Goal: Task Accomplishment & Management: Complete application form

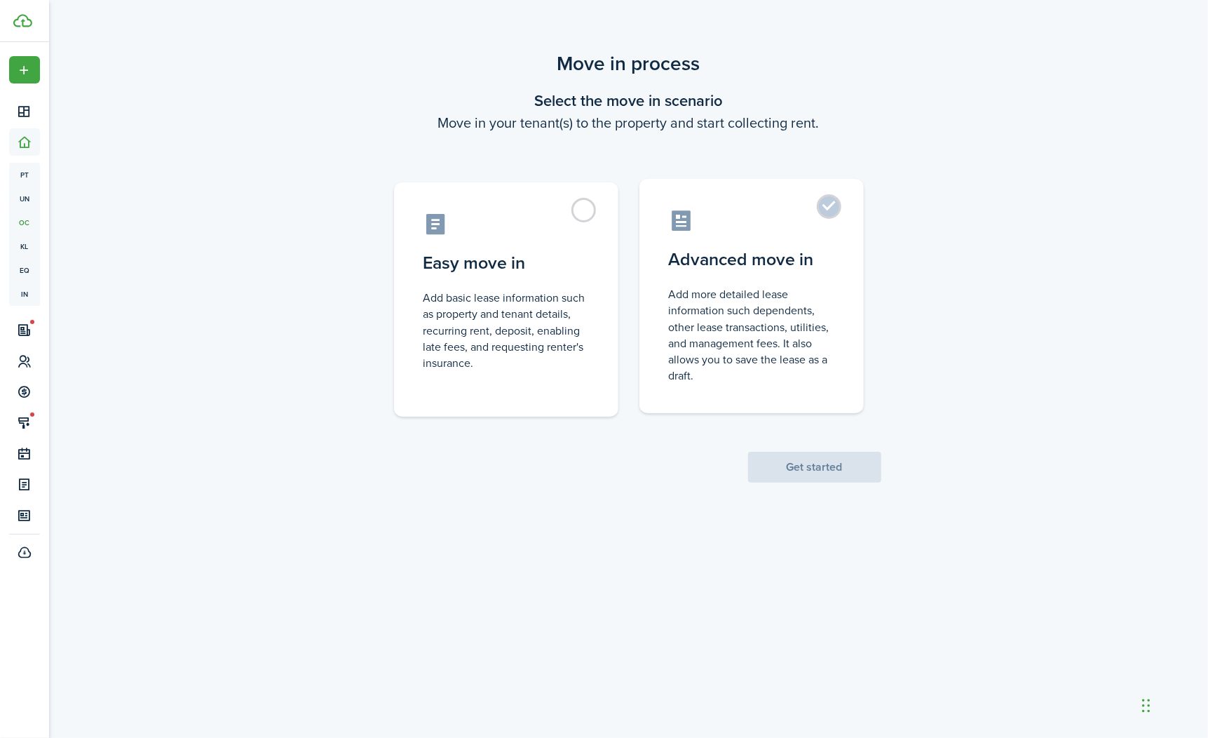
click at [804, 233] on label "Advanced move in Add more detailed lease information such dependents, other lea…" at bounding box center [752, 296] width 224 height 234
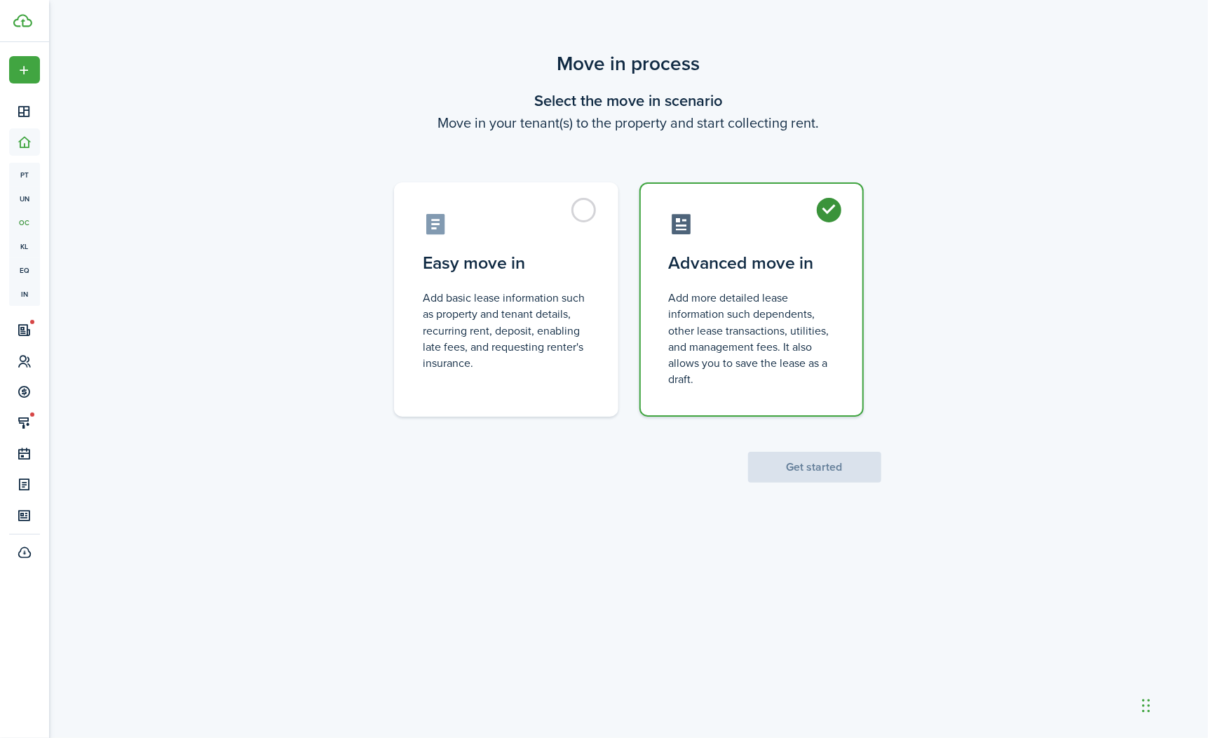
radio input "true"
click at [830, 476] on button "Get started" at bounding box center [814, 467] width 133 height 31
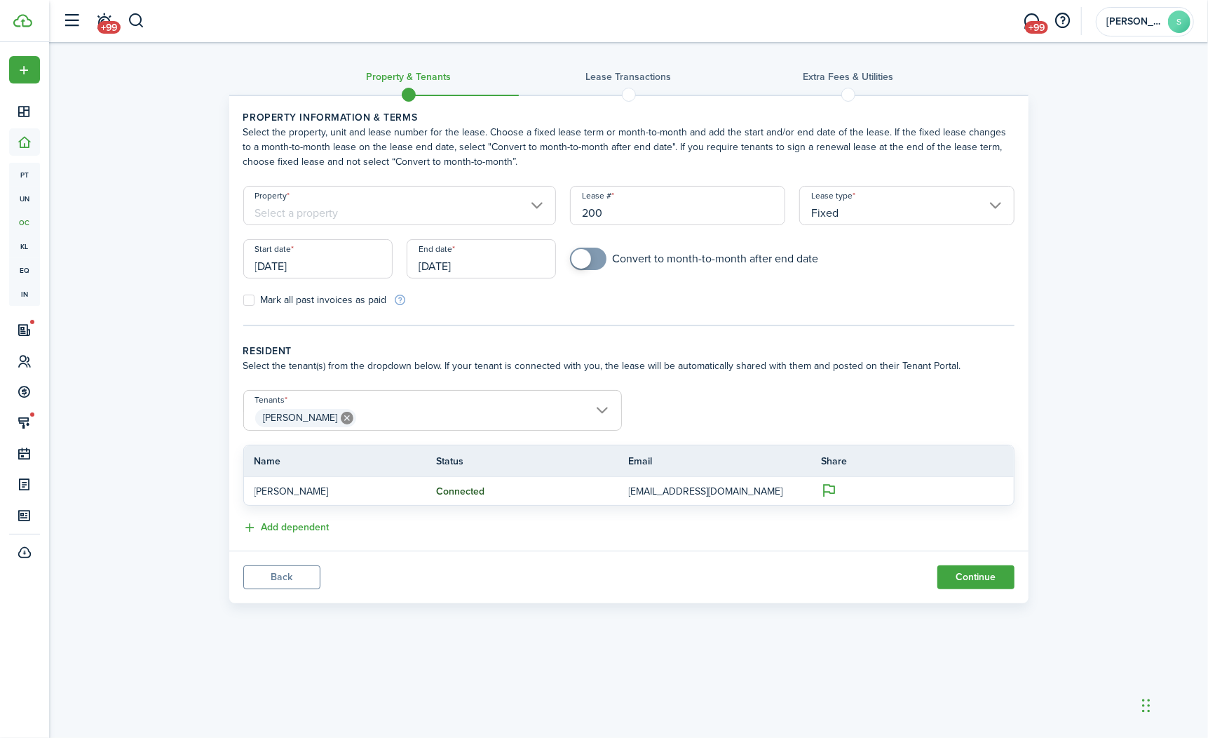
click at [524, 203] on input "Property" at bounding box center [400, 205] width 314 height 39
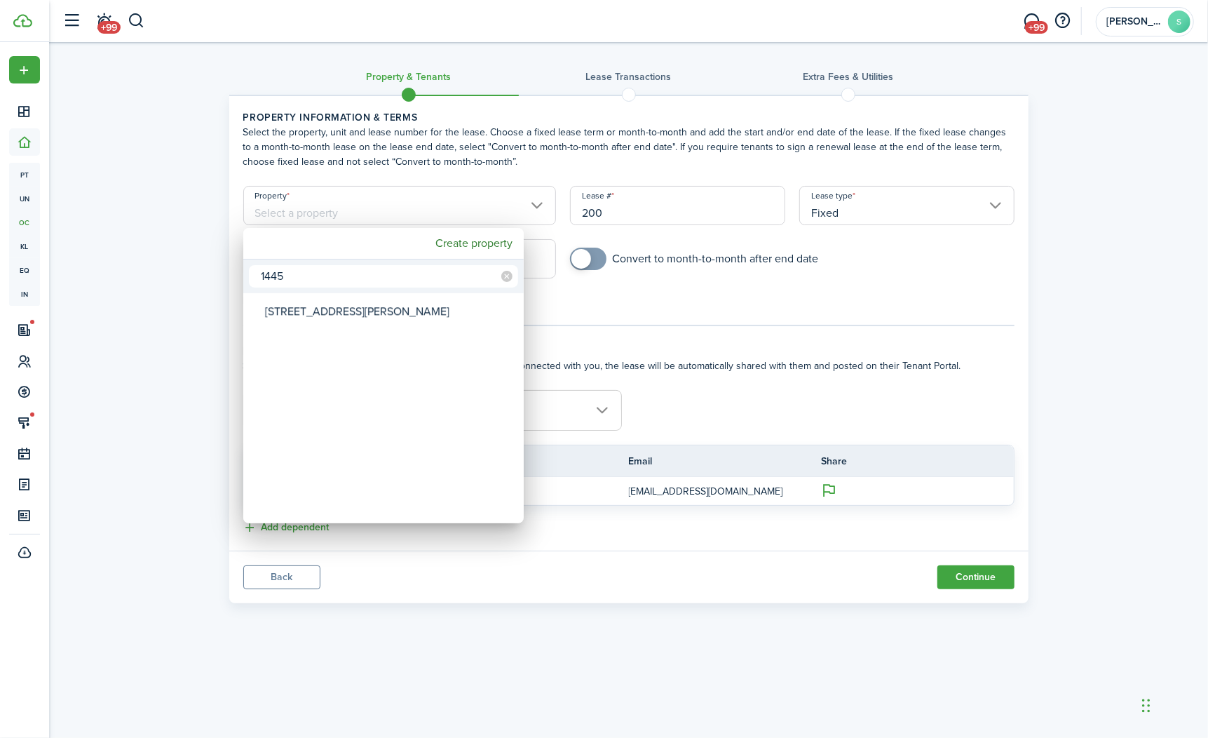
type input "1445"
click at [394, 306] on div "[STREET_ADDRESS][PERSON_NAME]" at bounding box center [389, 311] width 248 height 32
type input "[STREET_ADDRESS][PERSON_NAME]"
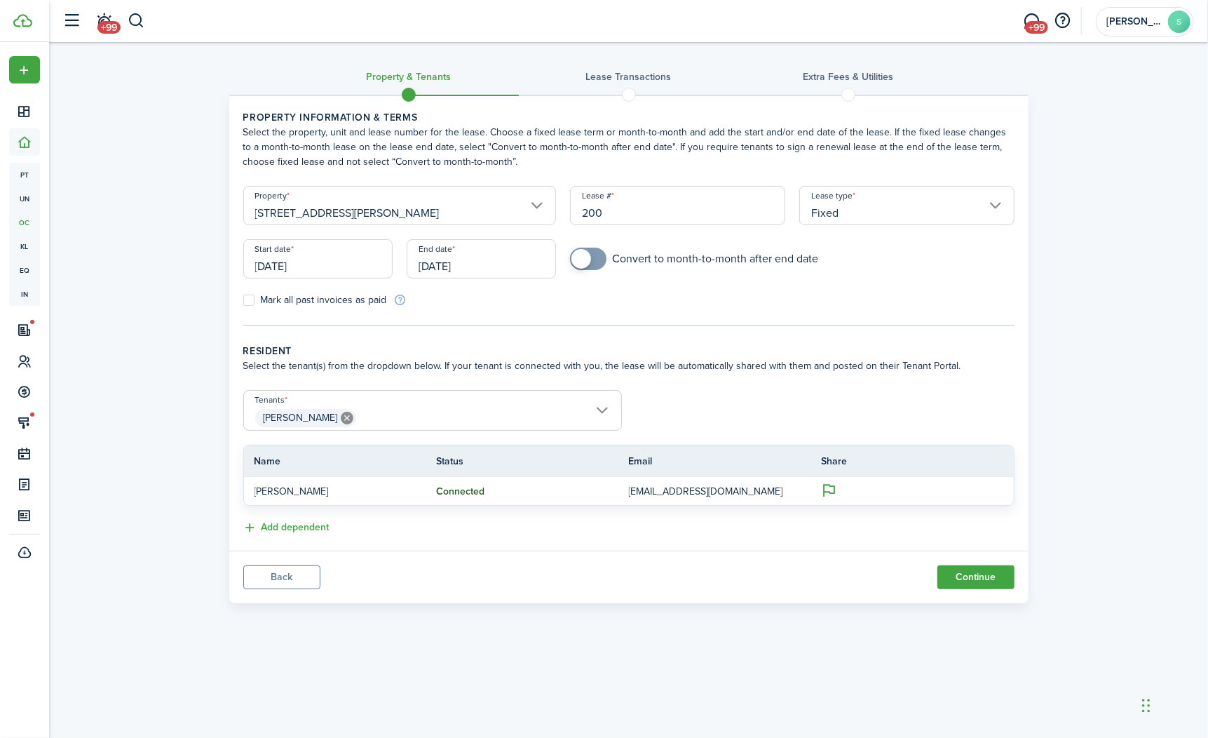
click at [587, 407] on span "[PERSON_NAME]" at bounding box center [432, 418] width 377 height 24
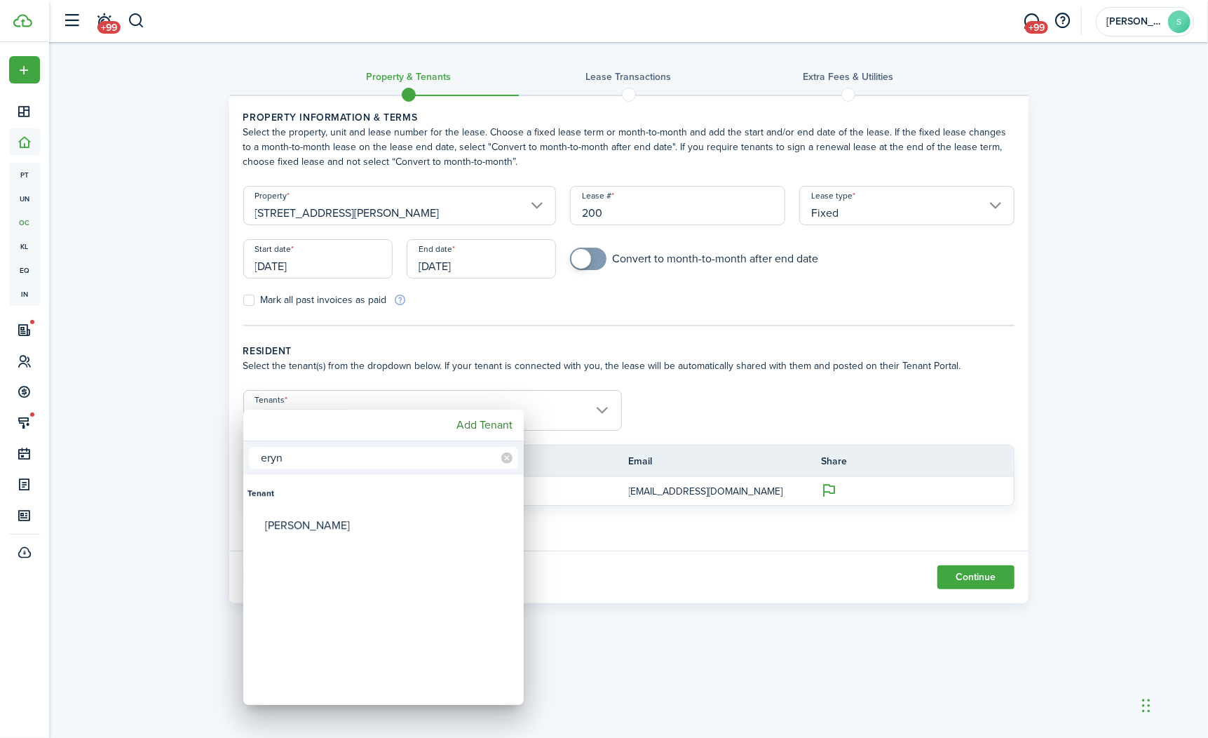
type input "eryn"
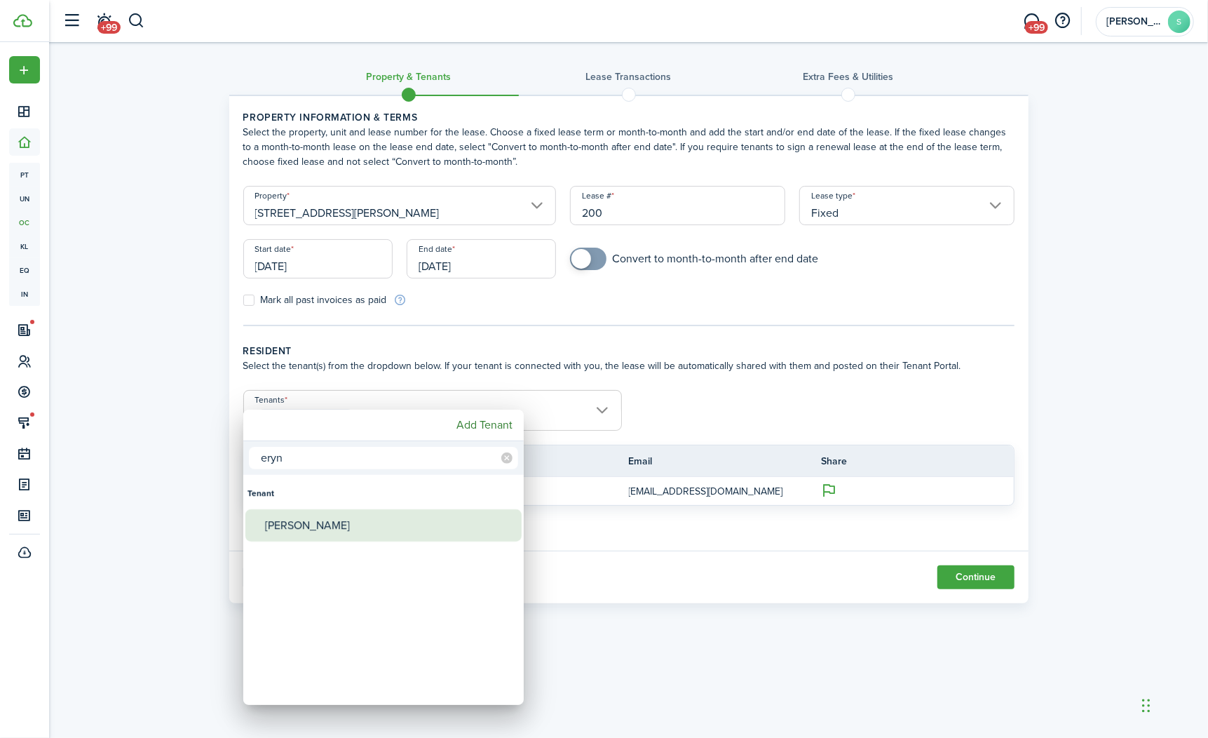
click at [375, 516] on div "[PERSON_NAME]" at bounding box center [389, 525] width 248 height 32
type input "[PERSON_NAME], [PERSON_NAME]"
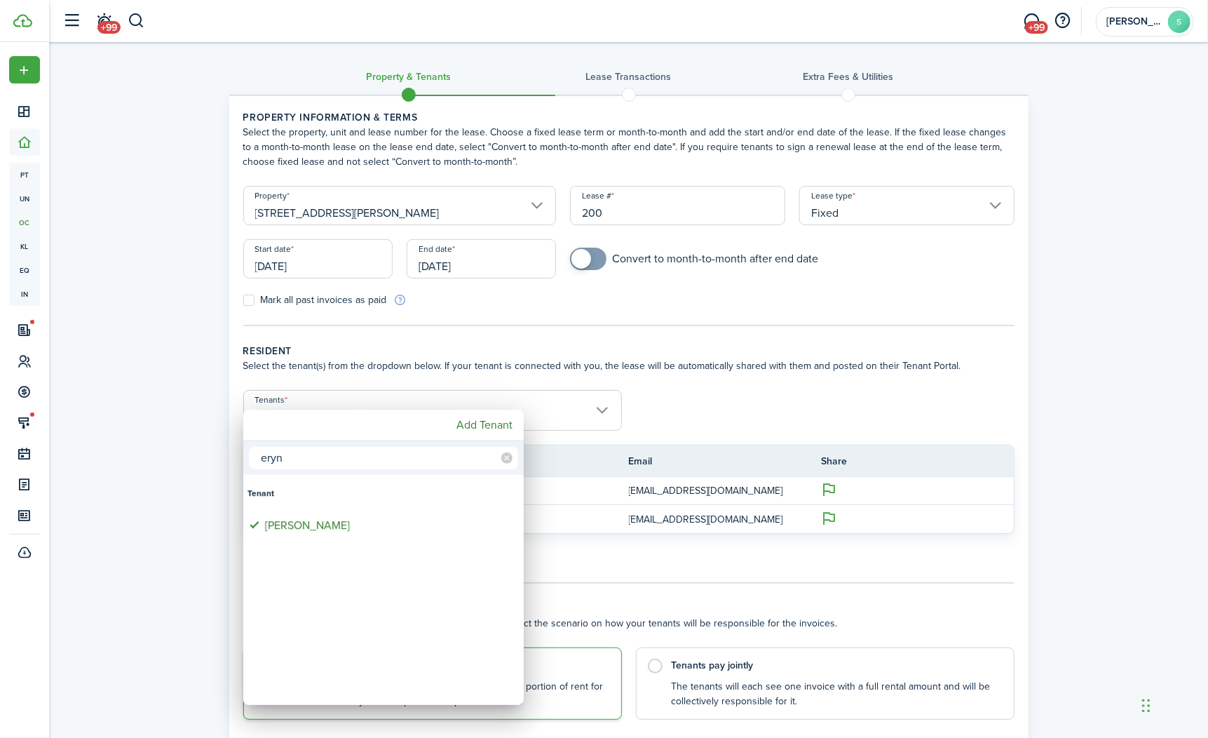
click at [748, 411] on div at bounding box center [604, 369] width 1433 height 962
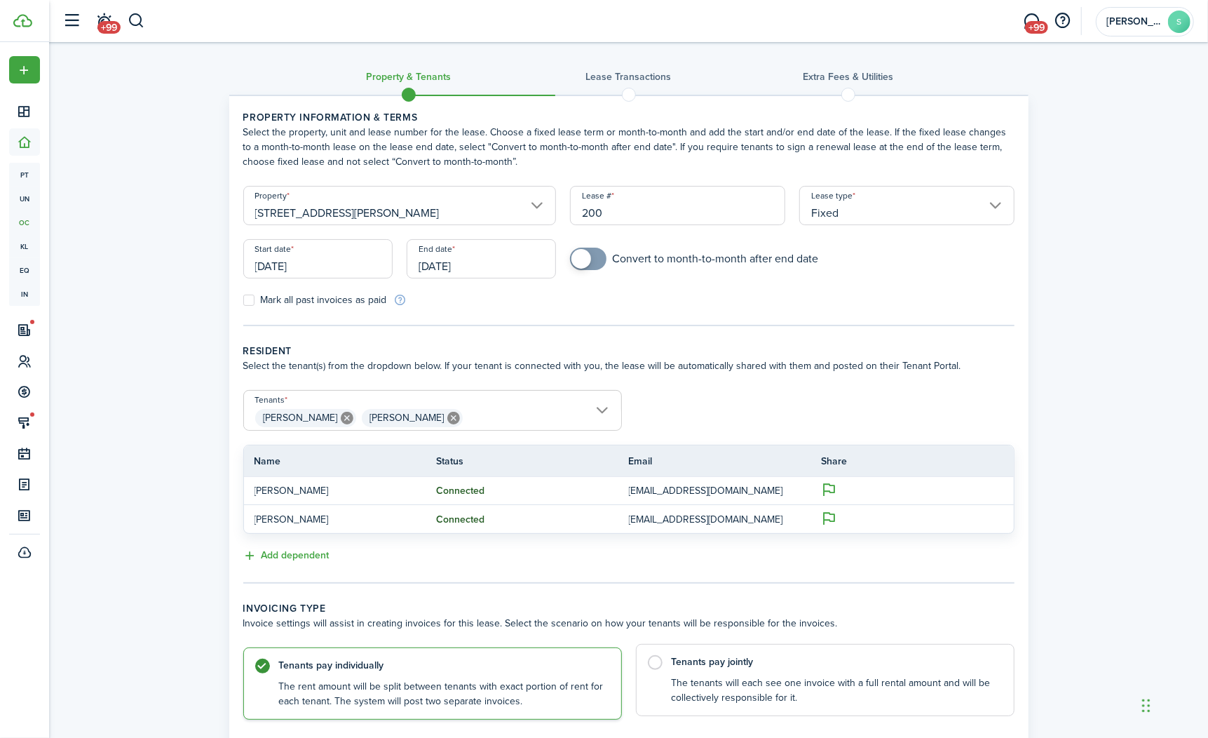
click at [652, 685] on label "Tenants pay jointly The tenants will each see one invoice with a full rental am…" at bounding box center [825, 680] width 379 height 72
radio input "false"
radio input "true"
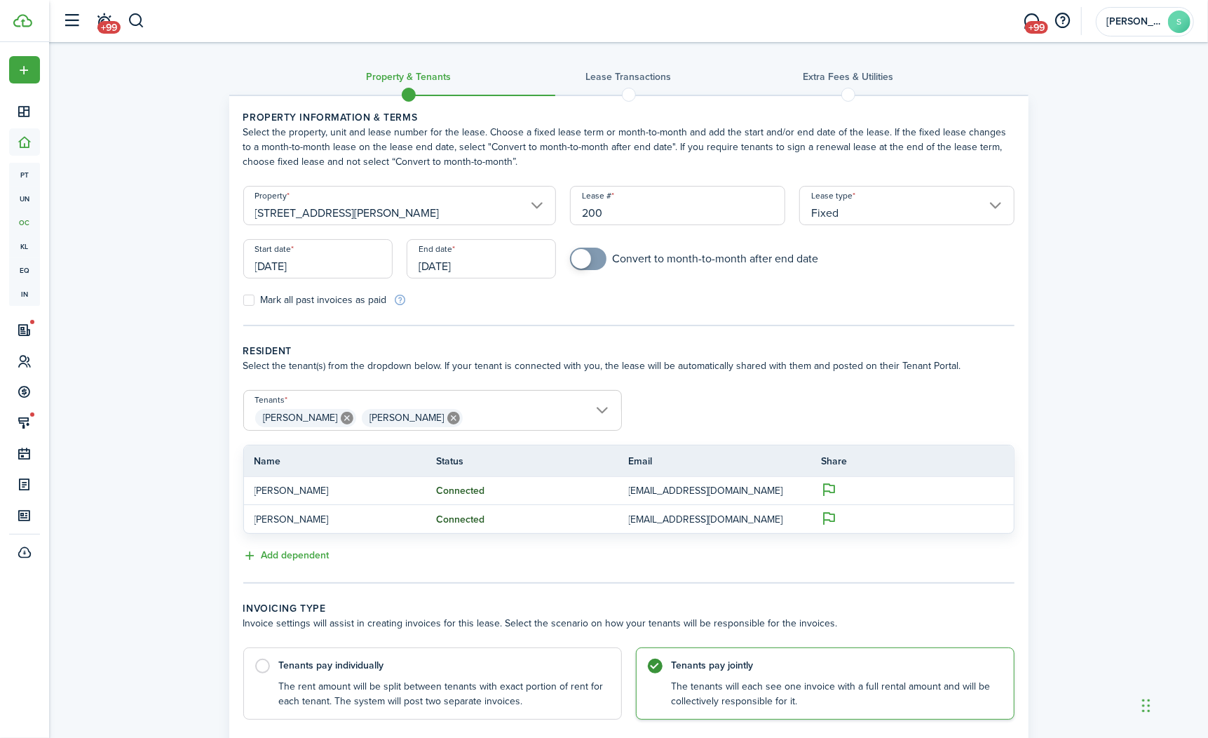
click at [321, 260] on input "[DATE]" at bounding box center [317, 258] width 149 height 39
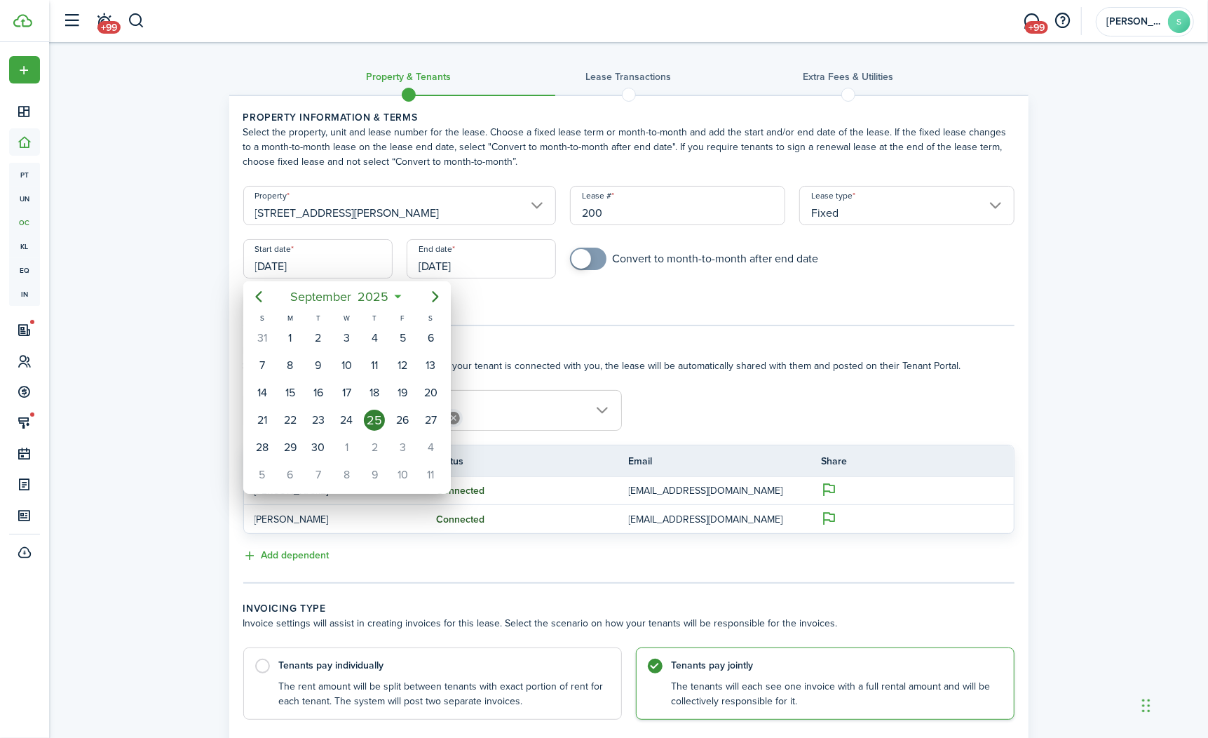
click at [429, 289] on icon "Next page" at bounding box center [435, 296] width 17 height 17
click at [338, 338] on div "1" at bounding box center [346, 338] width 21 height 21
type input "[DATE]"
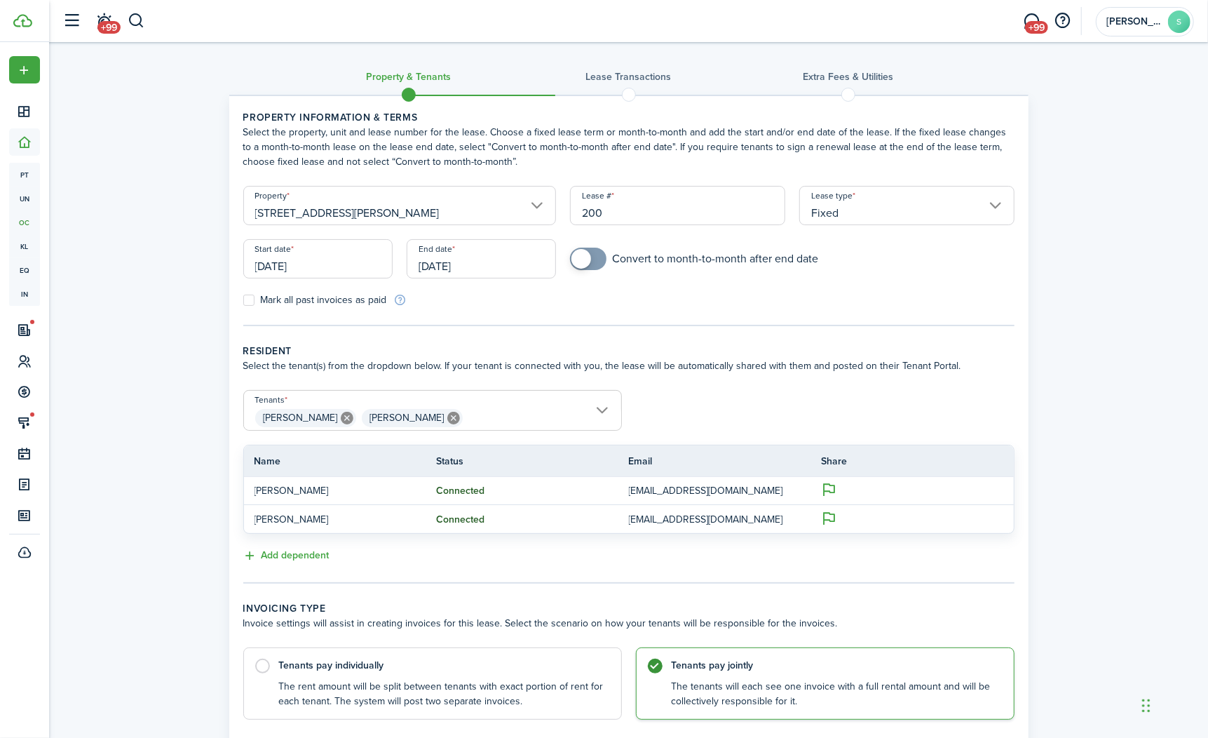
click at [469, 270] on input "[DATE]" at bounding box center [481, 258] width 149 height 39
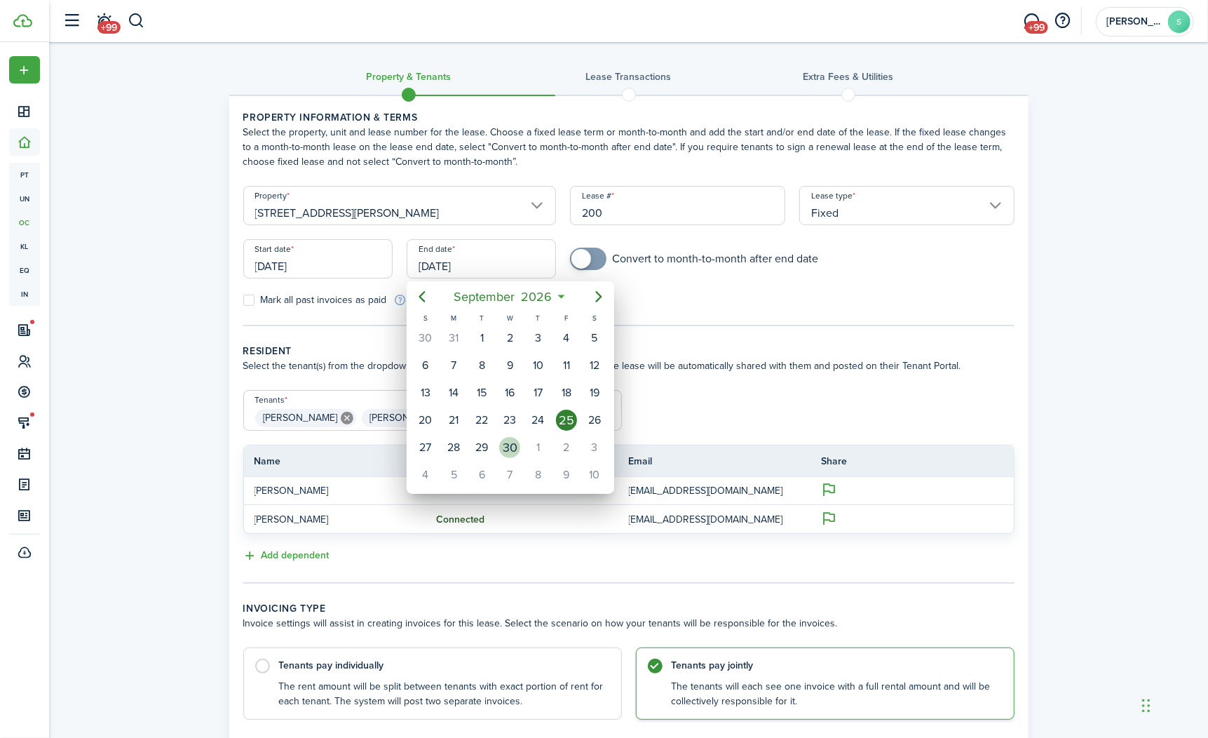
click at [512, 443] on div "30" at bounding box center [509, 447] width 21 height 21
type input "[DATE]"
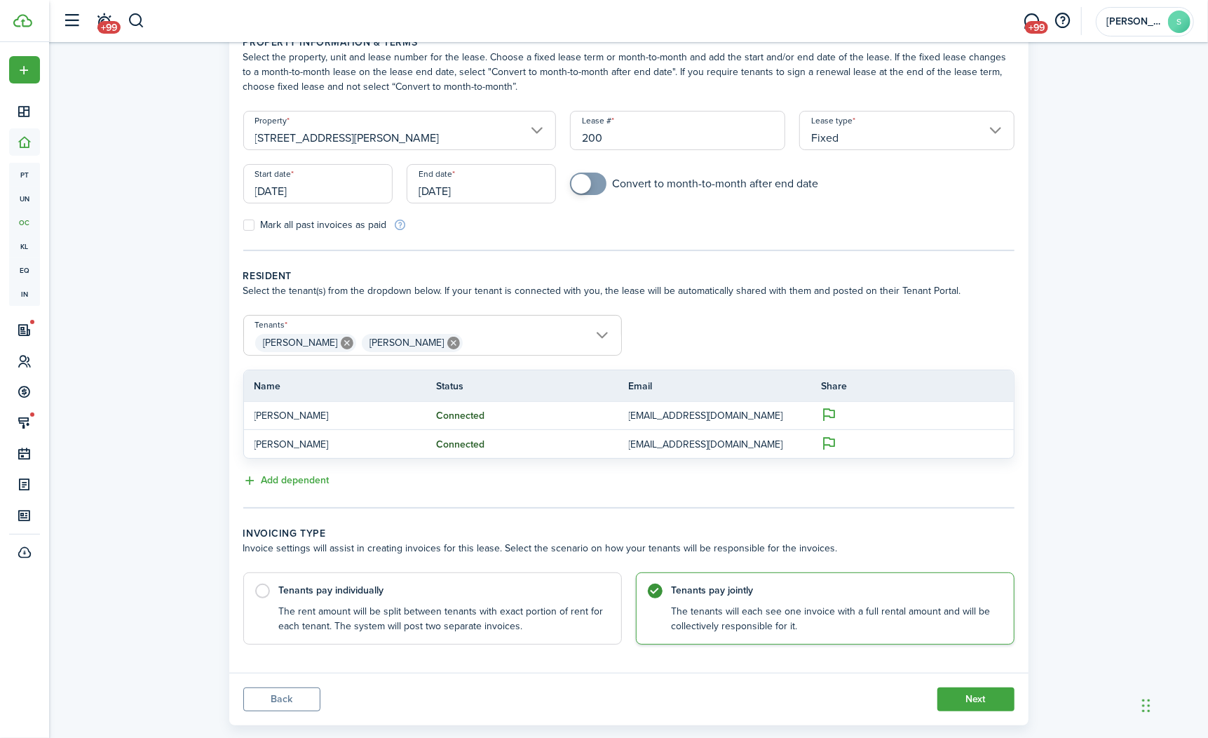
scroll to position [98, 0]
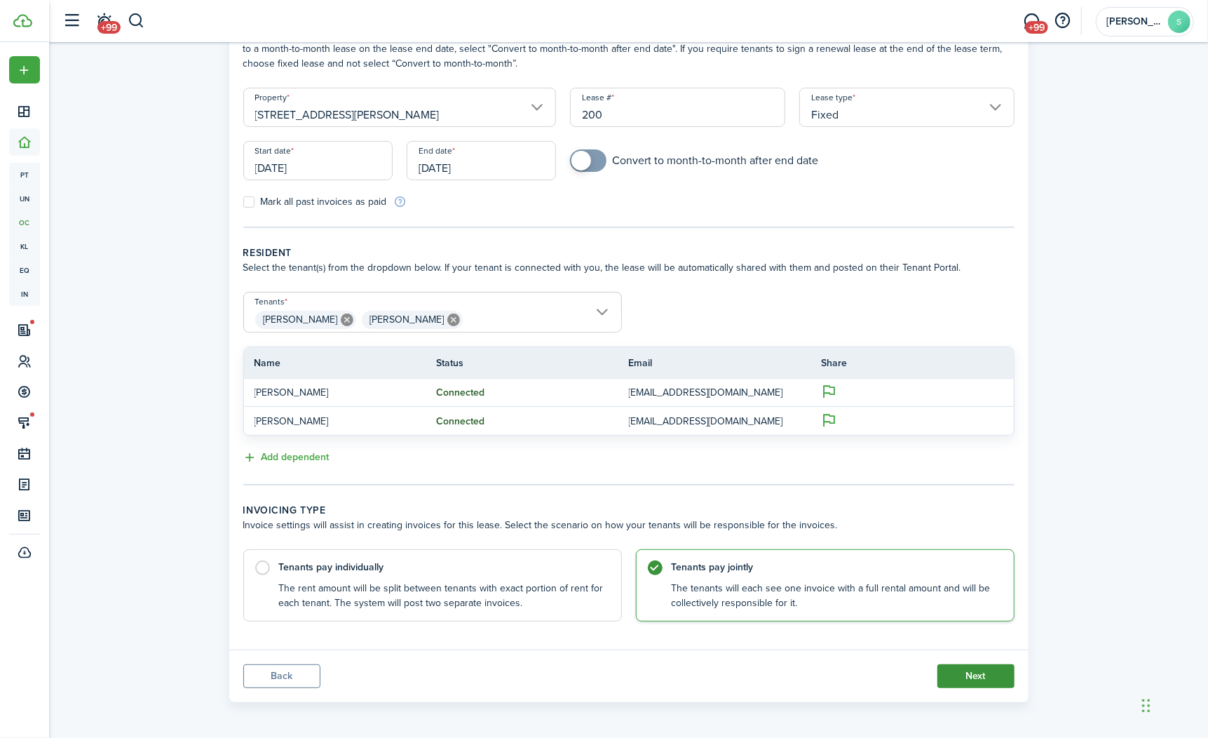
click at [970, 676] on button "Next" at bounding box center [976, 676] width 77 height 24
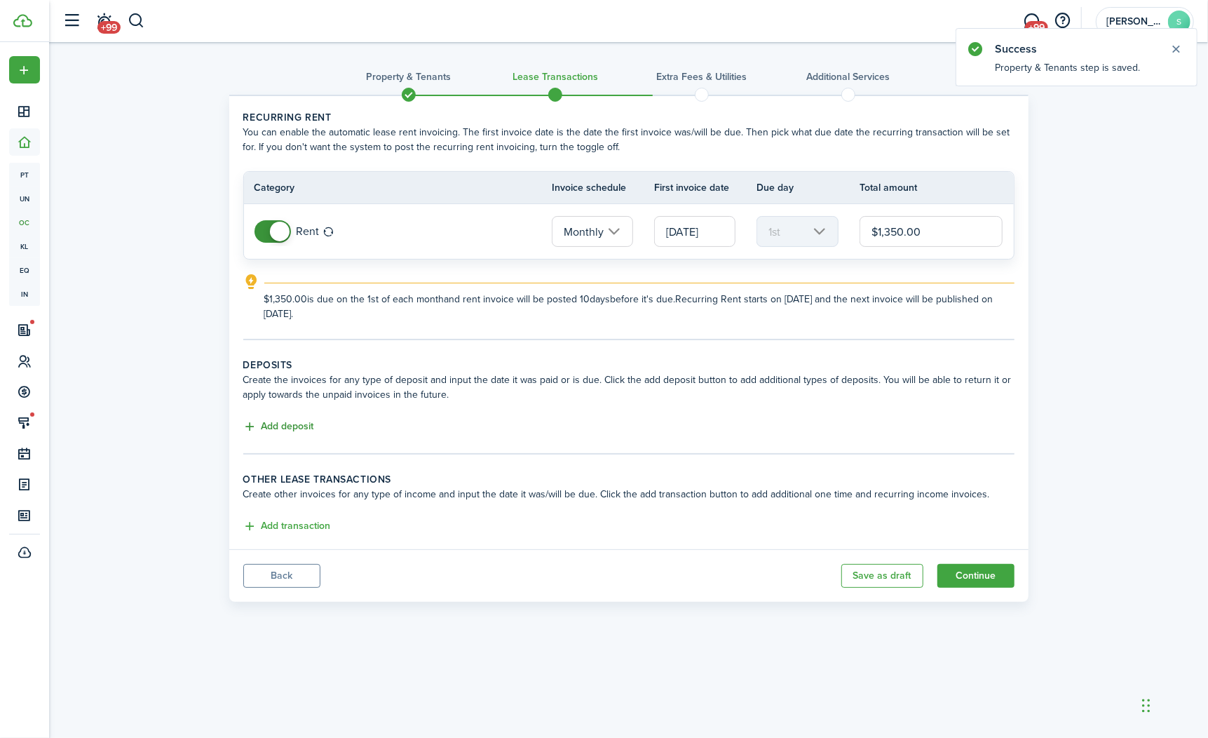
click at [297, 429] on button "Add deposit" at bounding box center [278, 427] width 71 height 16
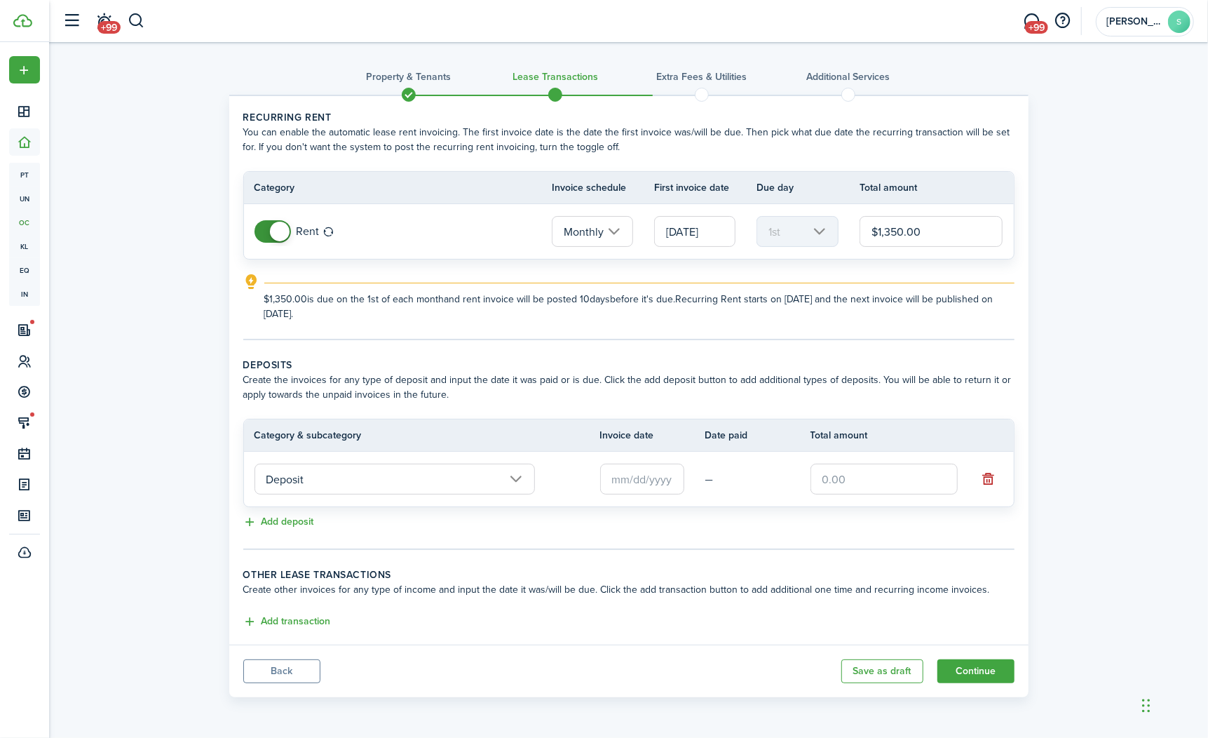
click at [512, 474] on input "Deposit" at bounding box center [395, 479] width 281 height 31
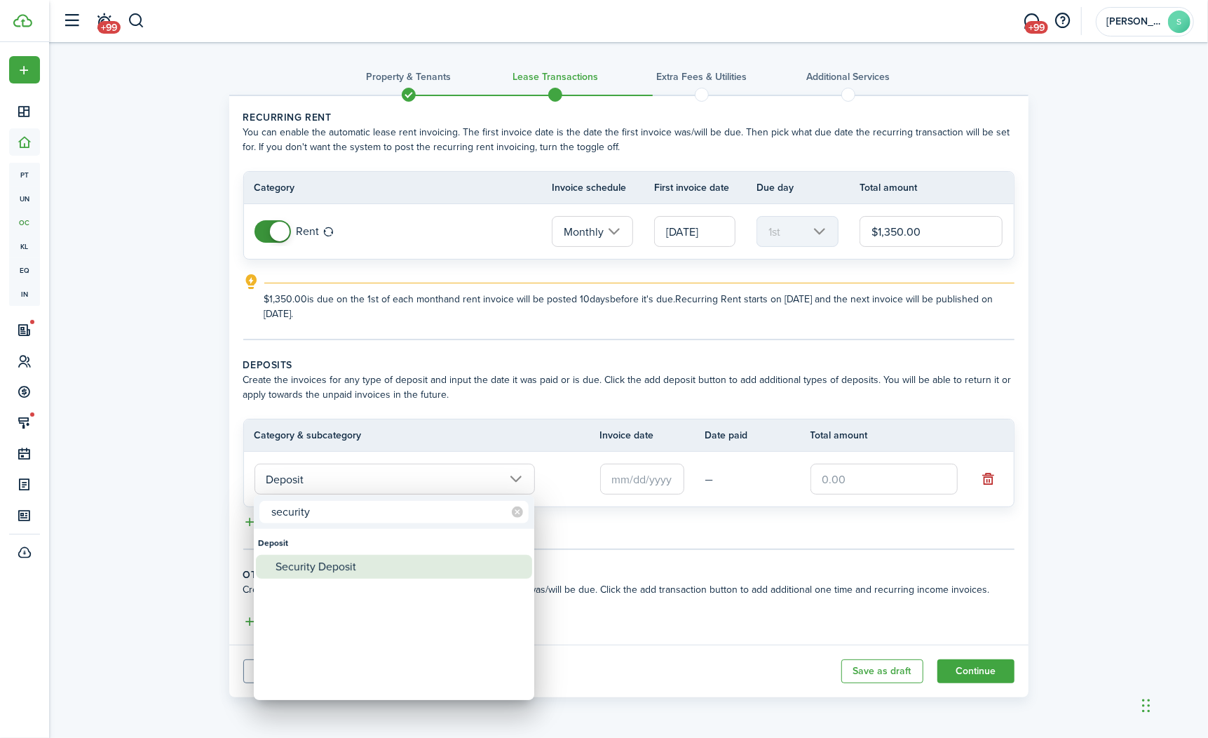
type input "security"
click at [363, 564] on div "Security Deposit" at bounding box center [400, 567] width 248 height 24
type input "Deposit / Security Deposit"
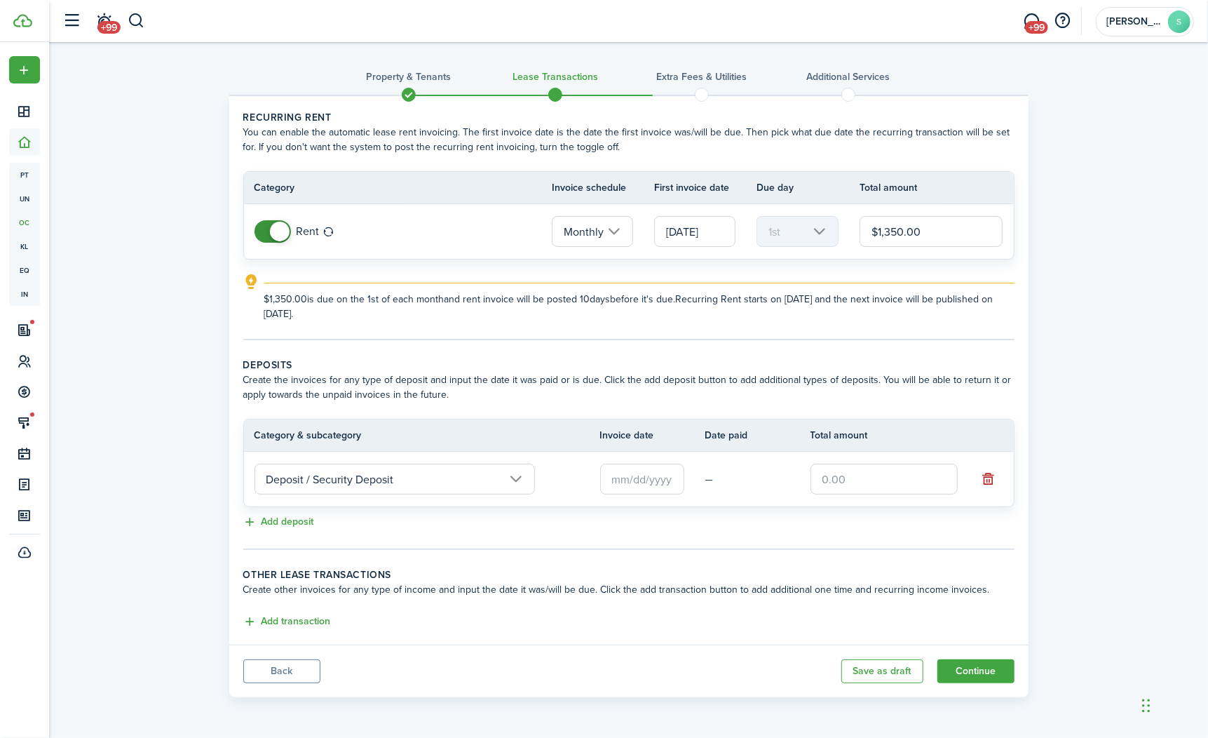
click at [660, 466] on input "text" at bounding box center [642, 479] width 84 height 31
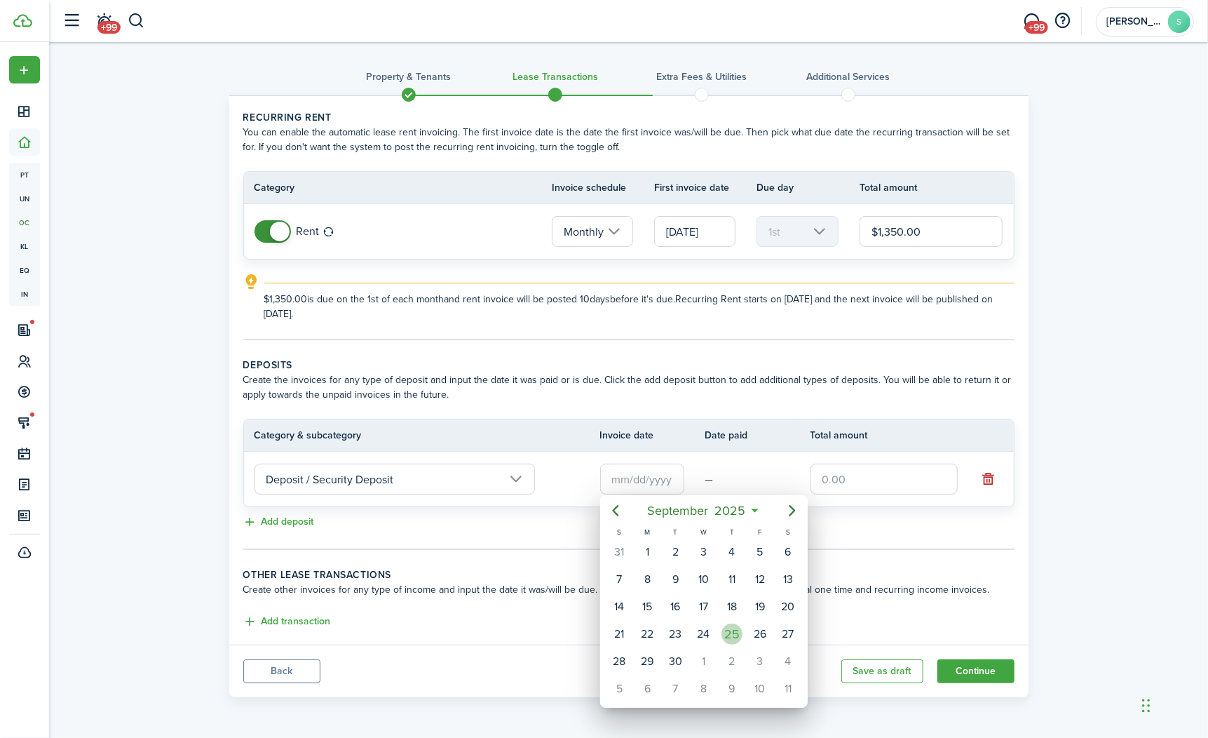
click at [727, 628] on div "25" at bounding box center [732, 634] width 21 height 21
type input "[DATE]"
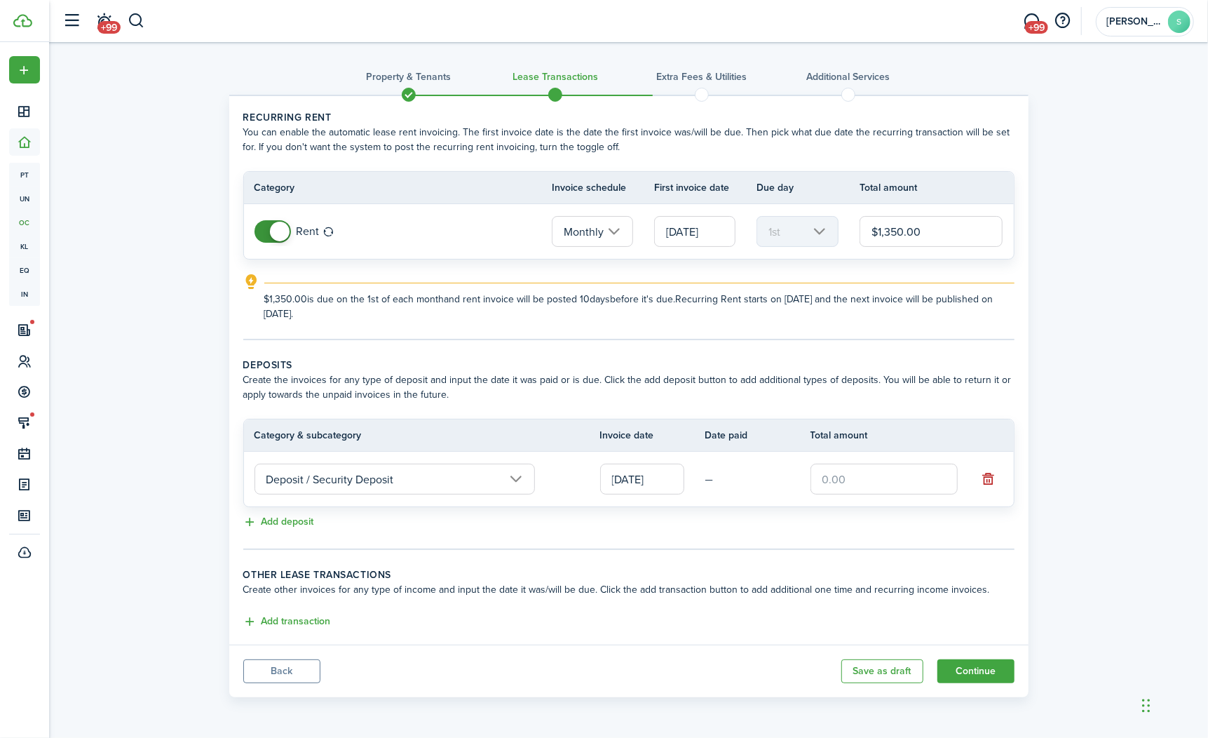
click at [929, 471] on input "text" at bounding box center [884, 479] width 147 height 31
type input "$1,500.00"
click at [1060, 345] on div "Property & Tenants Lease Transactions Extra fees & Utilities Additional Service…" at bounding box center [628, 373] width 1159 height 662
click at [315, 614] on button "Add transaction" at bounding box center [287, 622] width 88 height 16
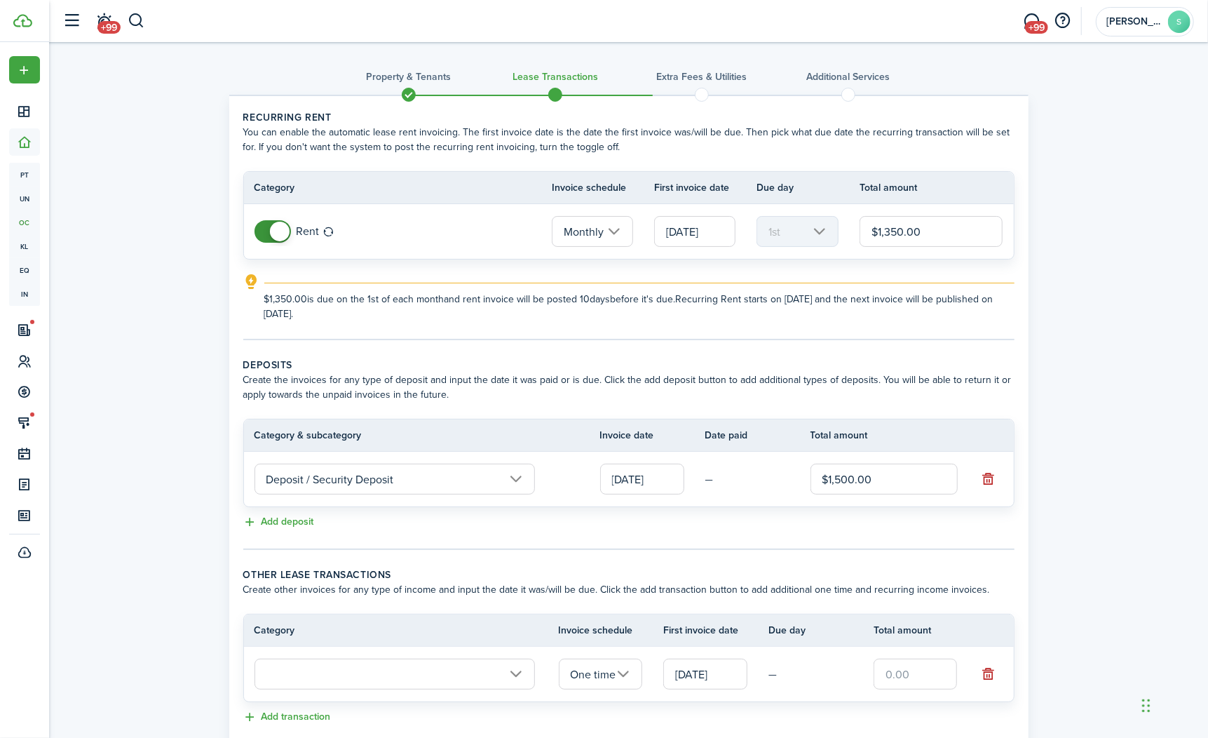
click at [514, 673] on input "text" at bounding box center [395, 674] width 281 height 31
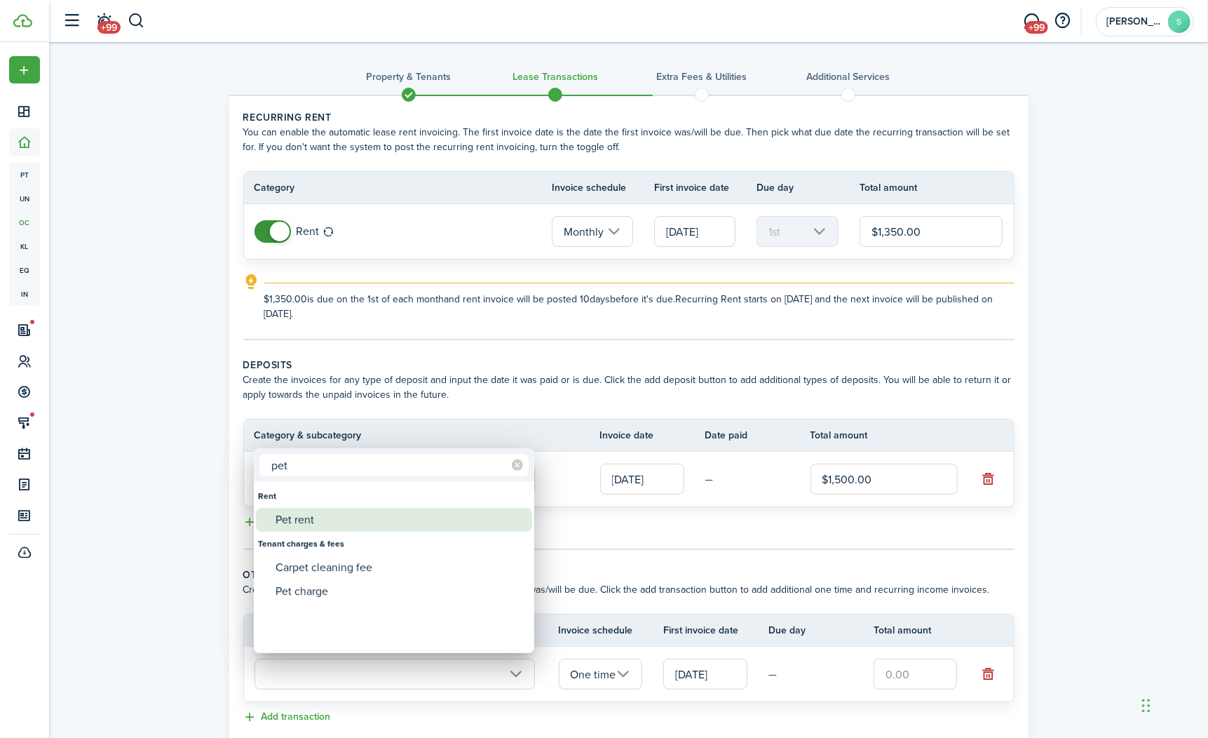
type input "pet"
click at [366, 511] on div "Pet rent" at bounding box center [400, 520] width 248 height 24
type input "Rent / Pet rent"
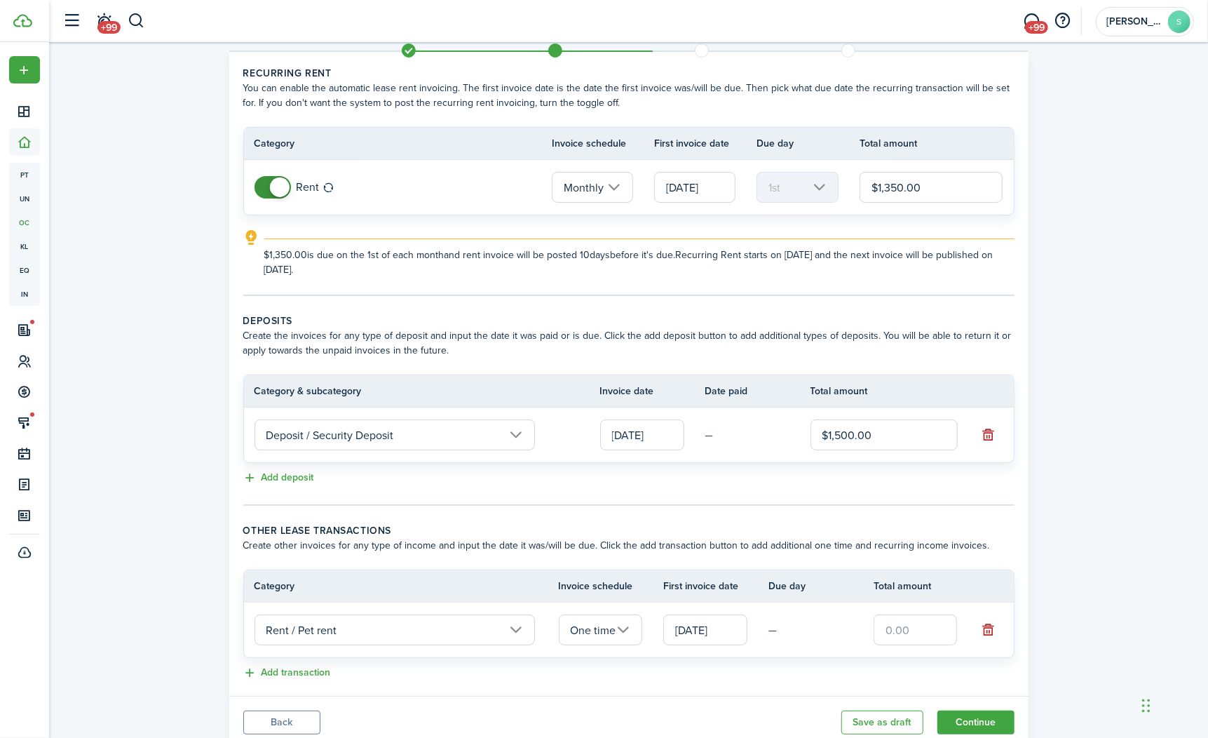
scroll to position [58, 0]
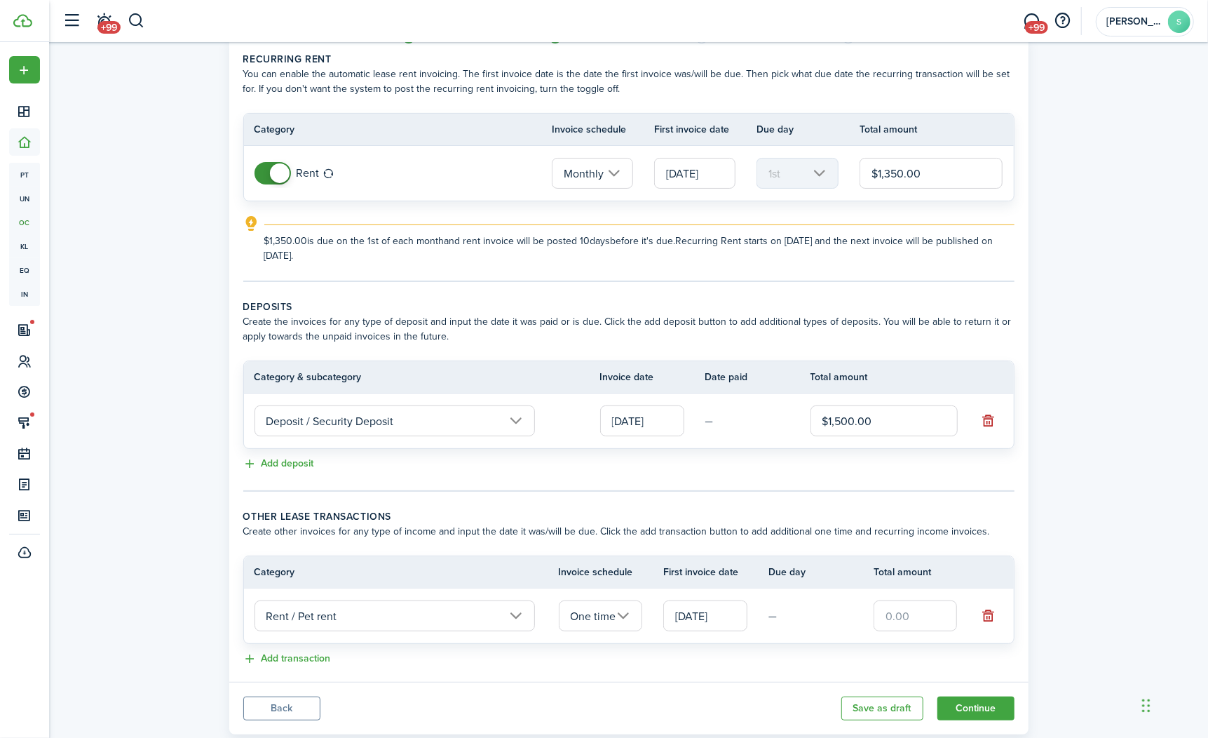
click at [911, 602] on input "text" at bounding box center [916, 615] width 84 height 31
type input "$250.00"
click at [1115, 540] on div "Property & Tenants Lease Transactions Extra fees & Utilities Additional Service…" at bounding box center [628, 362] width 1159 height 757
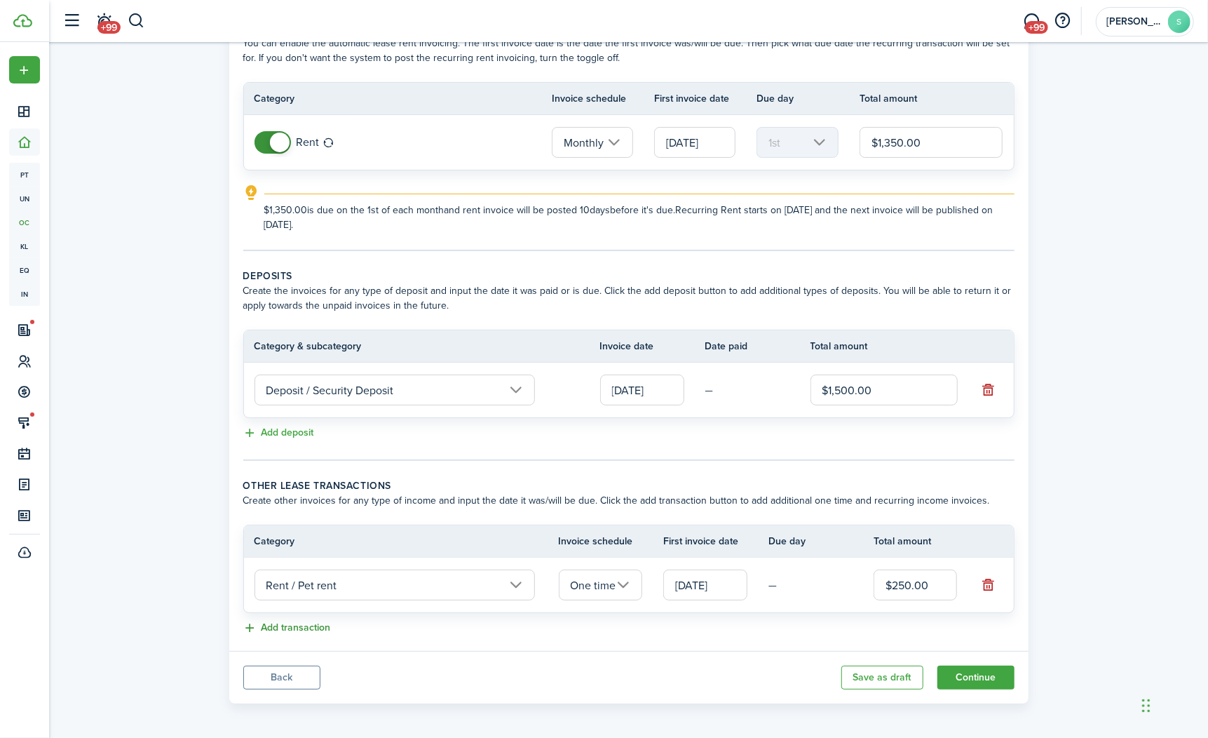
click at [303, 627] on button "Add transaction" at bounding box center [287, 628] width 88 height 16
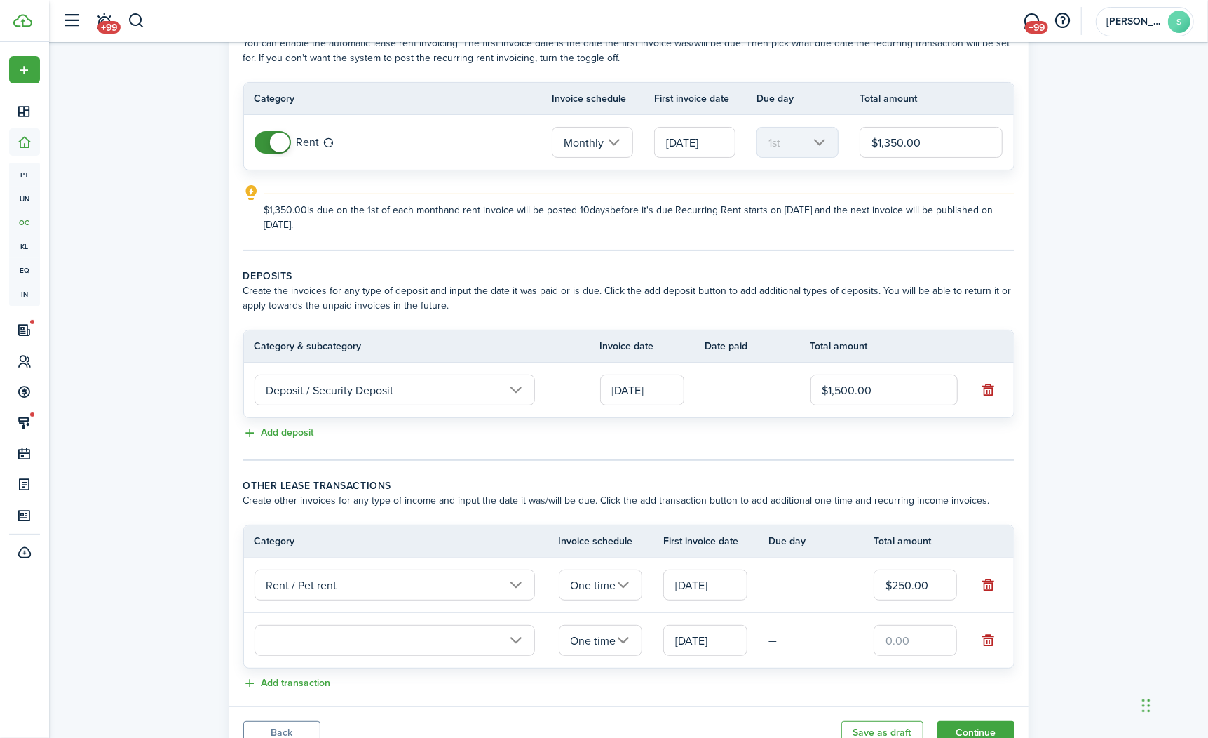
click at [494, 631] on input "text" at bounding box center [395, 640] width 281 height 31
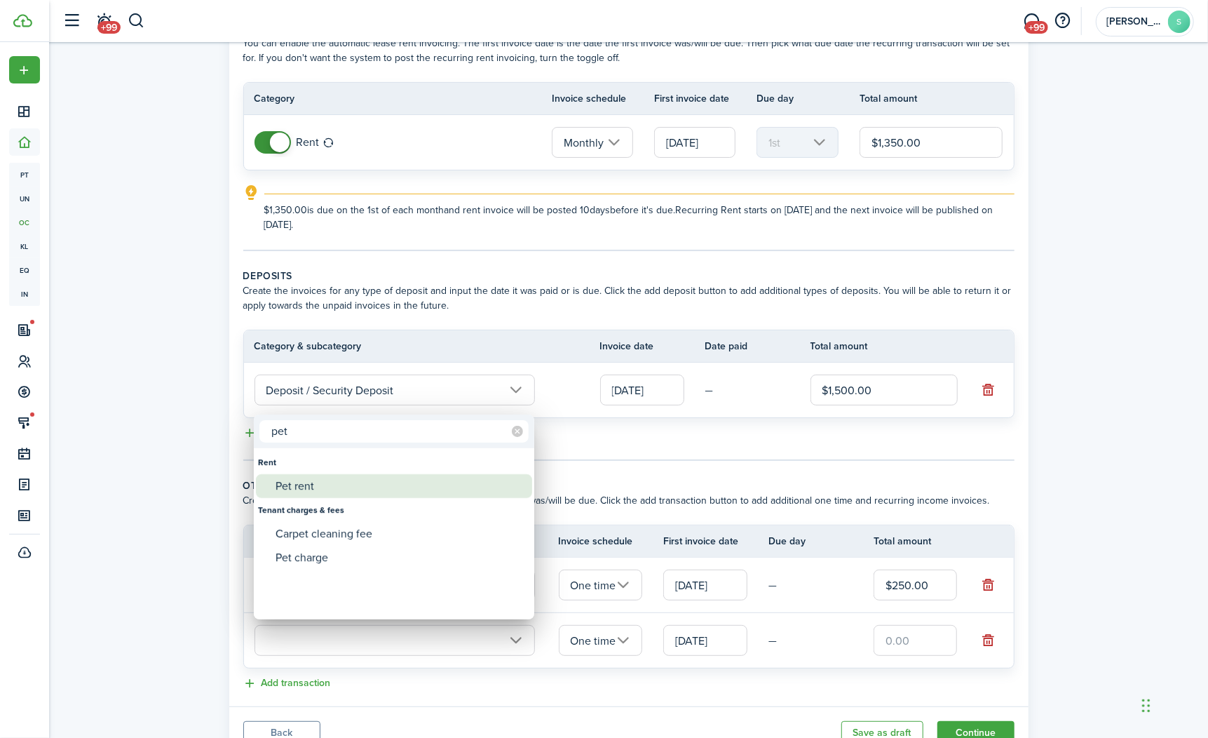
type input "pet"
click at [392, 487] on div "Pet rent" at bounding box center [400, 486] width 248 height 24
type input "Rent / Pet rent"
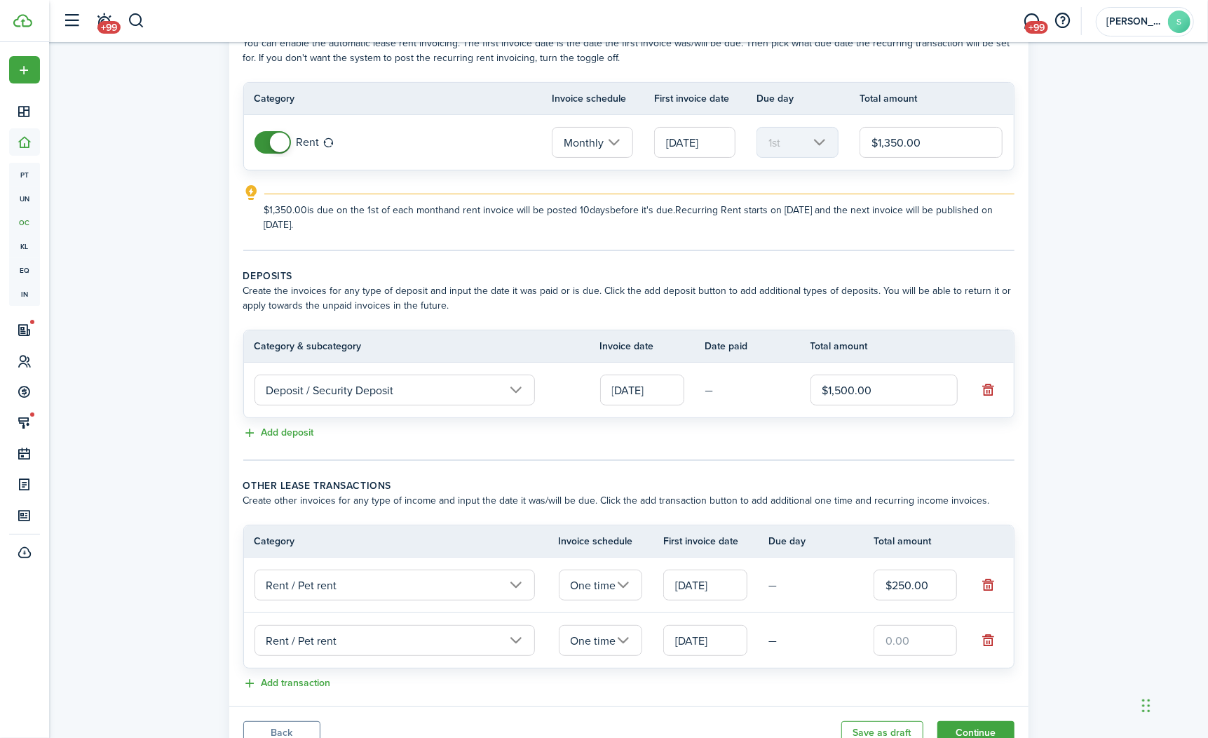
click at [622, 634] on input "One time" at bounding box center [601, 640] width 84 height 31
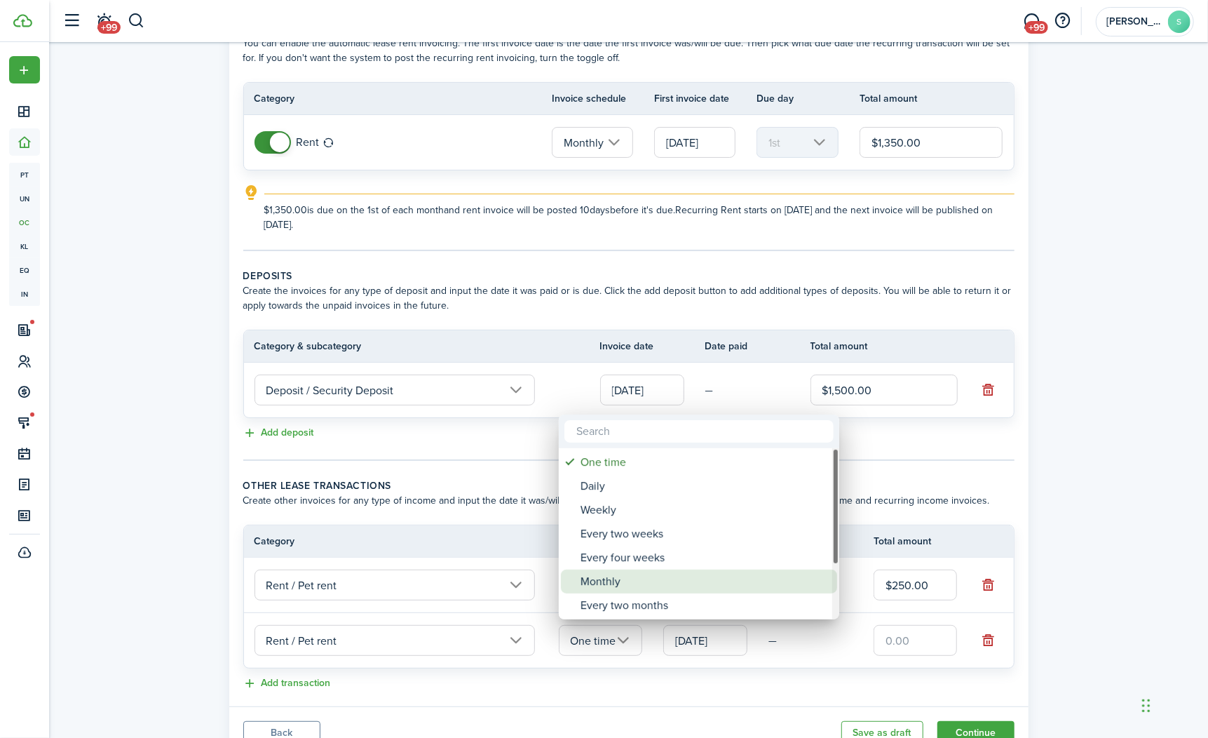
click at [636, 574] on div "Monthly" at bounding box center [705, 582] width 248 height 24
type input "Monthly"
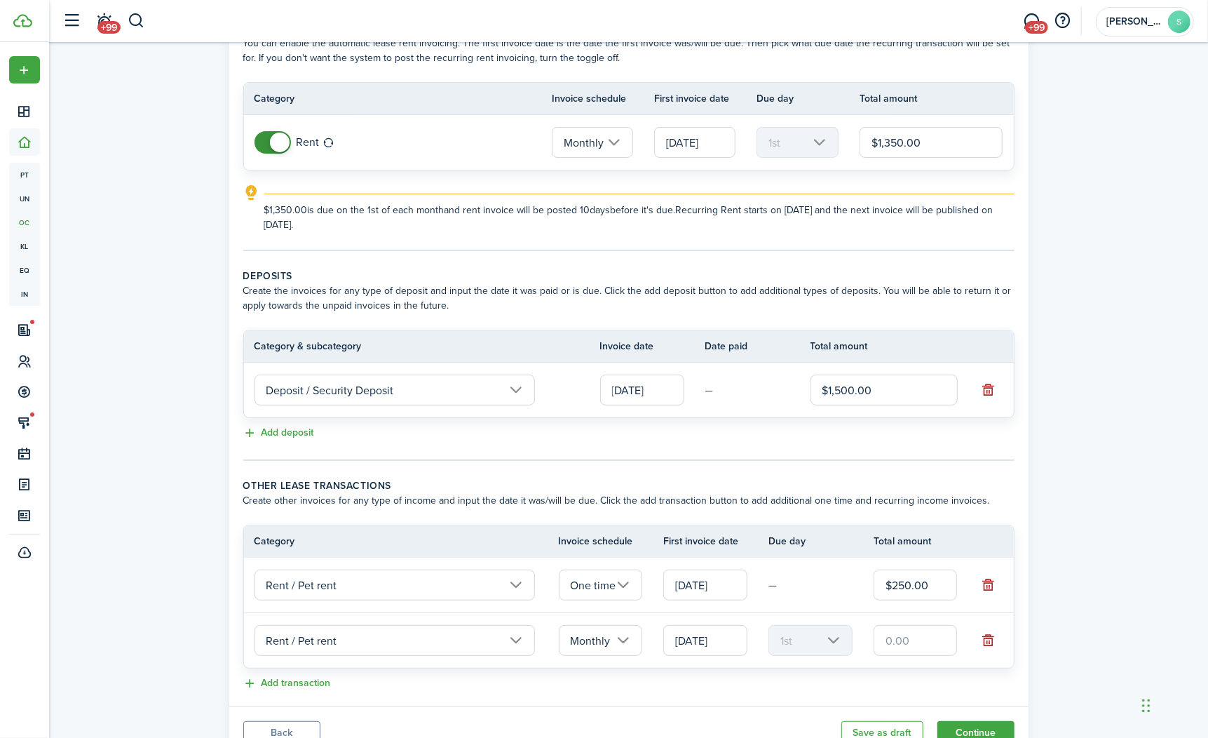
click at [918, 642] on input "text" at bounding box center [916, 640] width 84 height 31
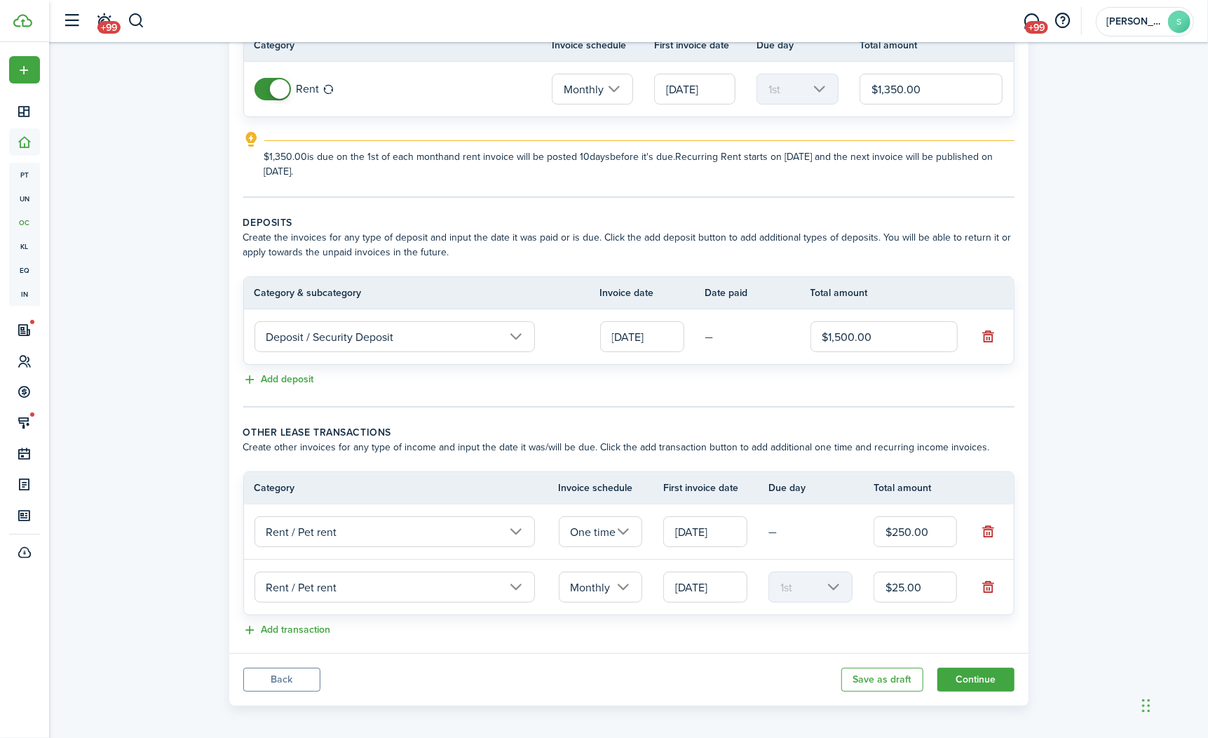
scroll to position [144, 0]
type input "$25.00"
click at [964, 669] on button "Continue" at bounding box center [976, 678] width 77 height 24
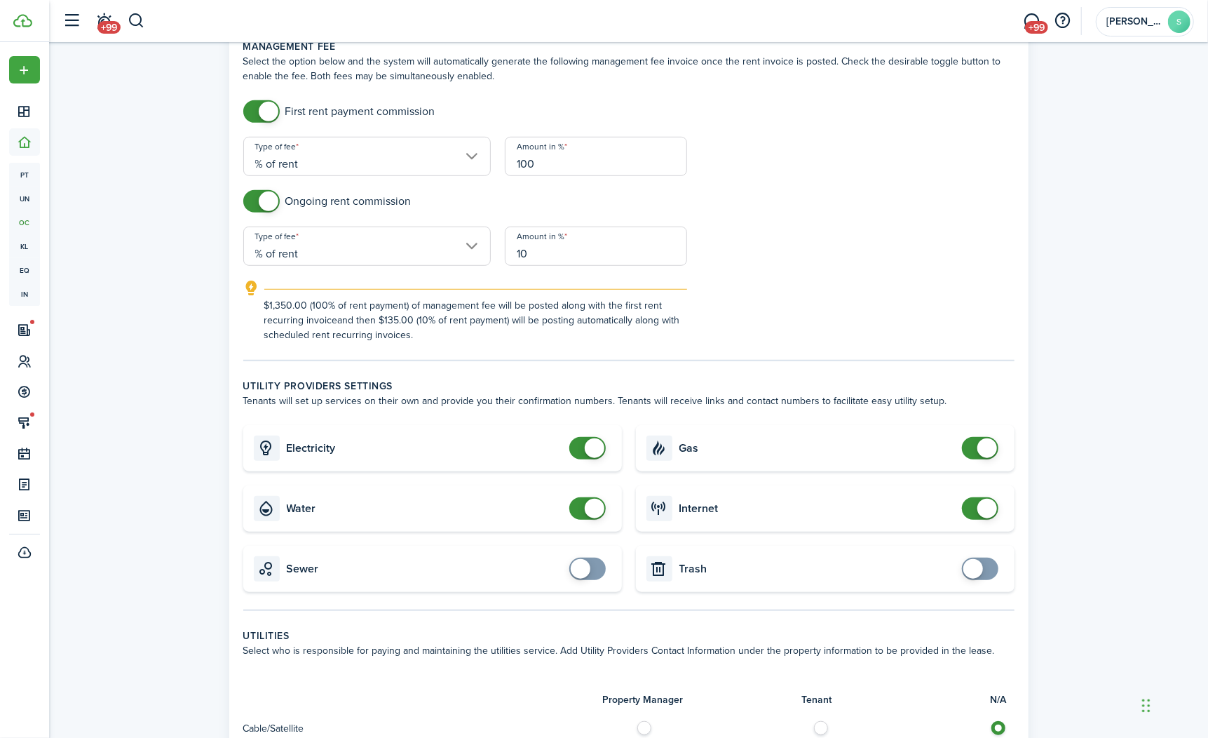
scroll to position [558, 0]
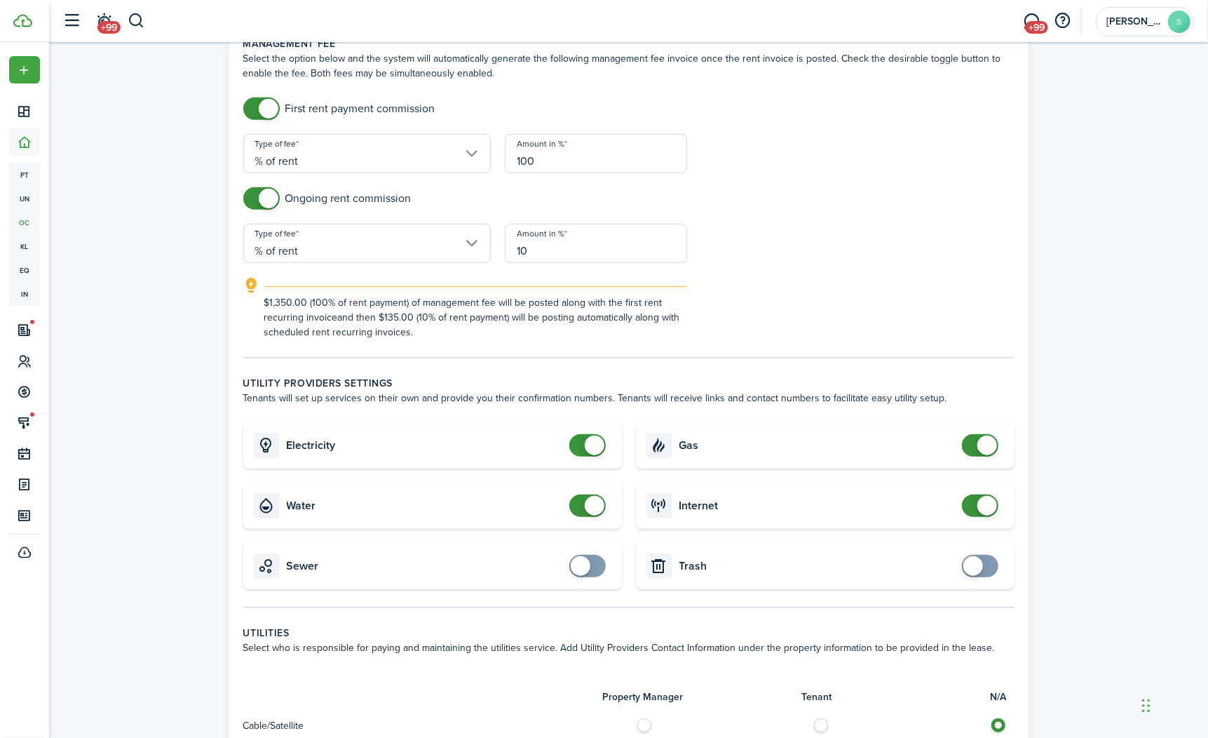
checkbox input "true"
click at [589, 564] on span at bounding box center [581, 566] width 20 height 20
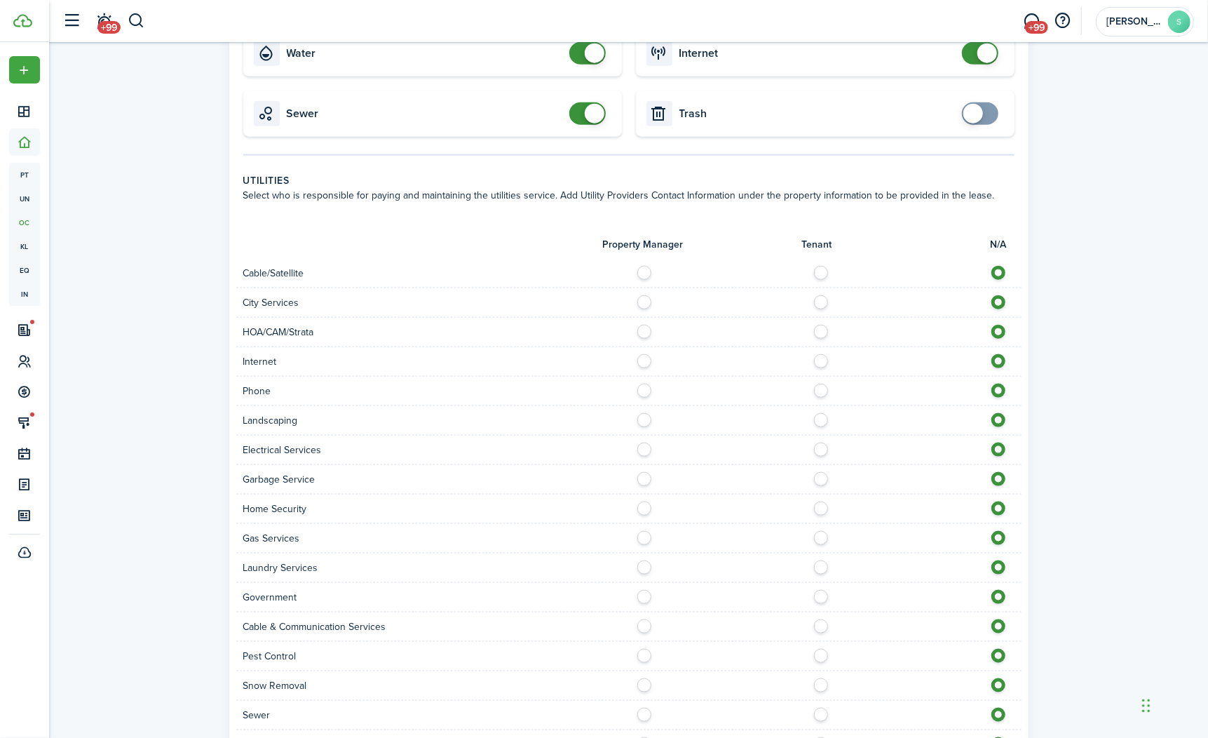
scroll to position [1077, 0]
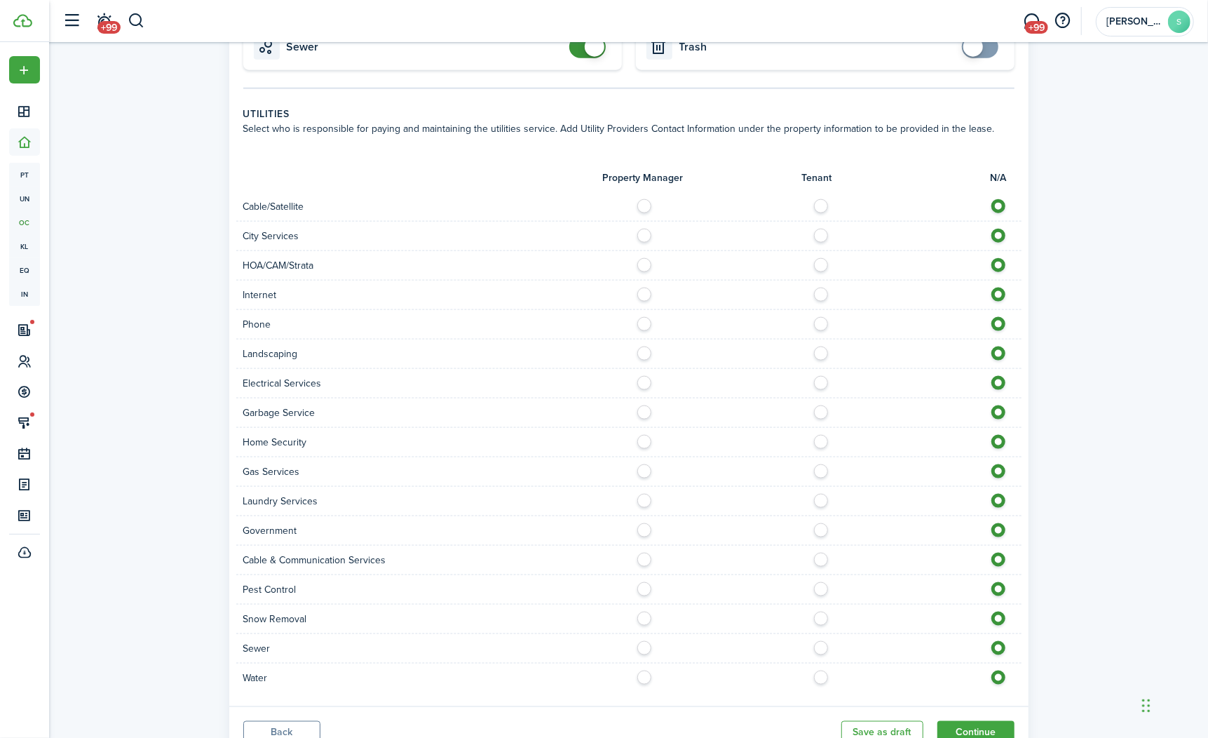
click at [826, 204] on label at bounding box center [825, 202] width 25 height 7
radio input "true"
click at [826, 229] on label at bounding box center [825, 232] width 25 height 7
radio input "true"
click at [826, 258] on label at bounding box center [825, 261] width 25 height 7
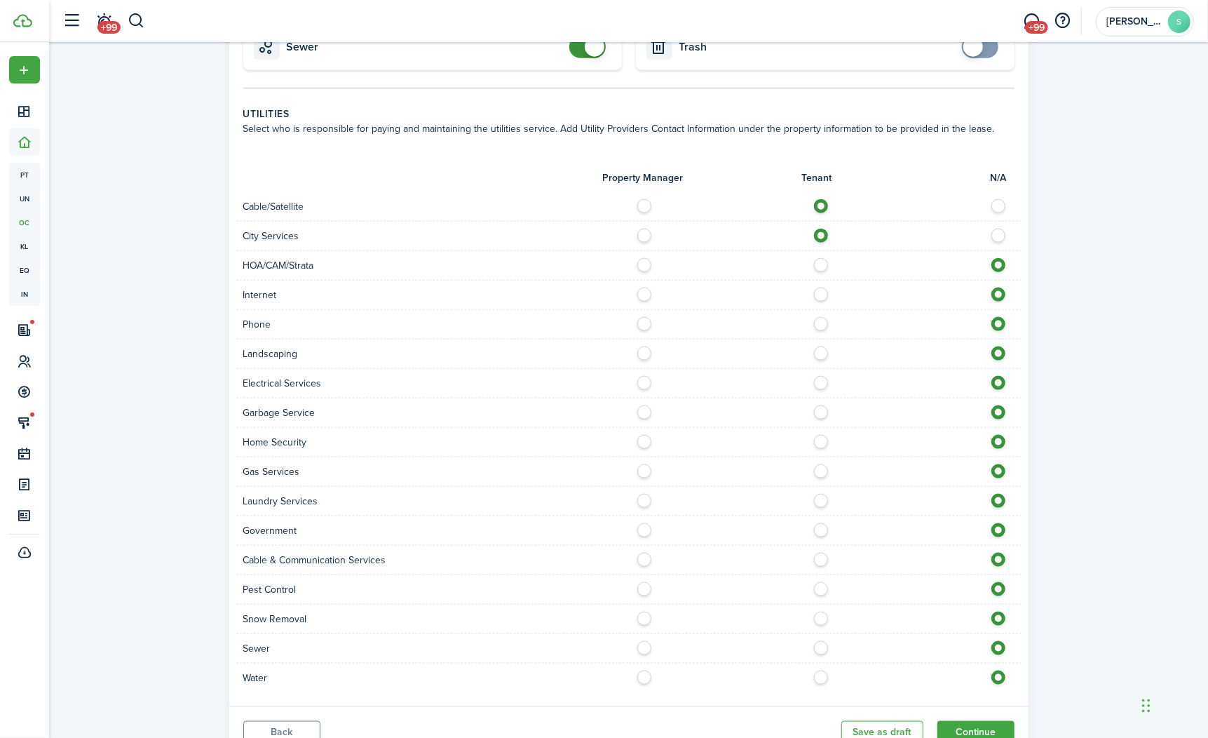
radio input "true"
click at [825, 288] on label at bounding box center [825, 291] width 25 height 7
radio input "true"
click at [821, 323] on label at bounding box center [825, 320] width 25 height 7
radio input "true"
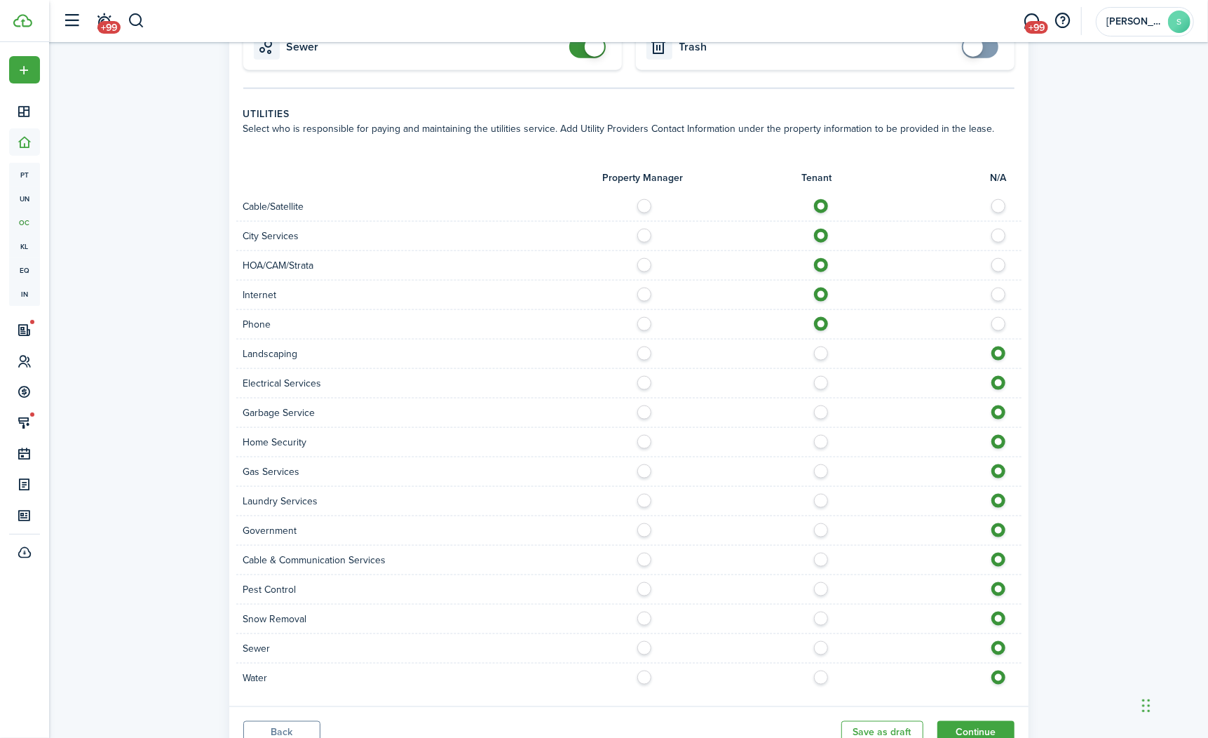
click at [821, 349] on label at bounding box center [825, 349] width 25 height 7
radio input "true"
click at [823, 379] on label at bounding box center [825, 379] width 25 height 7
radio input "true"
click at [823, 406] on label at bounding box center [825, 408] width 25 height 7
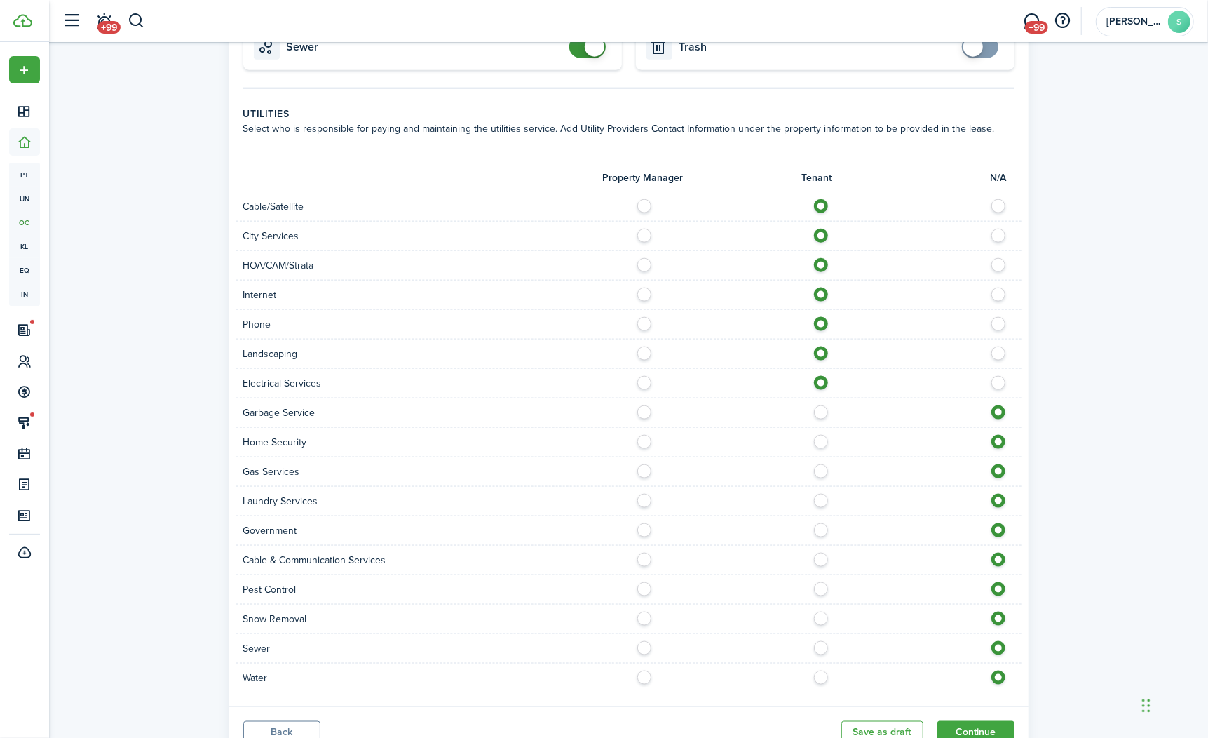
radio input "true"
click at [823, 445] on div "Home Security" at bounding box center [629, 442] width 786 height 29
click at [819, 440] on label at bounding box center [825, 438] width 25 height 7
radio input "true"
click at [819, 465] on label at bounding box center [825, 467] width 25 height 7
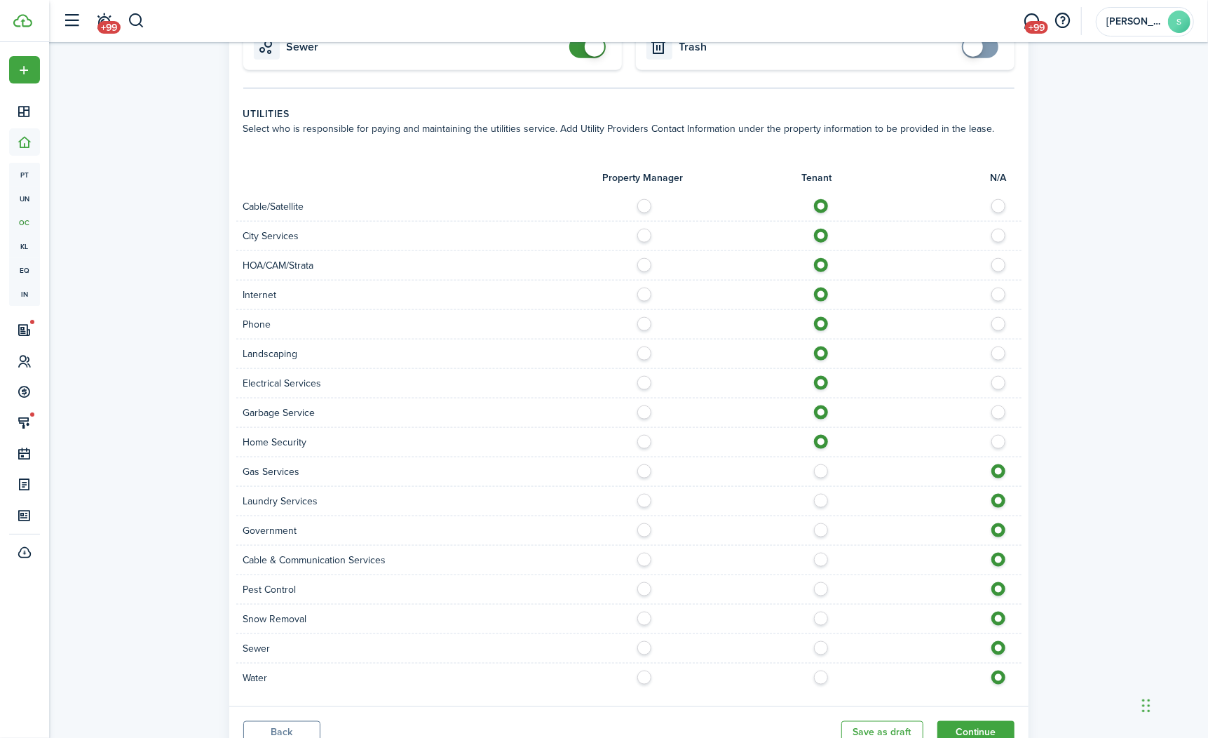
radio input "true"
click at [819, 498] on label at bounding box center [825, 497] width 25 height 7
radio input "true"
click at [819, 523] on label at bounding box center [825, 526] width 25 height 7
radio input "true"
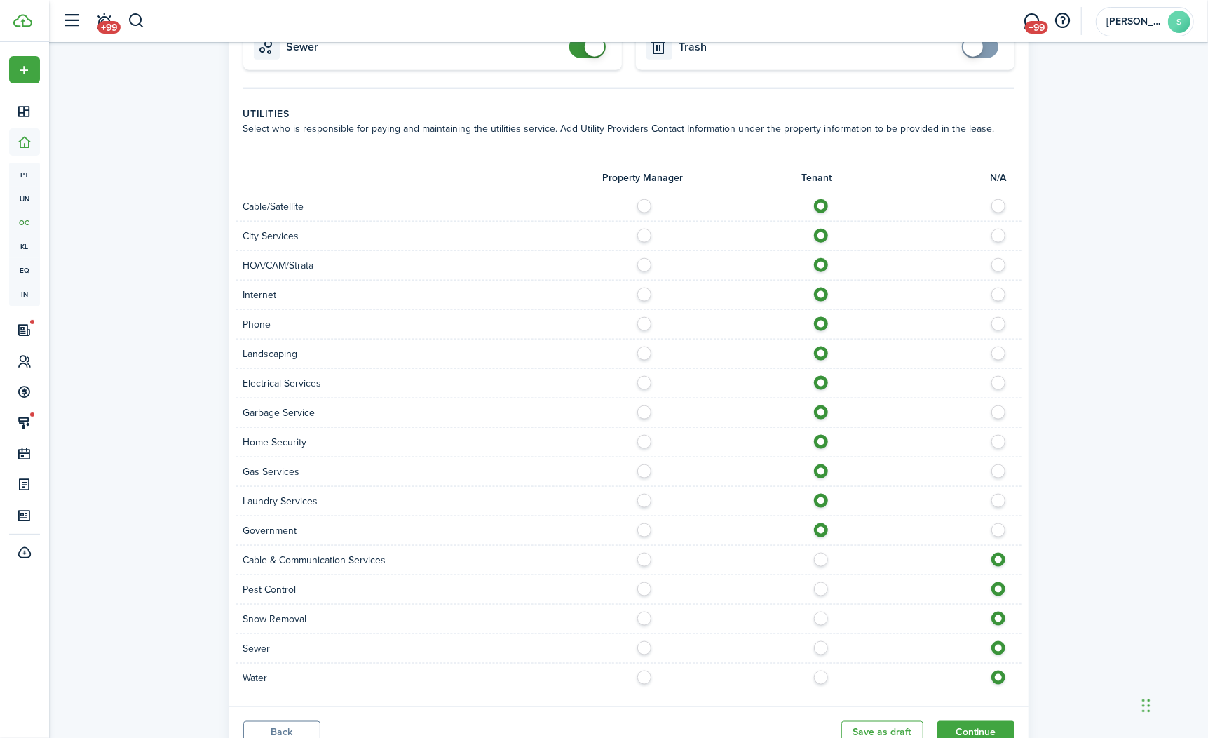
click at [820, 553] on label at bounding box center [825, 556] width 25 height 7
radio input "true"
click at [820, 582] on label at bounding box center [825, 585] width 25 height 7
radio input "true"
click at [821, 612] on label at bounding box center [825, 615] width 25 height 7
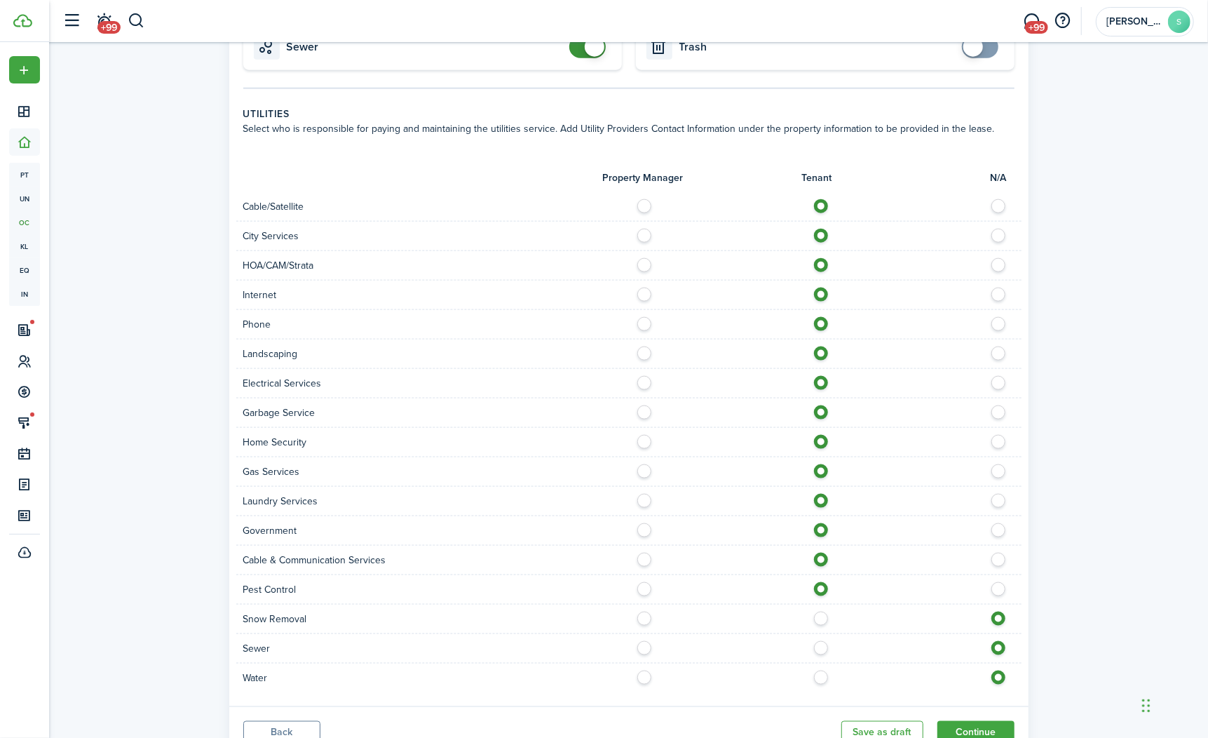
radio input "true"
click at [823, 634] on div "Sewer" at bounding box center [629, 648] width 786 height 29
click at [823, 642] on label at bounding box center [825, 644] width 25 height 7
radio input "true"
click at [823, 671] on label at bounding box center [825, 674] width 25 height 7
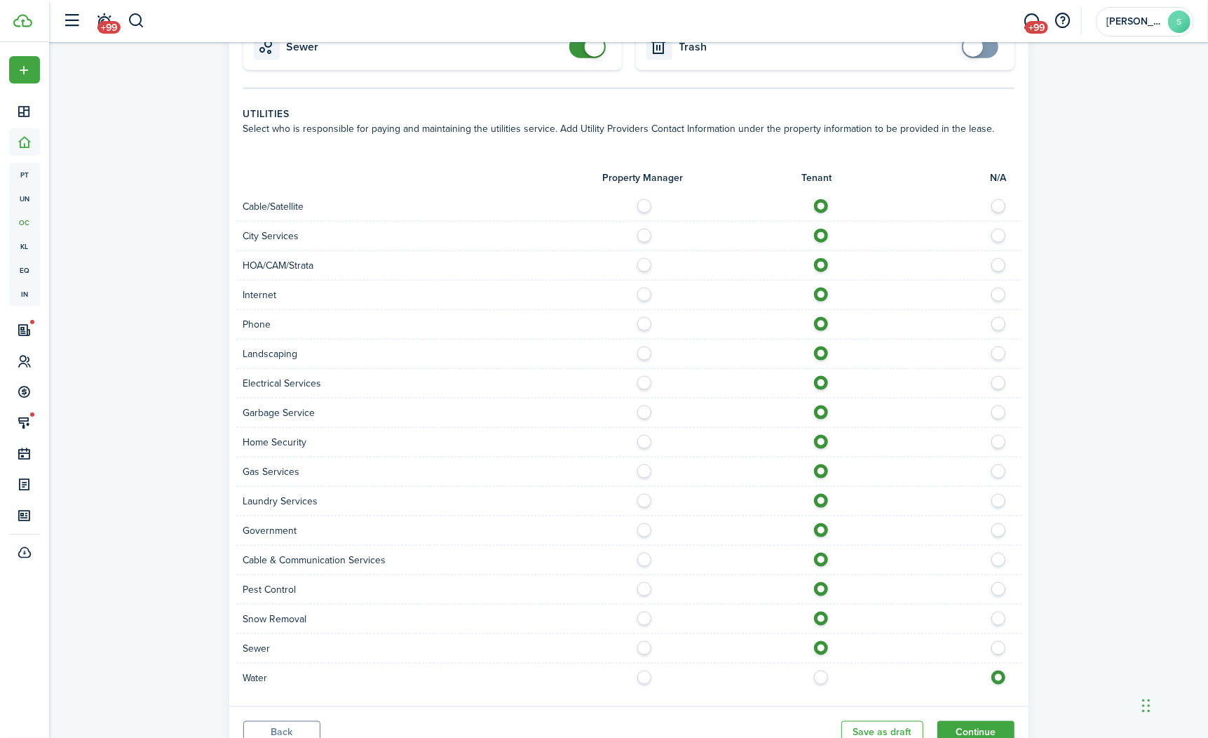
radio input "true"
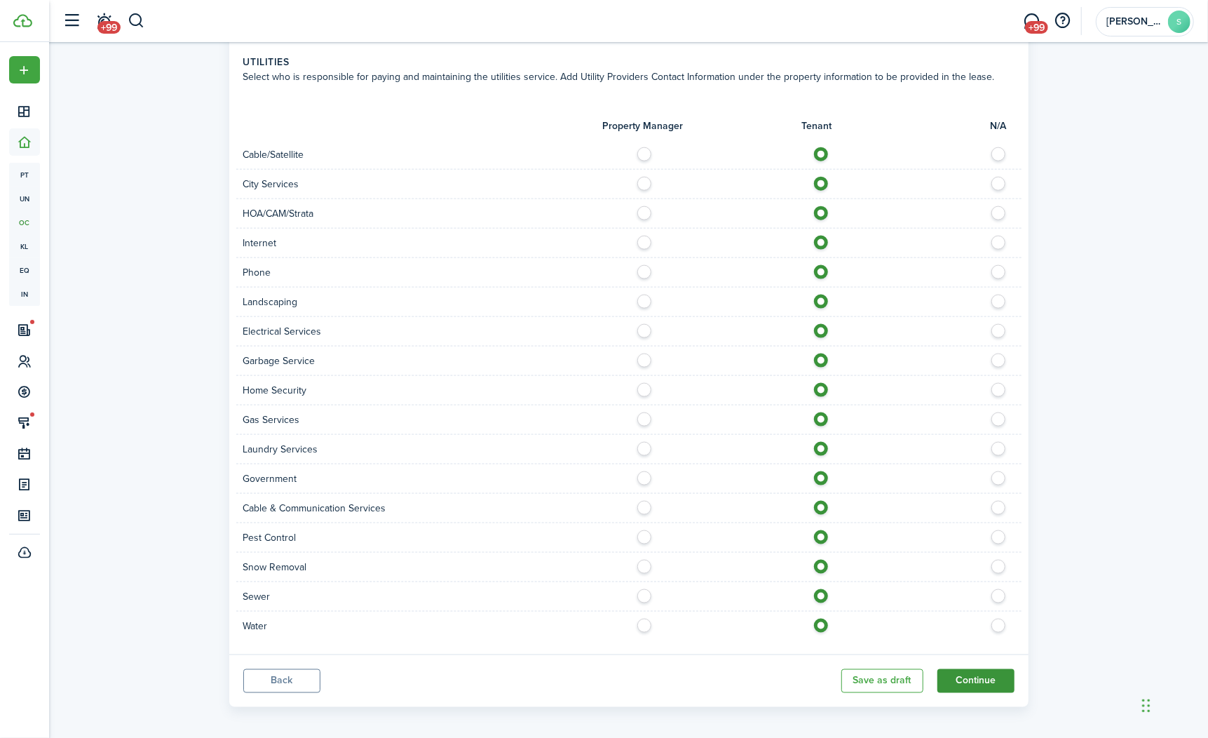
click at [976, 669] on button "Continue" at bounding box center [976, 681] width 77 height 24
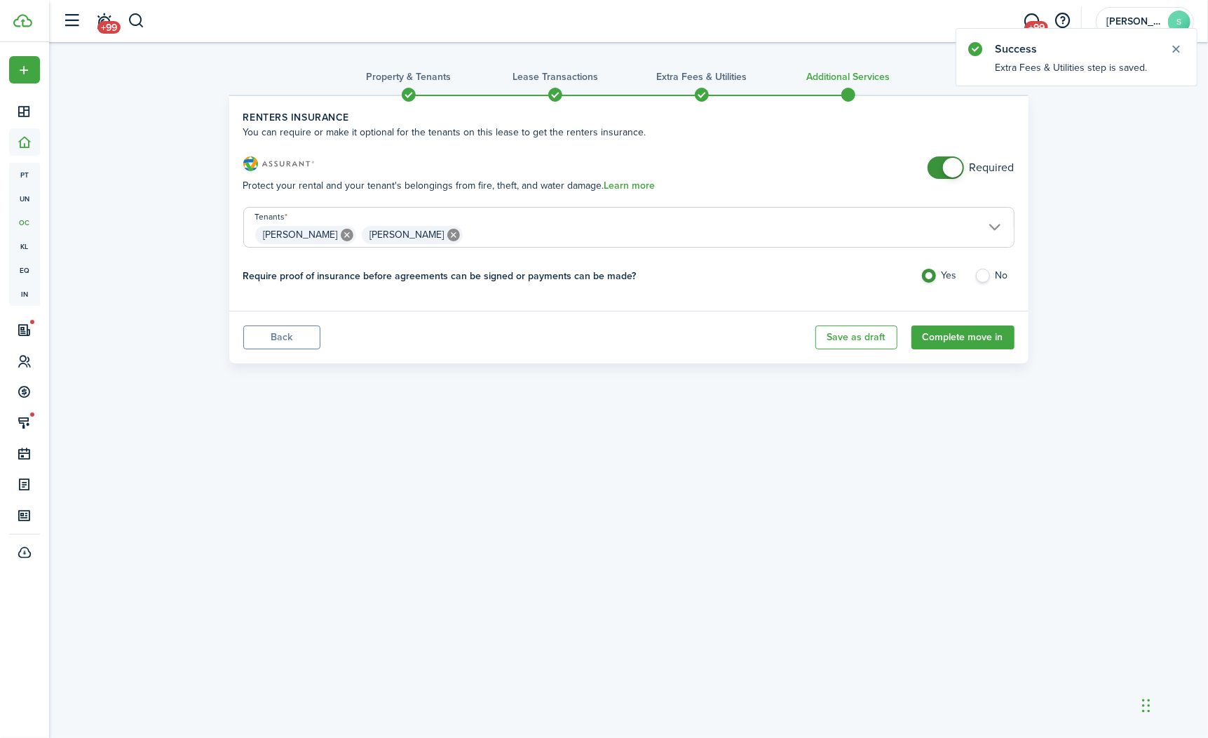
checkbox input "false"
click at [949, 166] on span at bounding box center [953, 168] width 20 height 20
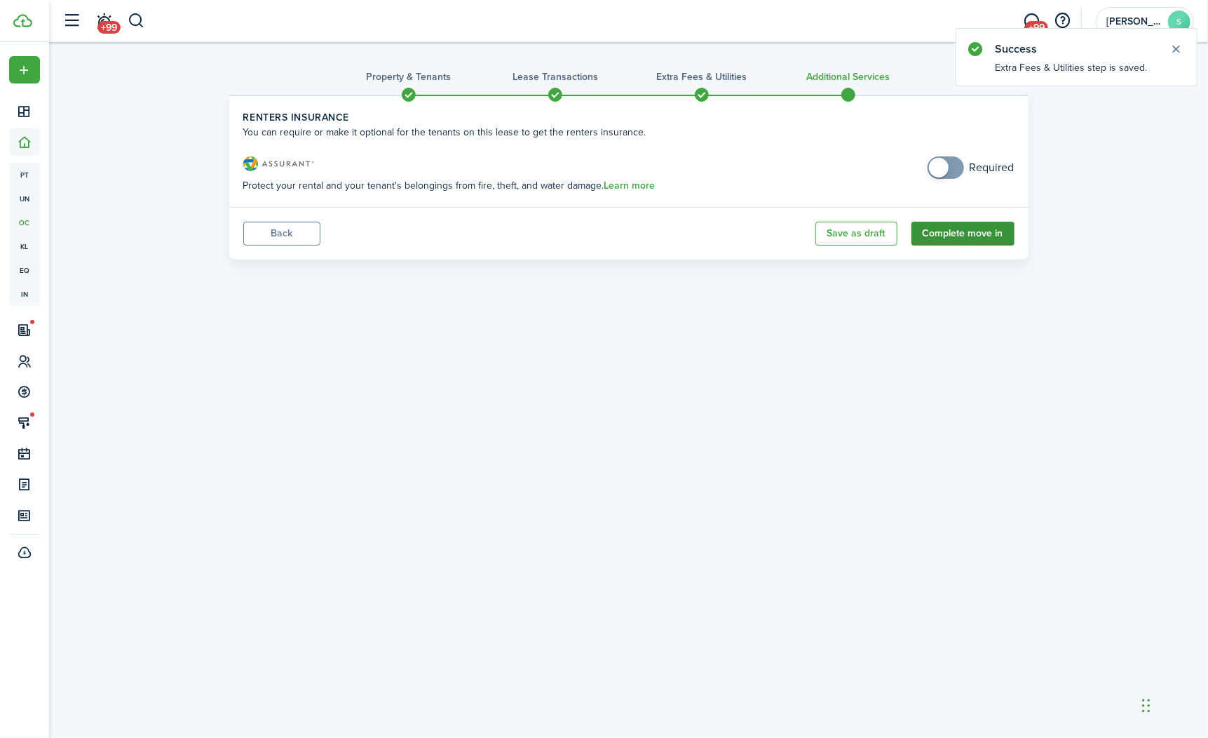
click at [966, 236] on button "Complete move in" at bounding box center [963, 234] width 103 height 24
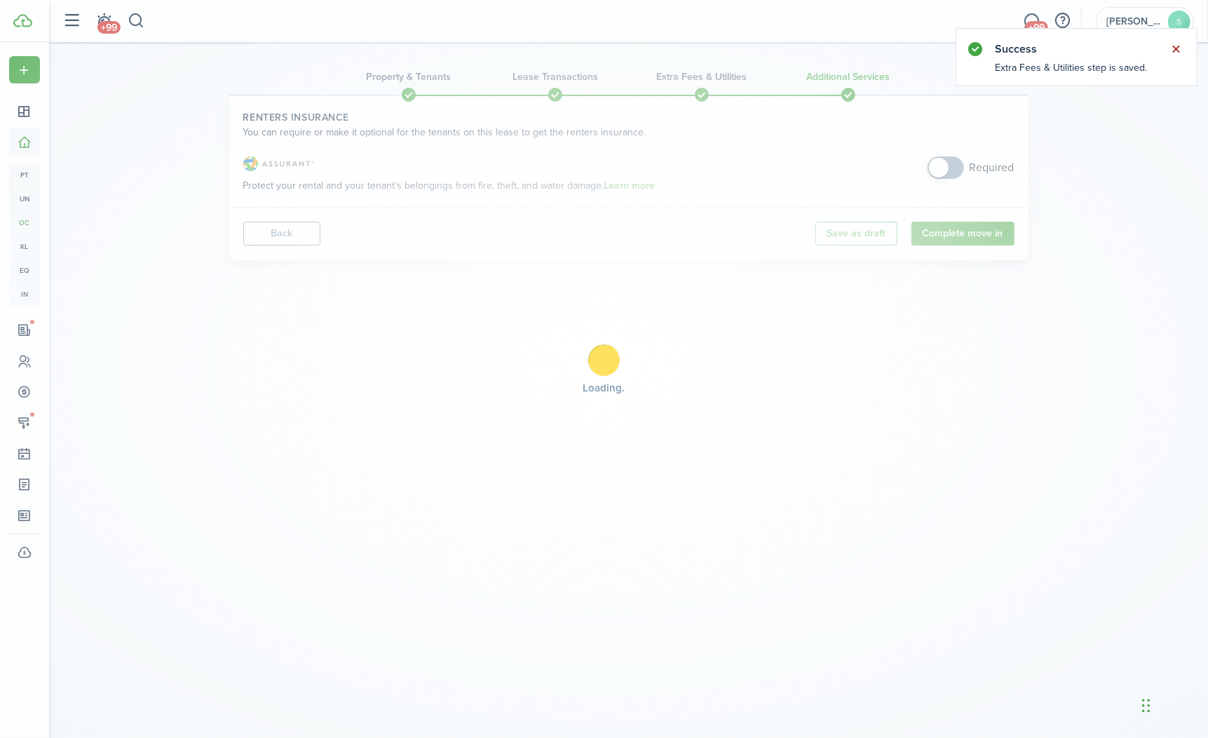
click at [1177, 50] on button "Close notify" at bounding box center [1177, 49] width 20 height 20
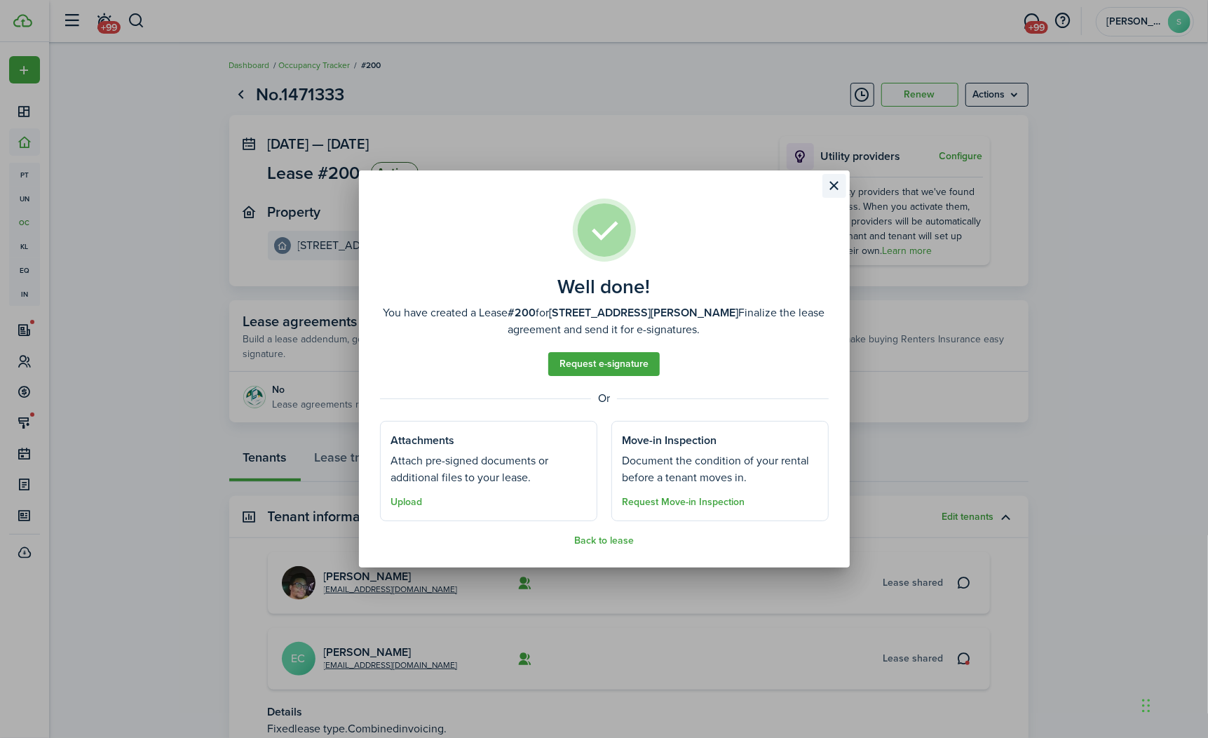
click at [834, 191] on button "Close modal" at bounding box center [835, 186] width 24 height 24
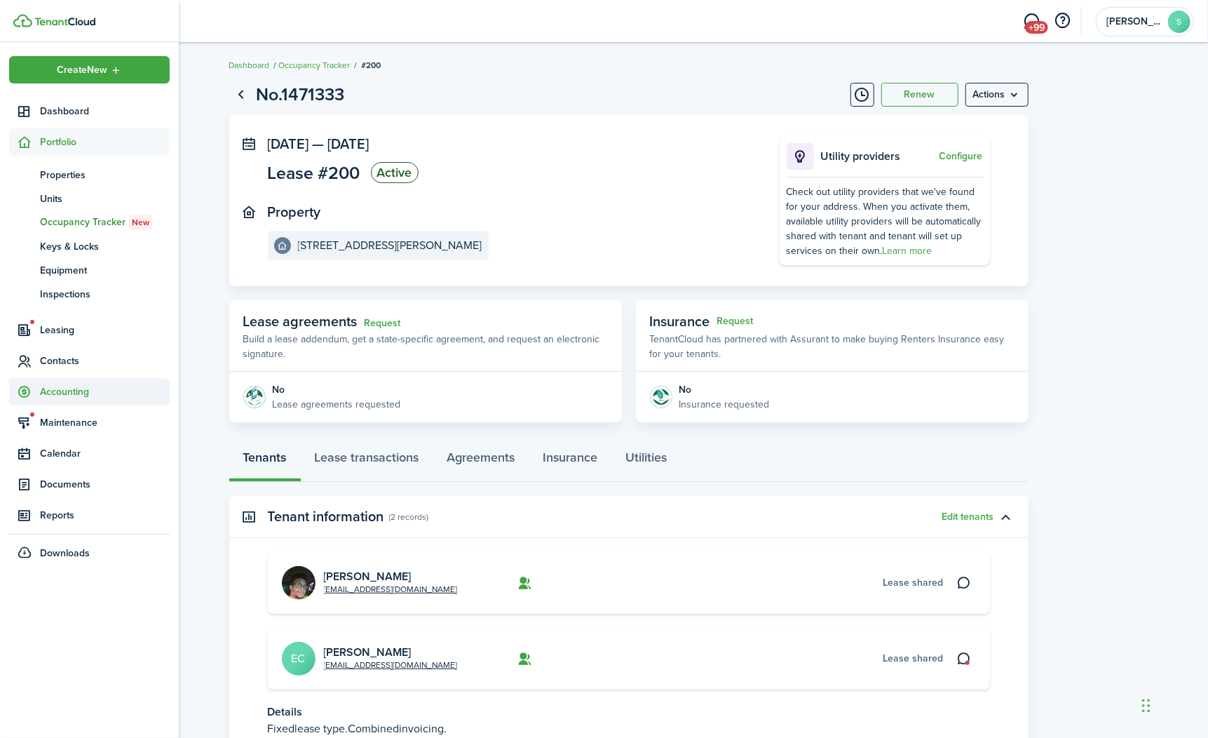
click at [86, 395] on span "Accounting" at bounding box center [105, 391] width 130 height 15
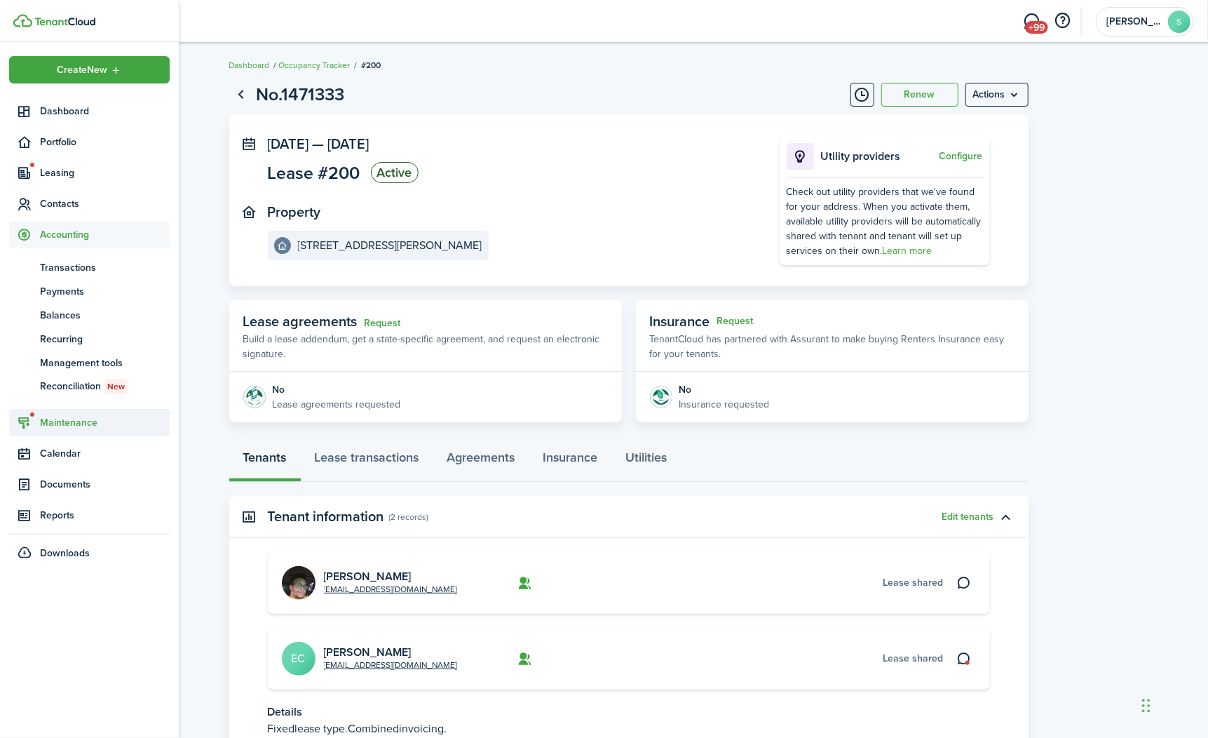
click at [87, 415] on span "Maintenance" at bounding box center [105, 422] width 130 height 15
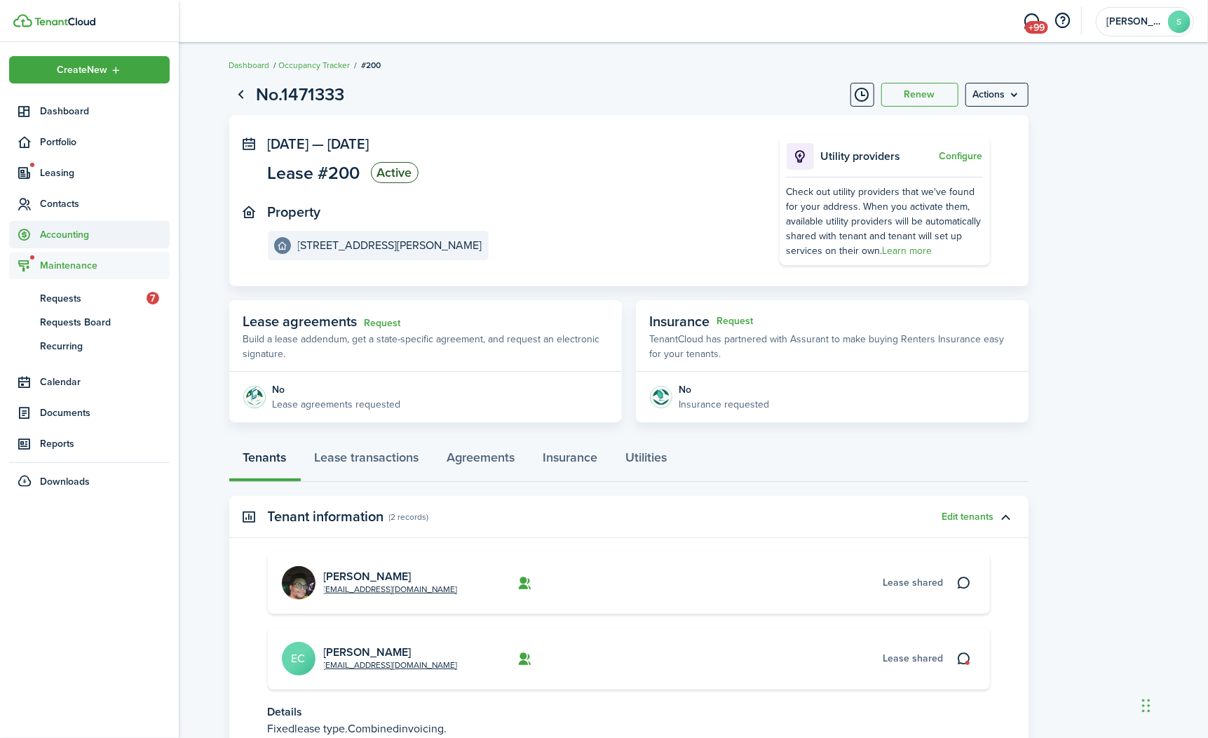
click at [70, 232] on span "Accounting" at bounding box center [105, 234] width 130 height 15
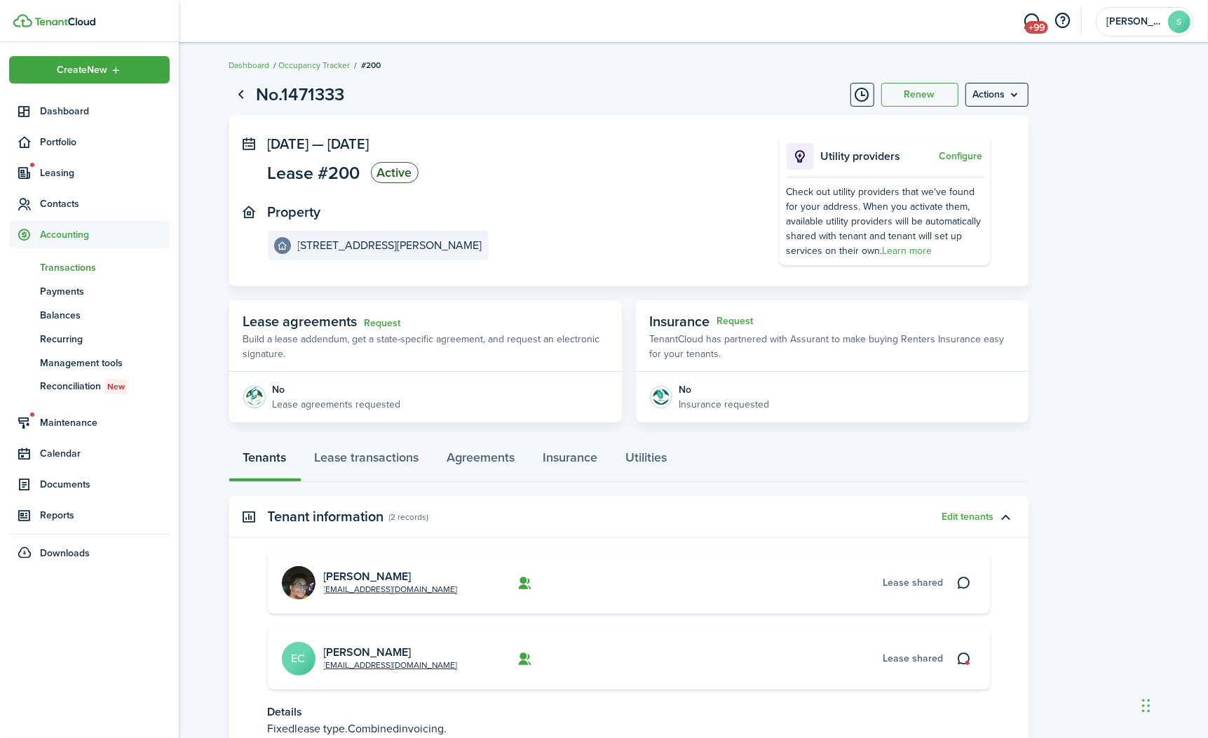
click at [70, 264] on span "Transactions" at bounding box center [105, 267] width 130 height 15
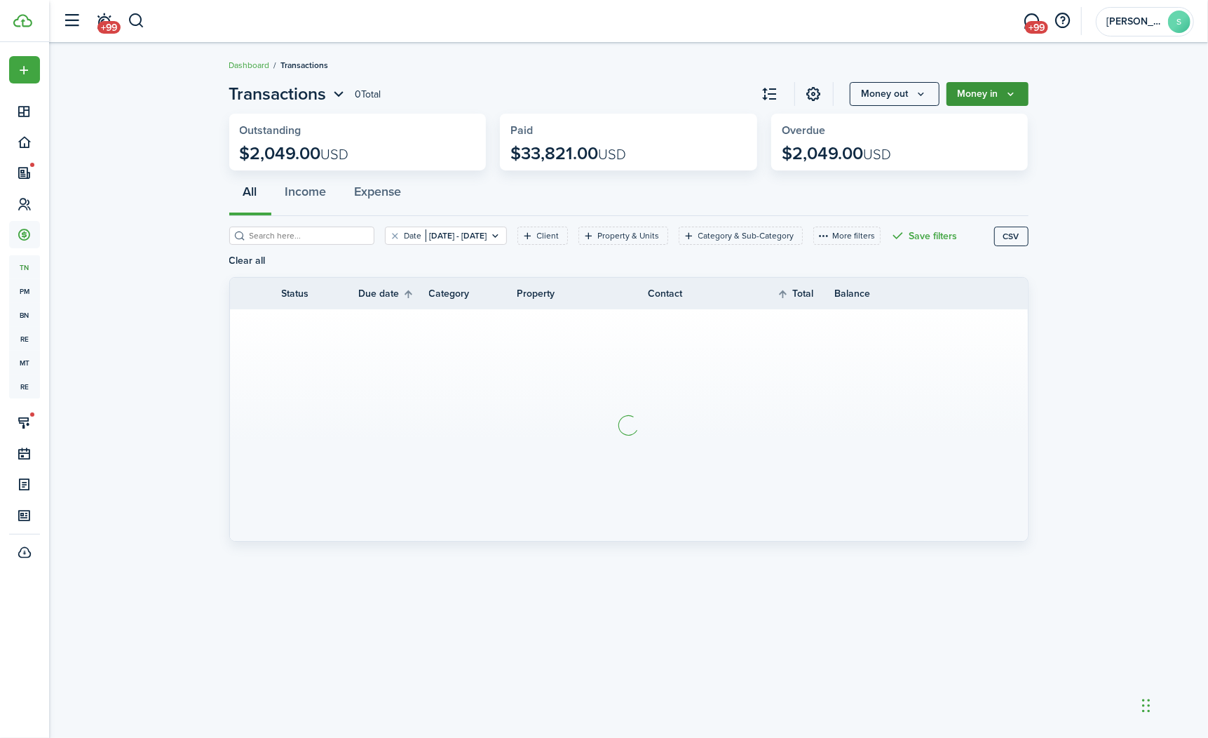
click at [1011, 85] on button "Money in" at bounding box center [988, 94] width 82 height 24
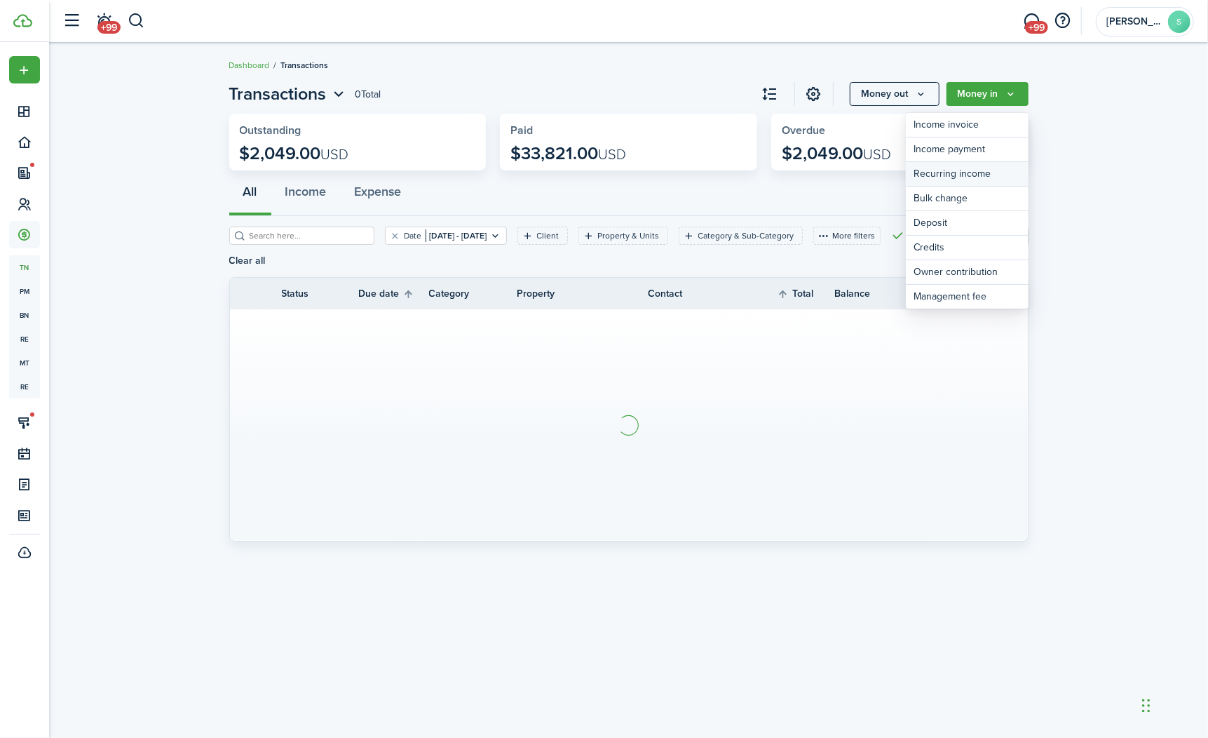
click at [978, 166] on link "Recurring income" at bounding box center [967, 174] width 123 height 25
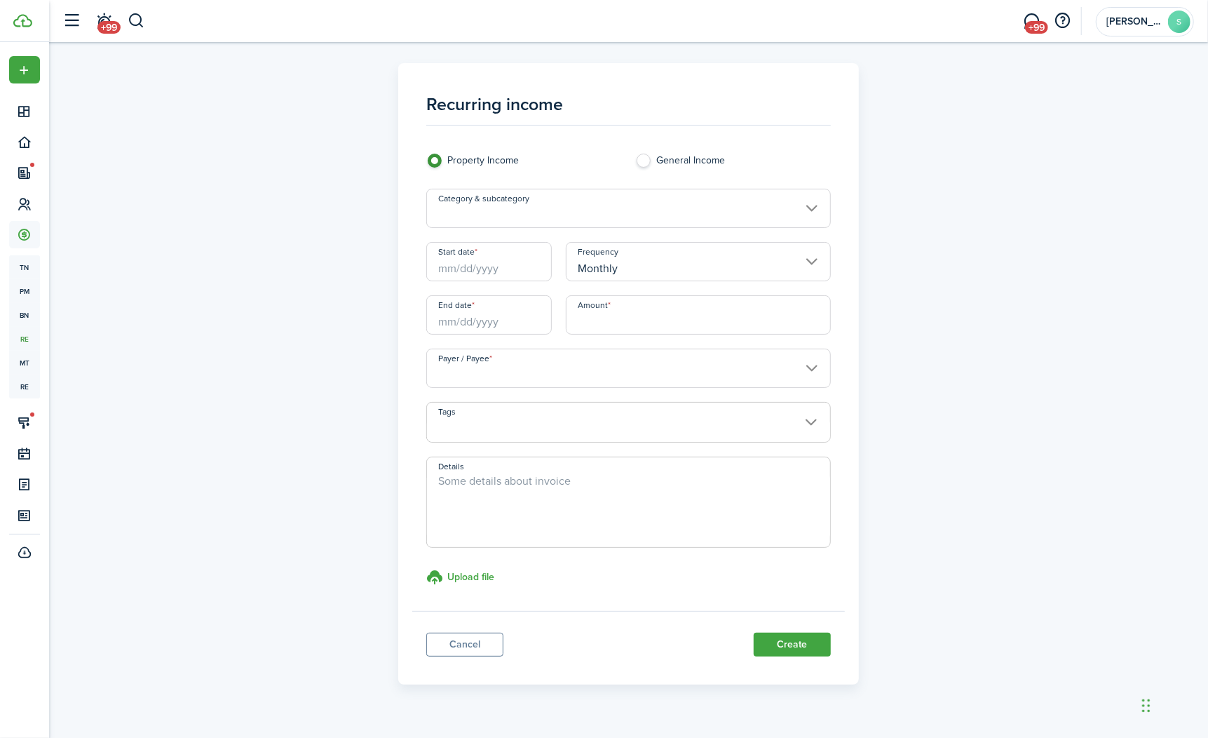
click at [656, 208] on input "Category & subcategory" at bounding box center [628, 208] width 405 height 39
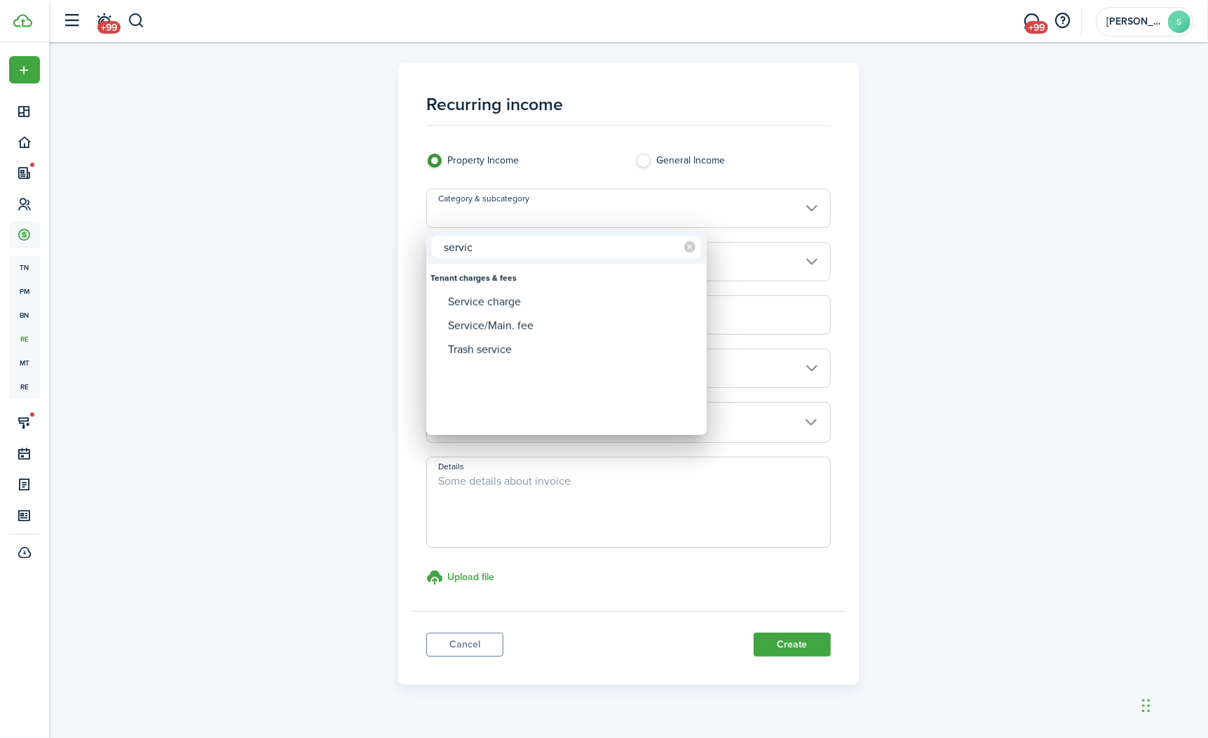
type input "servic"
click at [551, 297] on div "Service charge" at bounding box center [572, 302] width 248 height 24
type input "Tenant charges & fees / Service charge"
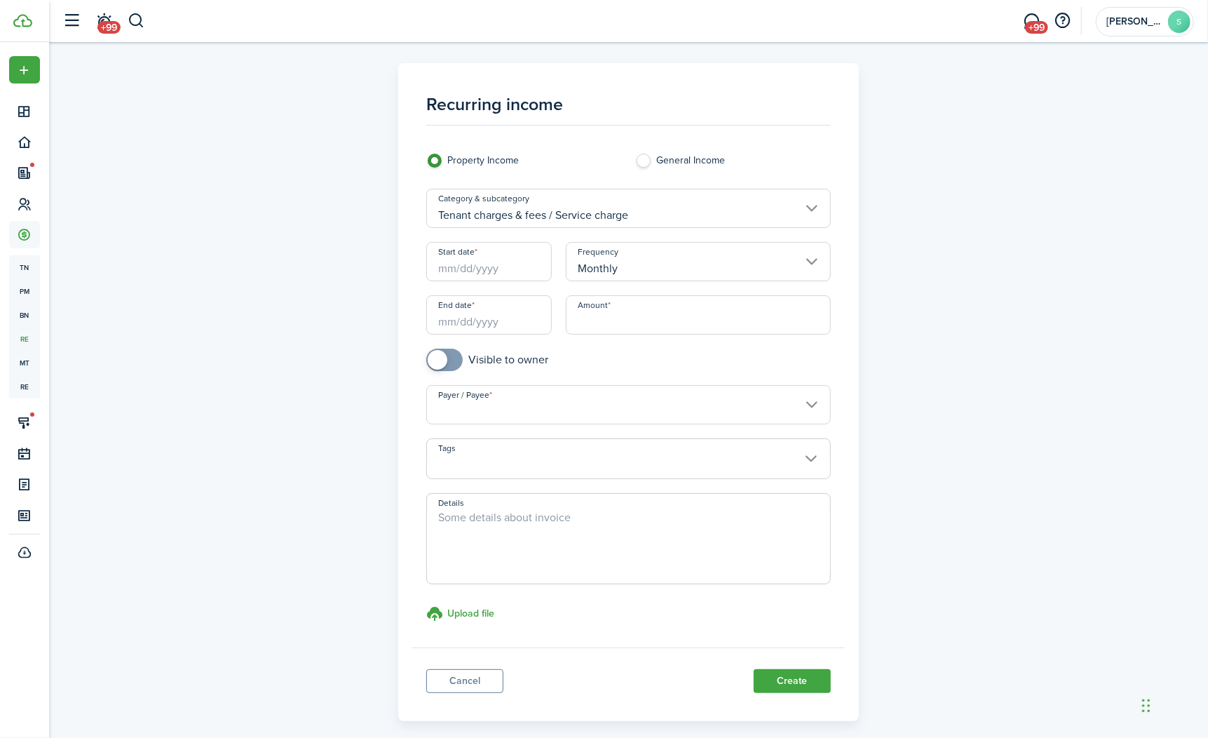
click at [609, 316] on input "Amount" at bounding box center [698, 314] width 265 height 39
type input "$5.00"
click at [470, 238] on div "Category & subcategory Tenant charges & fees / Service charge" at bounding box center [628, 215] width 419 height 53
click at [470, 254] on input "Start date" at bounding box center [489, 261] width 126 height 39
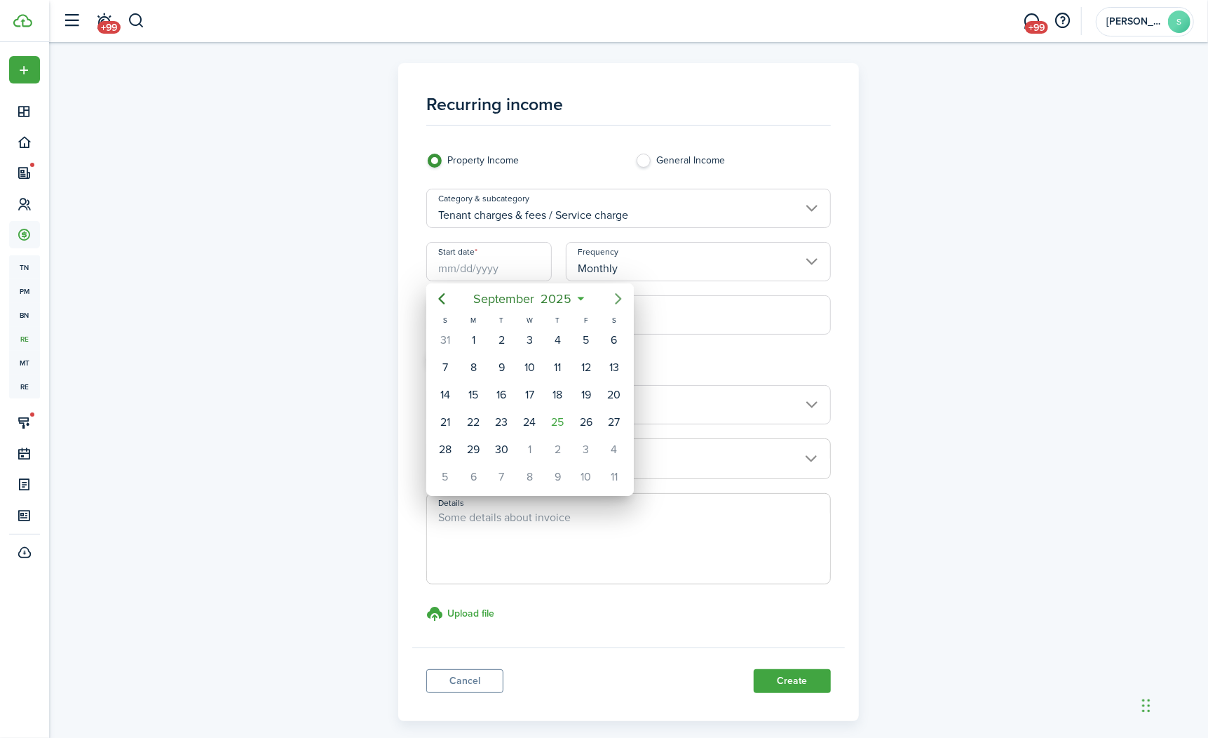
click at [609, 296] on mbsc-button "Next page" at bounding box center [619, 299] width 28 height 28
click at [520, 329] on div "[DATE]" at bounding box center [530, 340] width 28 height 27
type input "[DATE]"
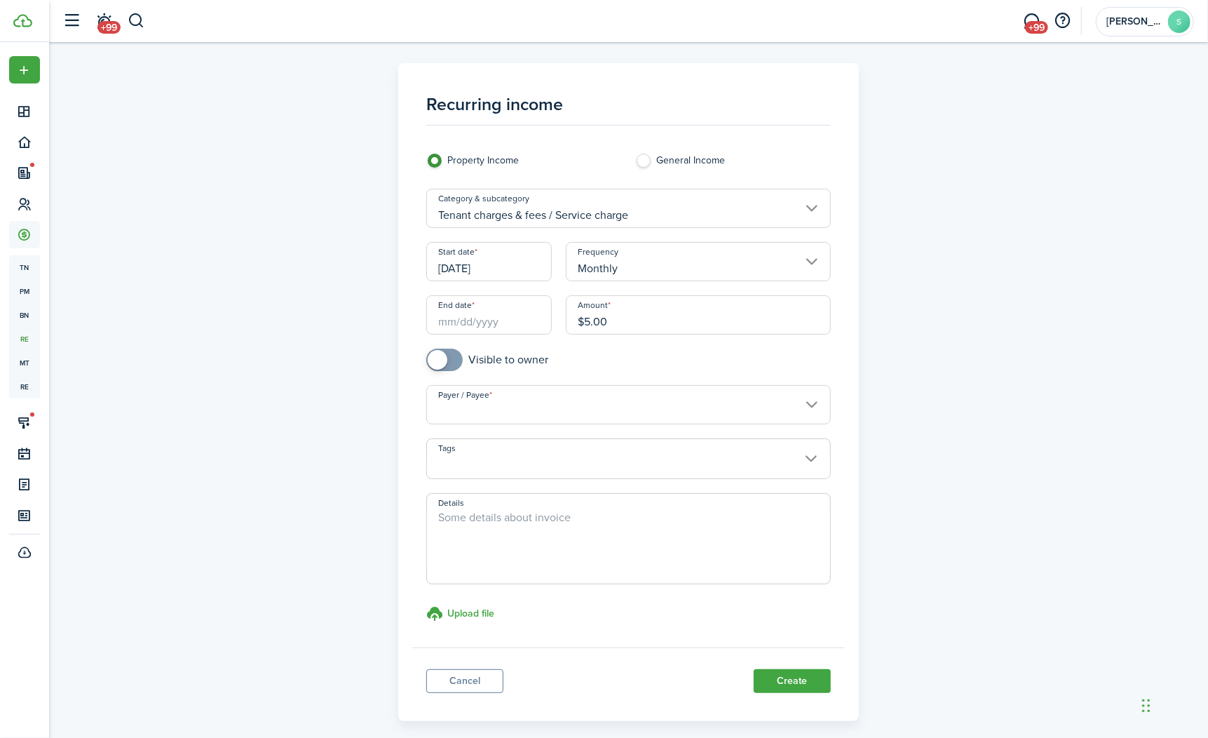
click at [500, 315] on input "End date" at bounding box center [489, 314] width 126 height 39
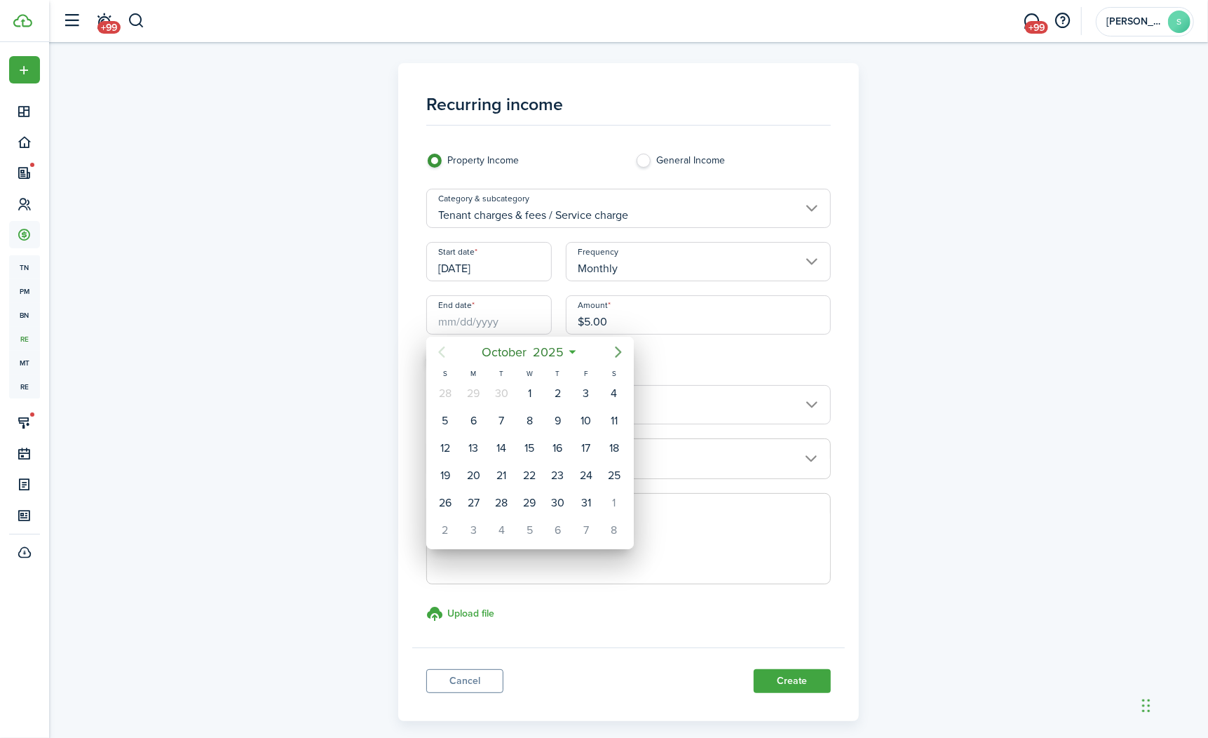
click at [616, 346] on icon "Next page" at bounding box center [618, 352] width 17 height 17
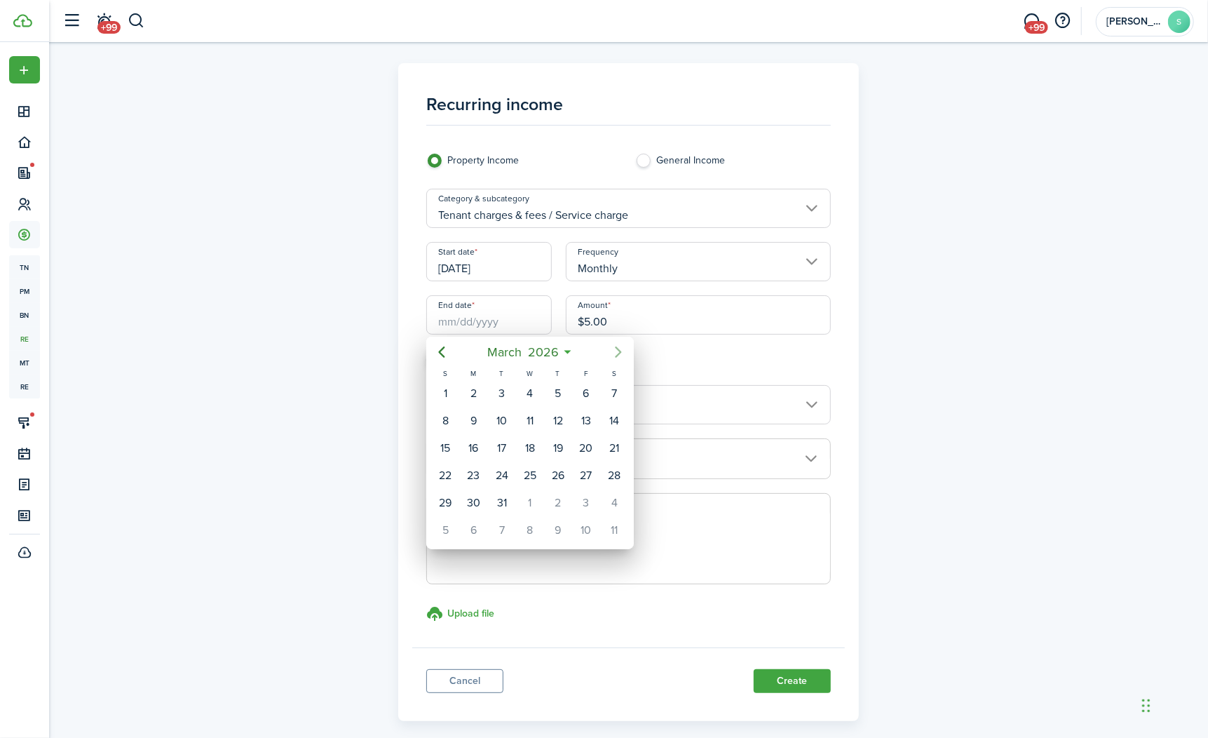
click at [616, 346] on icon "Next page" at bounding box center [618, 352] width 17 height 17
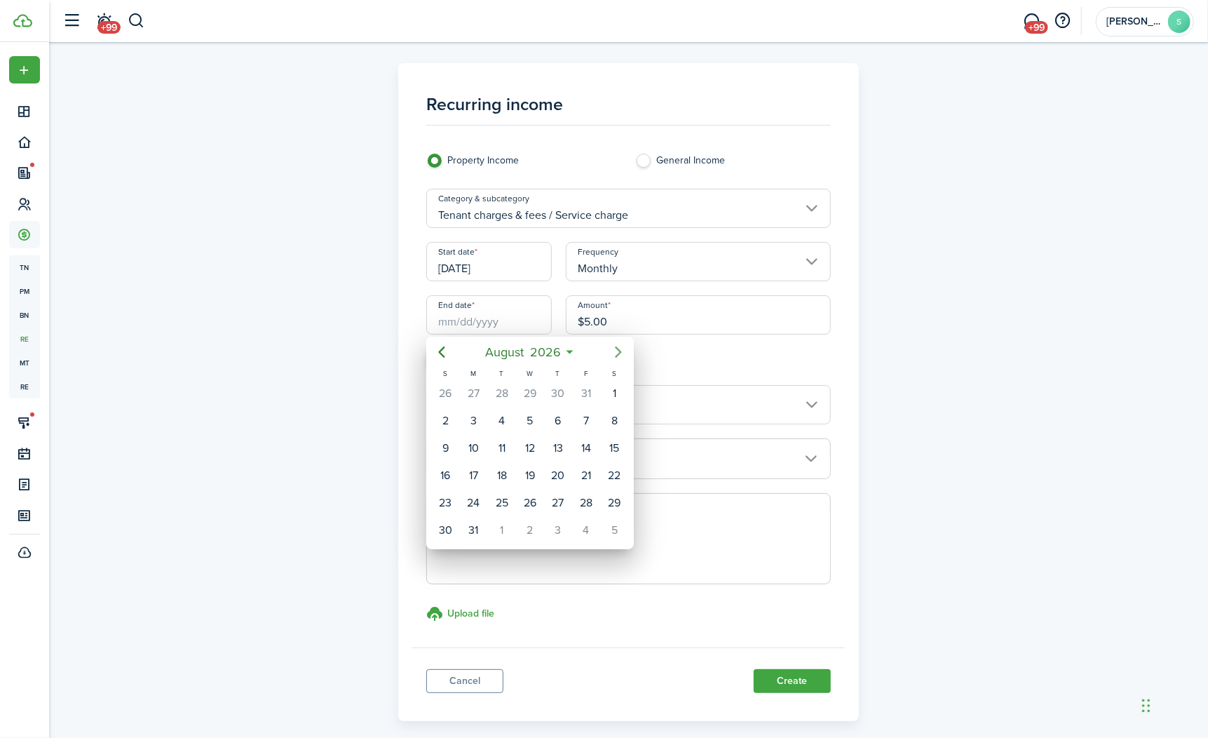
click at [616, 346] on icon "Next page" at bounding box center [618, 352] width 17 height 17
click at [531, 492] on div "30" at bounding box center [530, 502] width 21 height 21
type input "[DATE]"
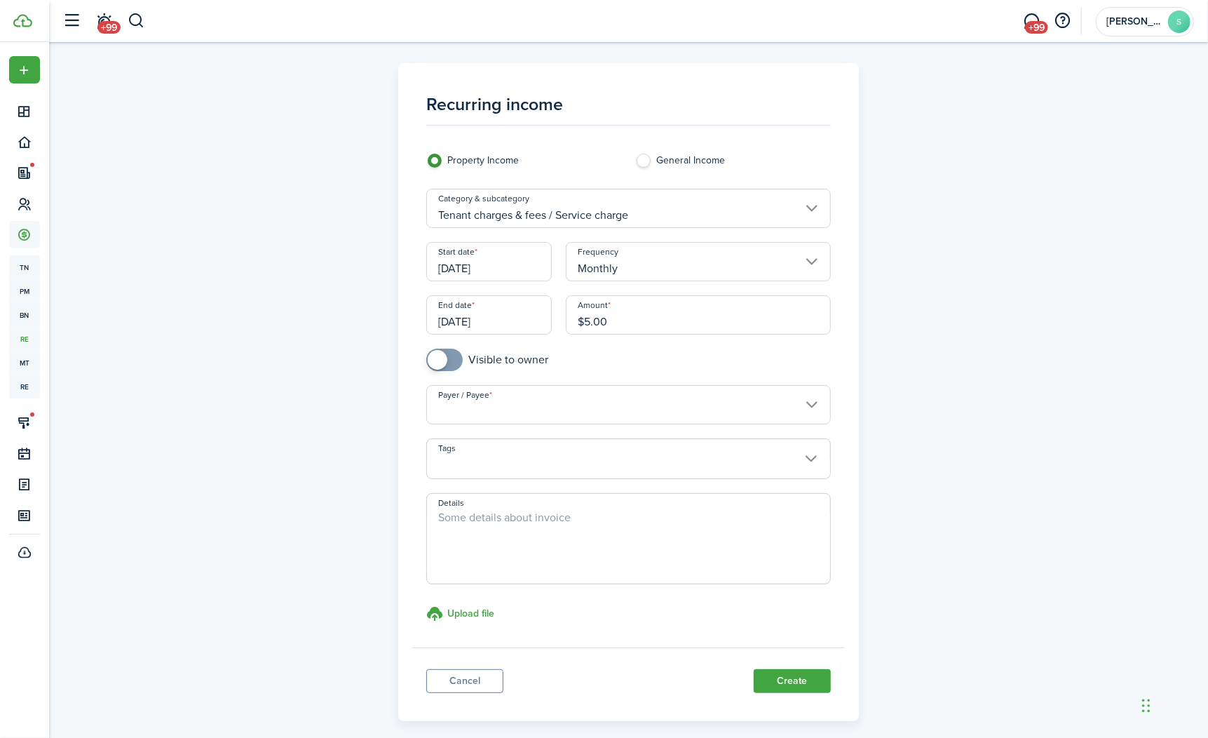
click at [584, 410] on input "Payer / Payee" at bounding box center [628, 404] width 405 height 39
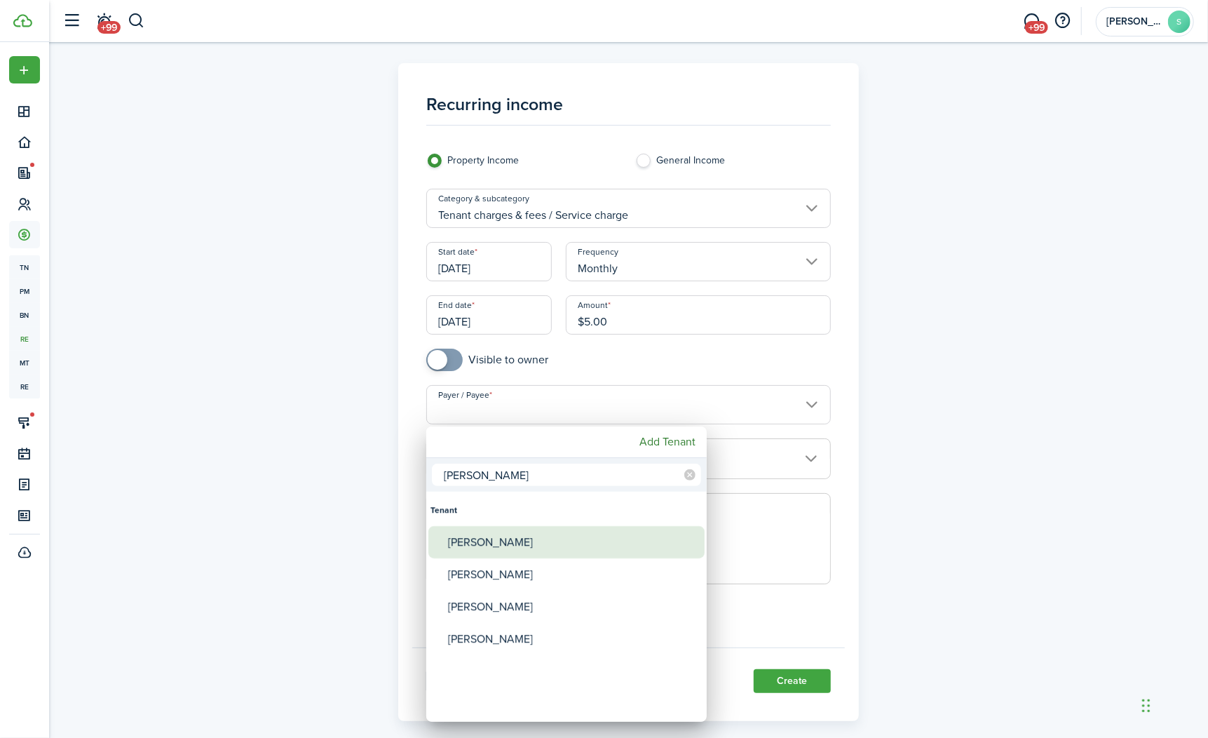
type input "[PERSON_NAME]"
click at [506, 532] on div "[PERSON_NAME]" at bounding box center [572, 542] width 248 height 32
type input "[PERSON_NAME]"
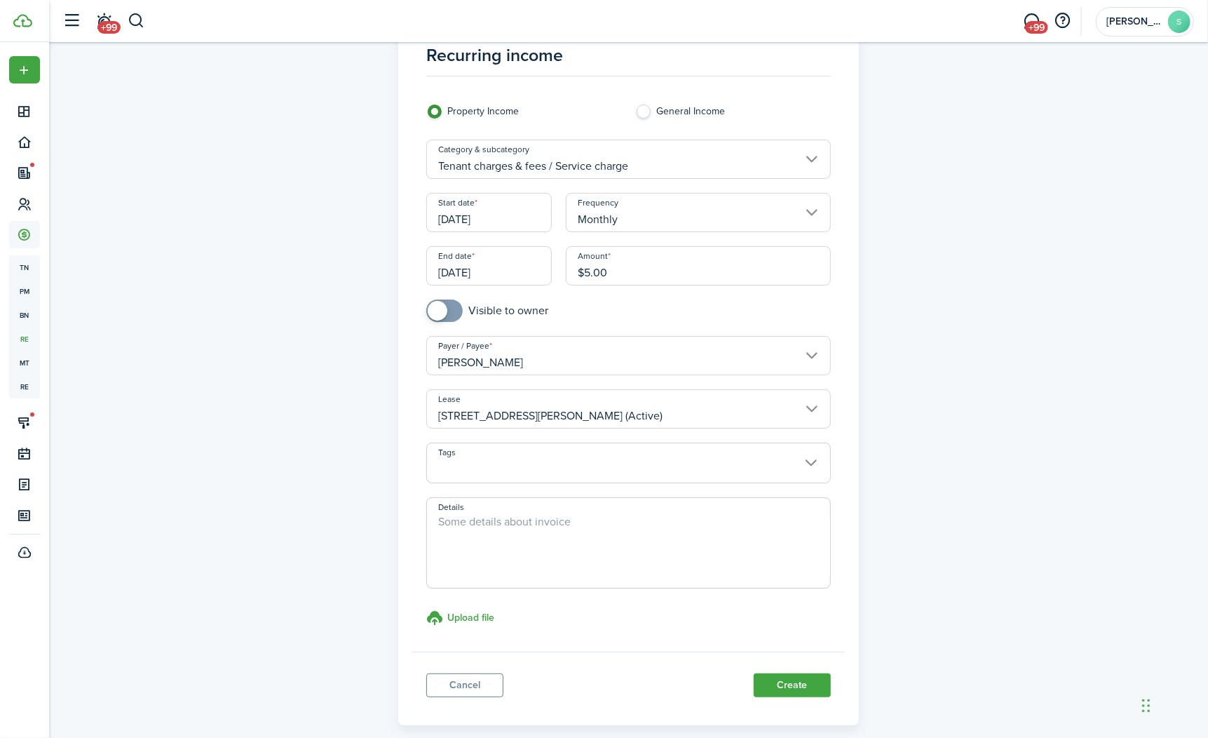
scroll to position [74, 0]
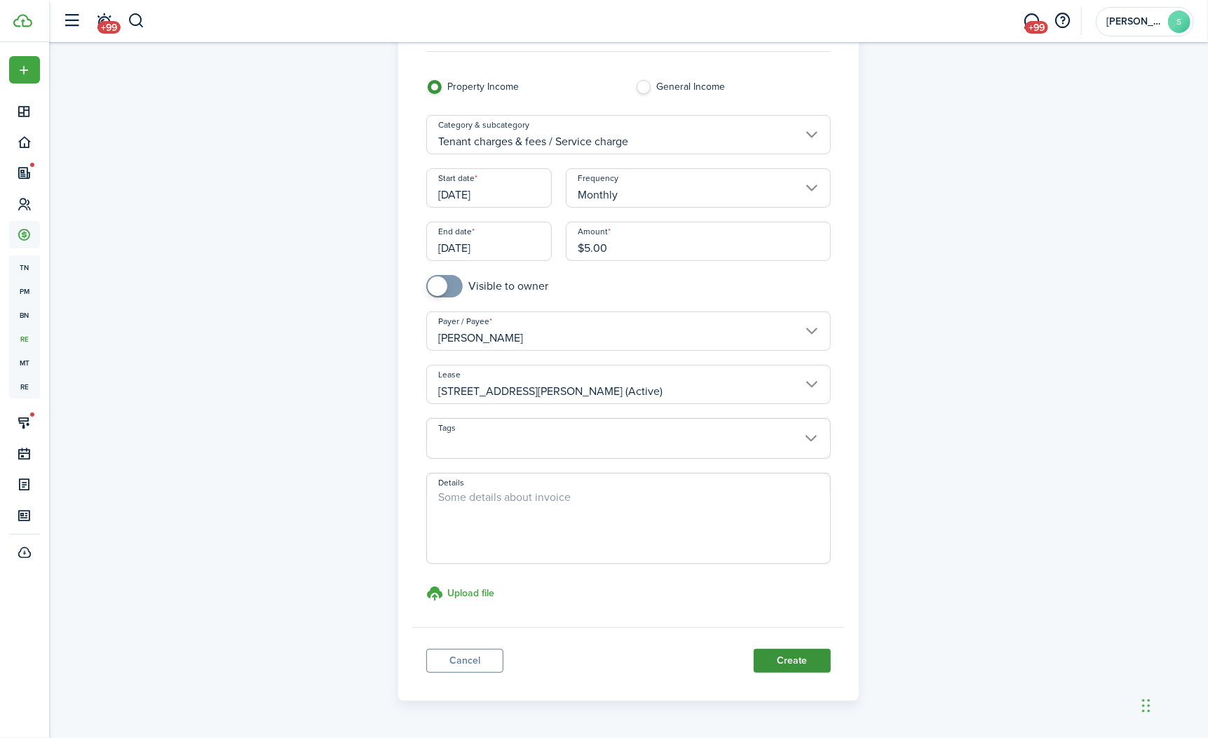
click at [800, 656] on button "Create" at bounding box center [792, 661] width 77 height 24
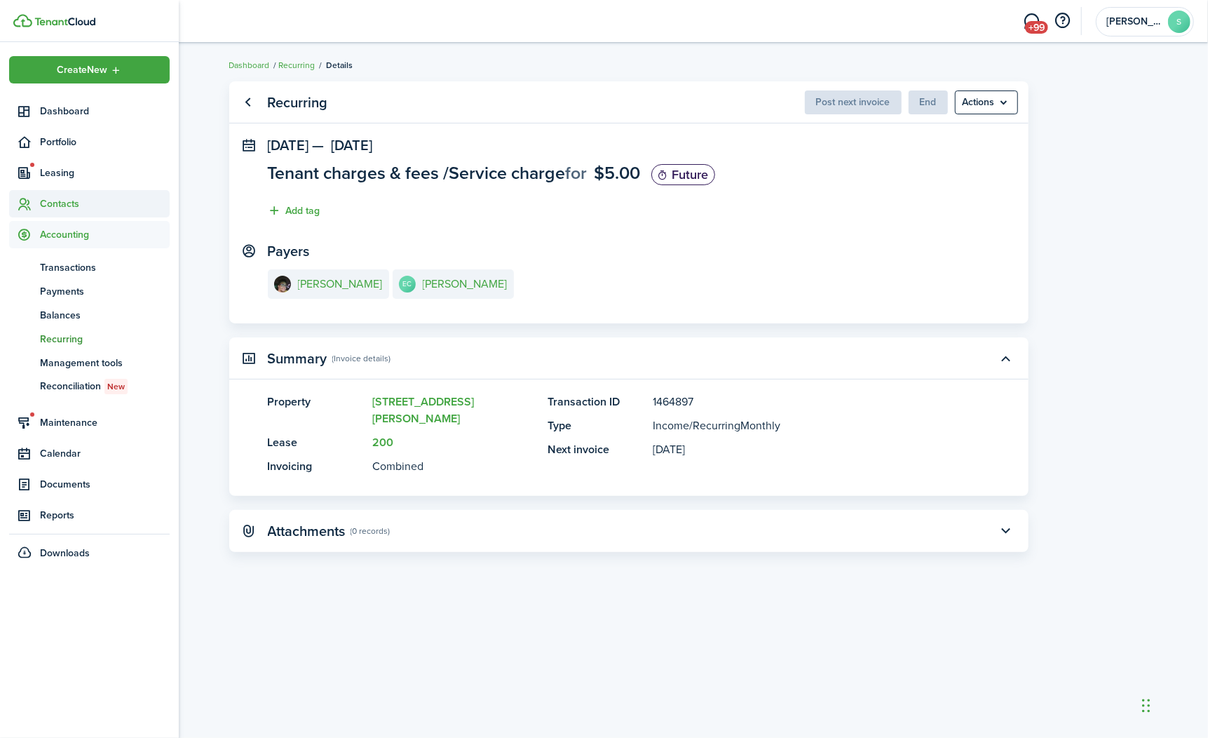
click at [83, 201] on span "Contacts" at bounding box center [105, 203] width 130 height 15
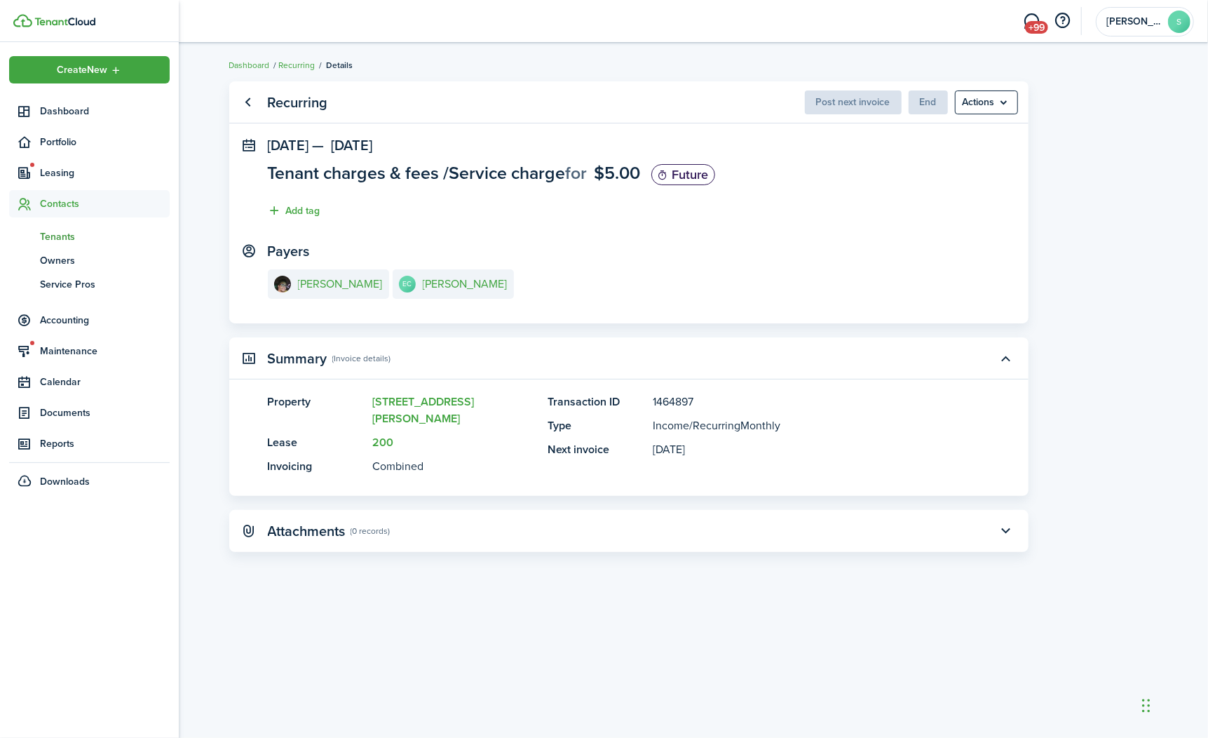
click at [71, 233] on span "Tenants" at bounding box center [105, 236] width 130 height 15
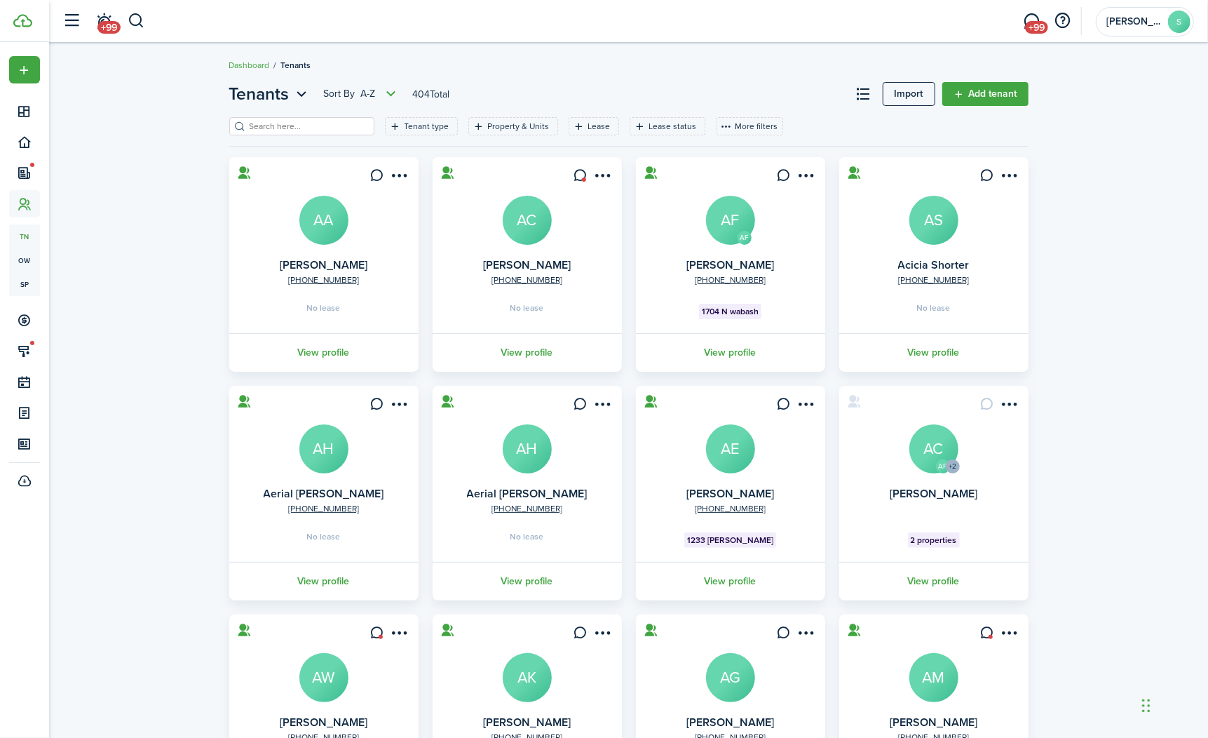
click at [307, 127] on input "search" at bounding box center [307, 126] width 123 height 13
type input "[PERSON_NAME]"
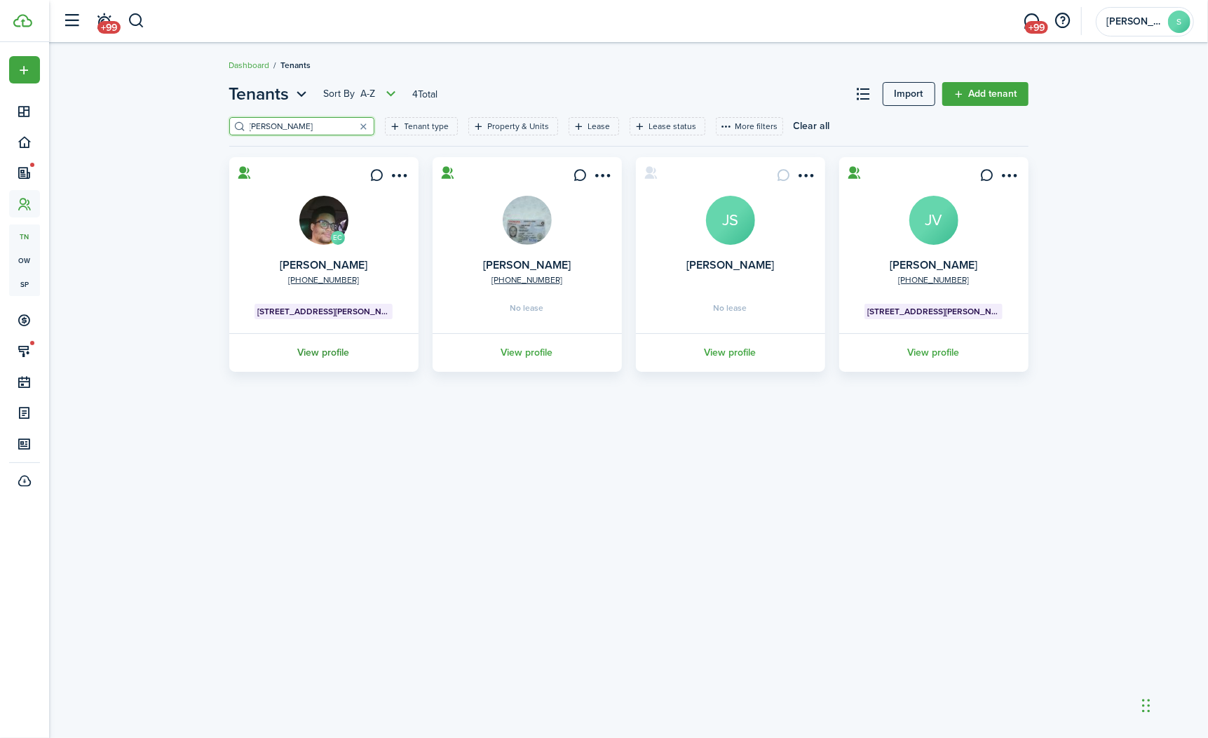
click at [319, 349] on link "View profile" at bounding box center [324, 352] width 194 height 39
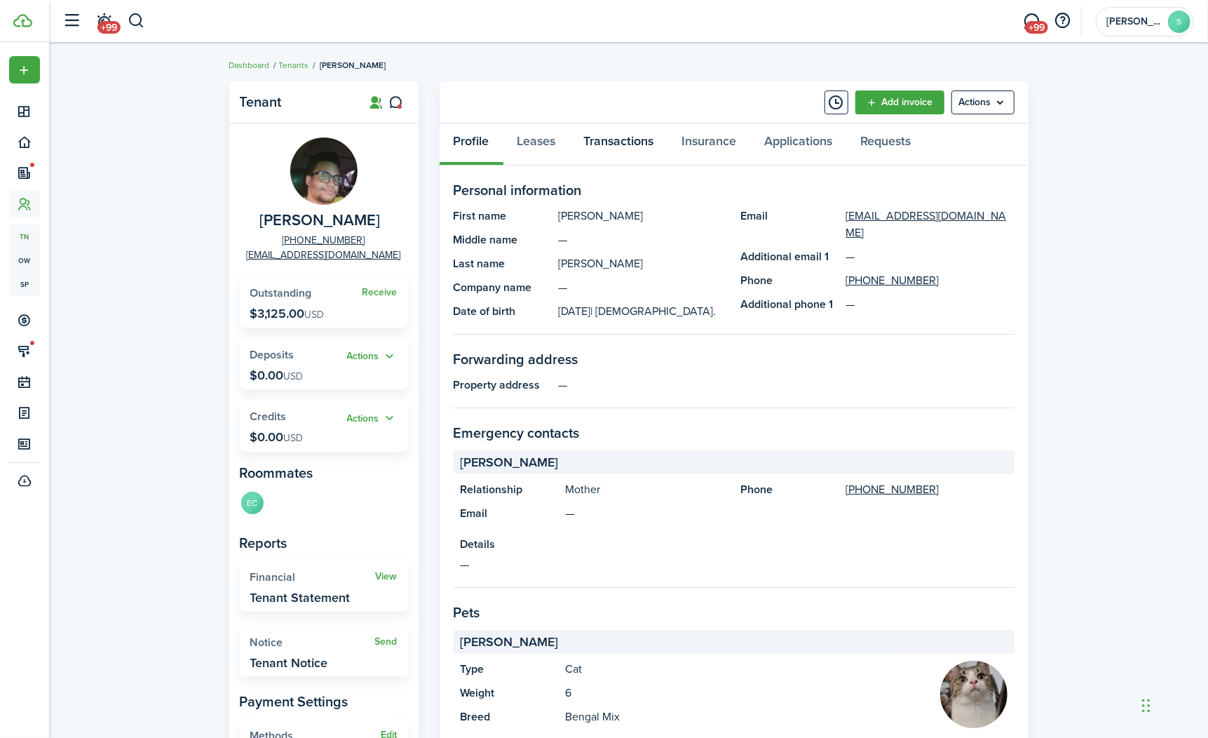
click at [610, 137] on link "Transactions" at bounding box center [619, 144] width 98 height 42
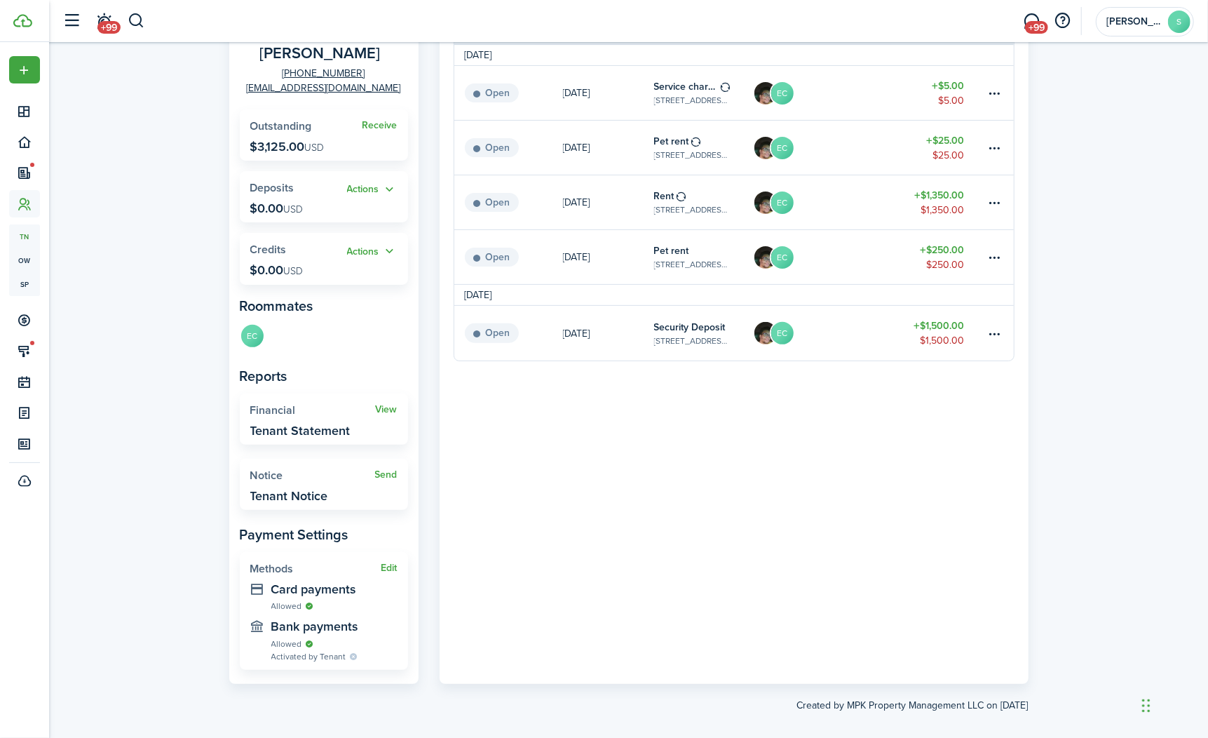
scroll to position [180, 0]
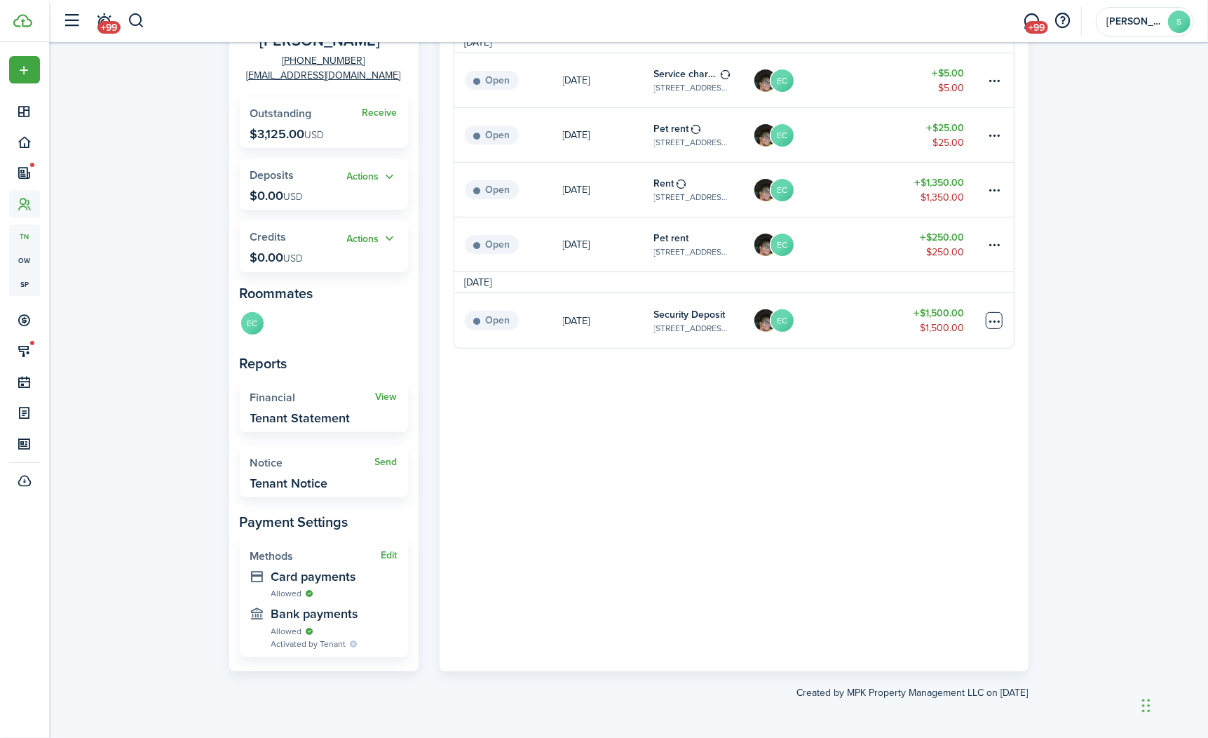
click at [998, 322] on table-menu-btn-icon at bounding box center [994, 320] width 17 height 17
click at [945, 378] on link "Mark as paid" at bounding box center [942, 372] width 123 height 24
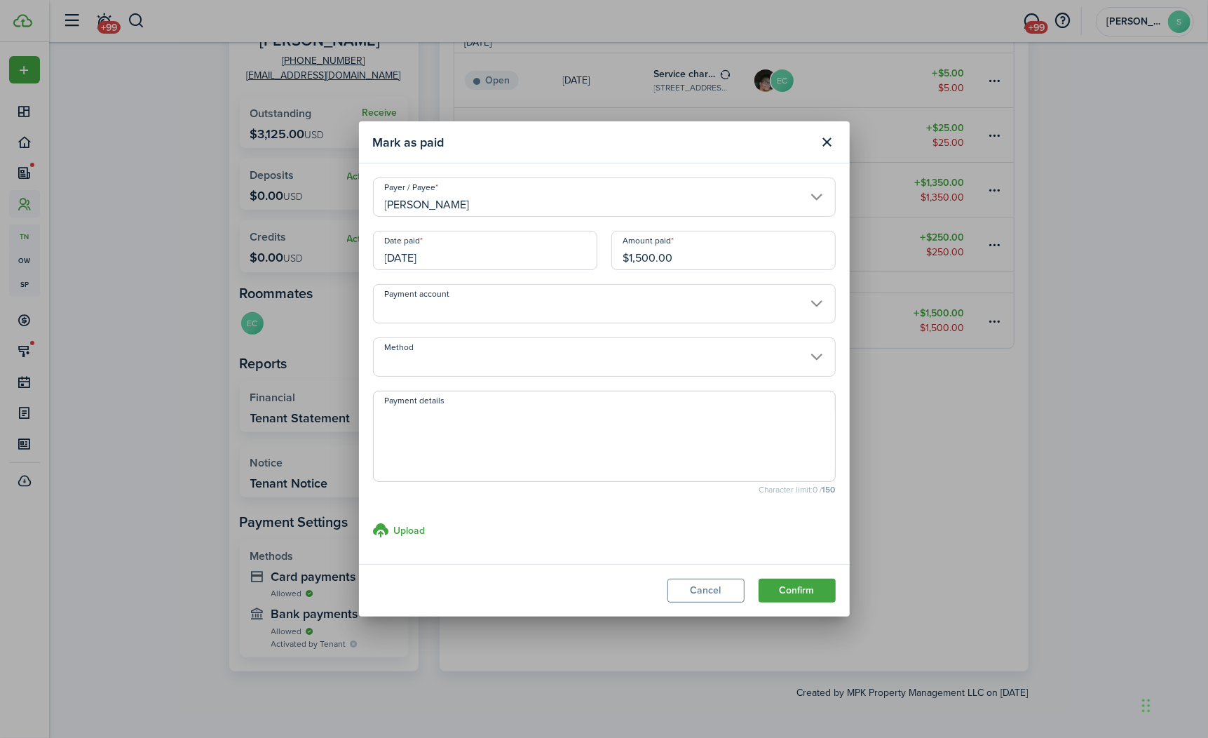
click at [661, 316] on input "Payment account" at bounding box center [604, 303] width 463 height 39
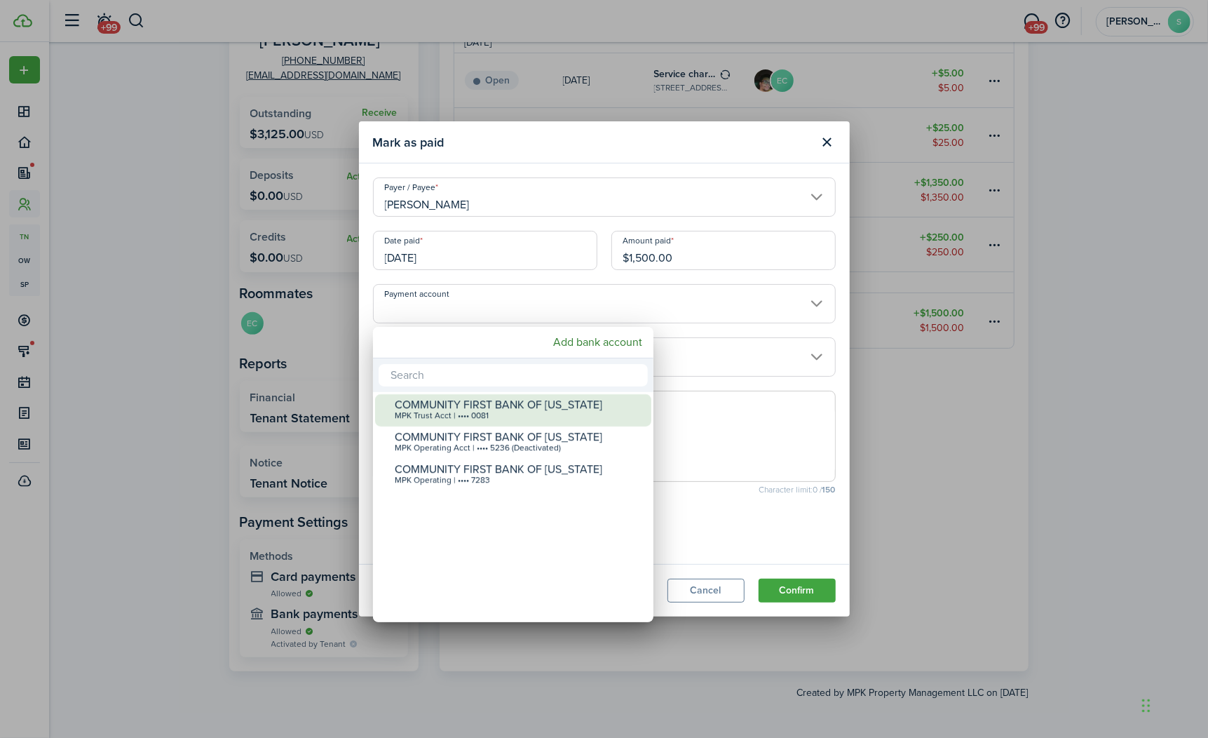
click at [523, 408] on div "COMMUNITY FIRST BANK OF [US_STATE]" at bounding box center [519, 404] width 248 height 13
type input "•••• •••• •••• 0081"
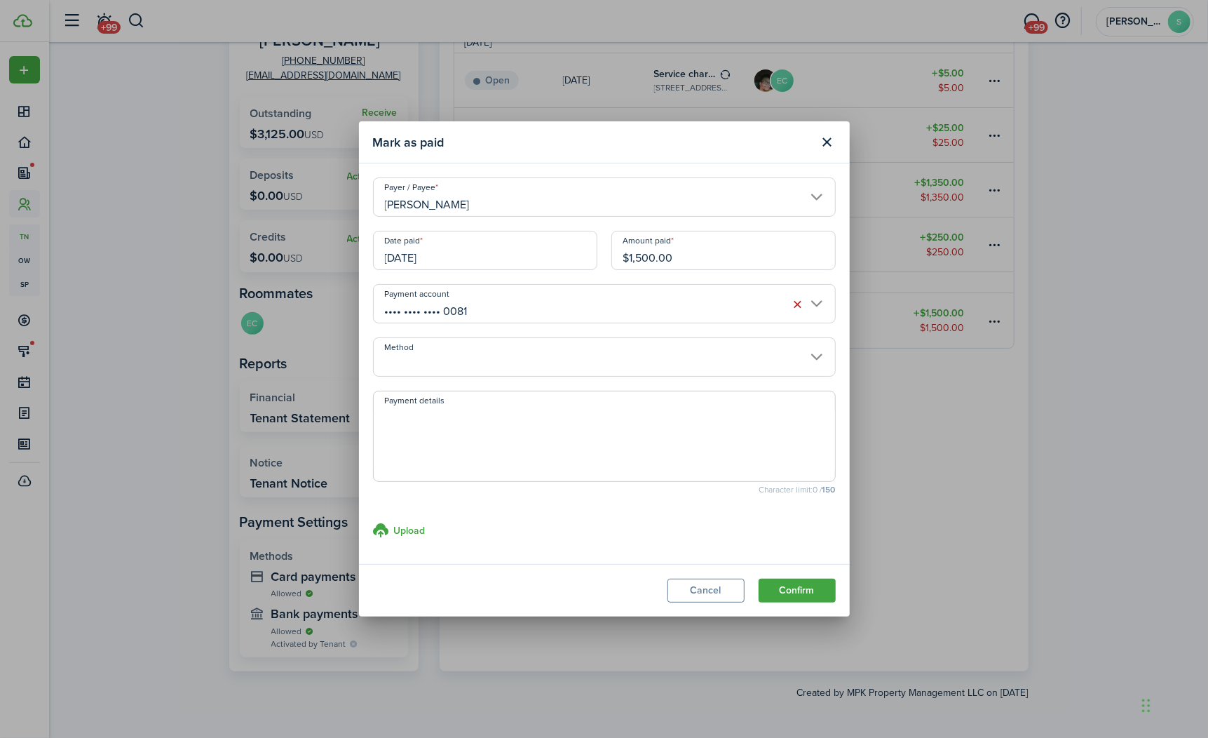
click at [579, 368] on input "Method" at bounding box center [604, 356] width 463 height 39
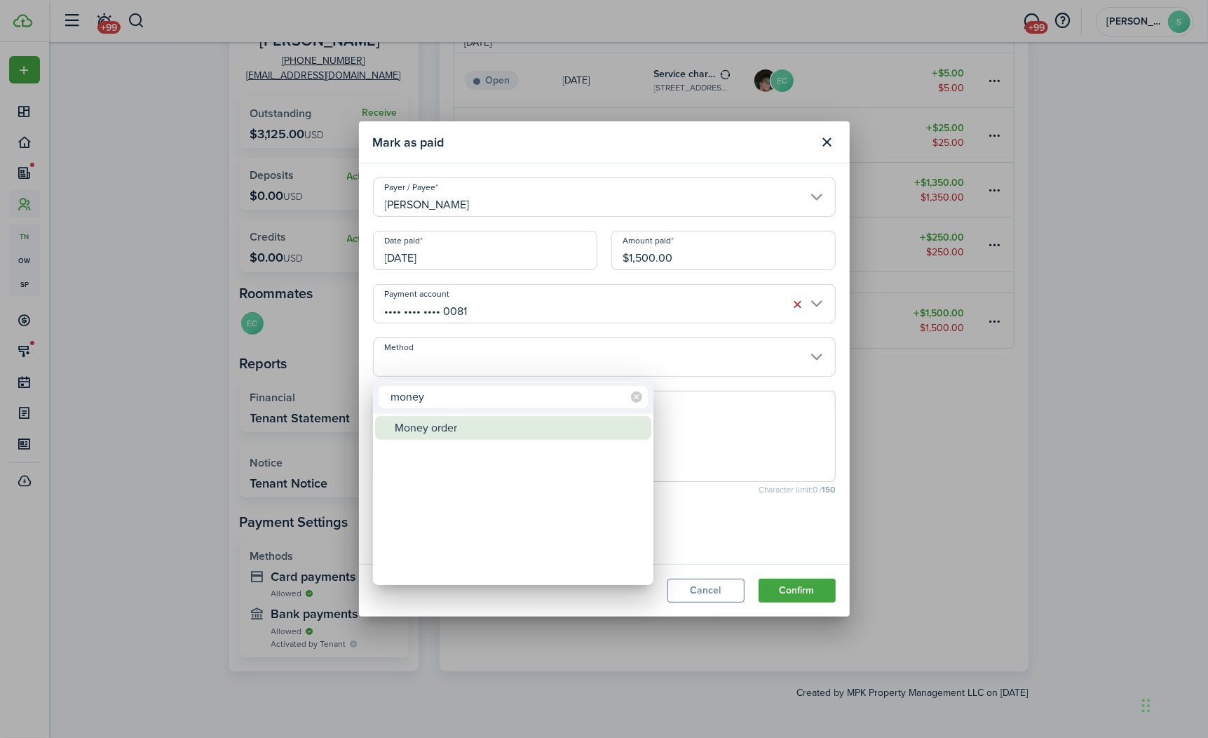
type input "money"
click at [459, 431] on div "Money order" at bounding box center [519, 428] width 248 height 24
type input "Money order"
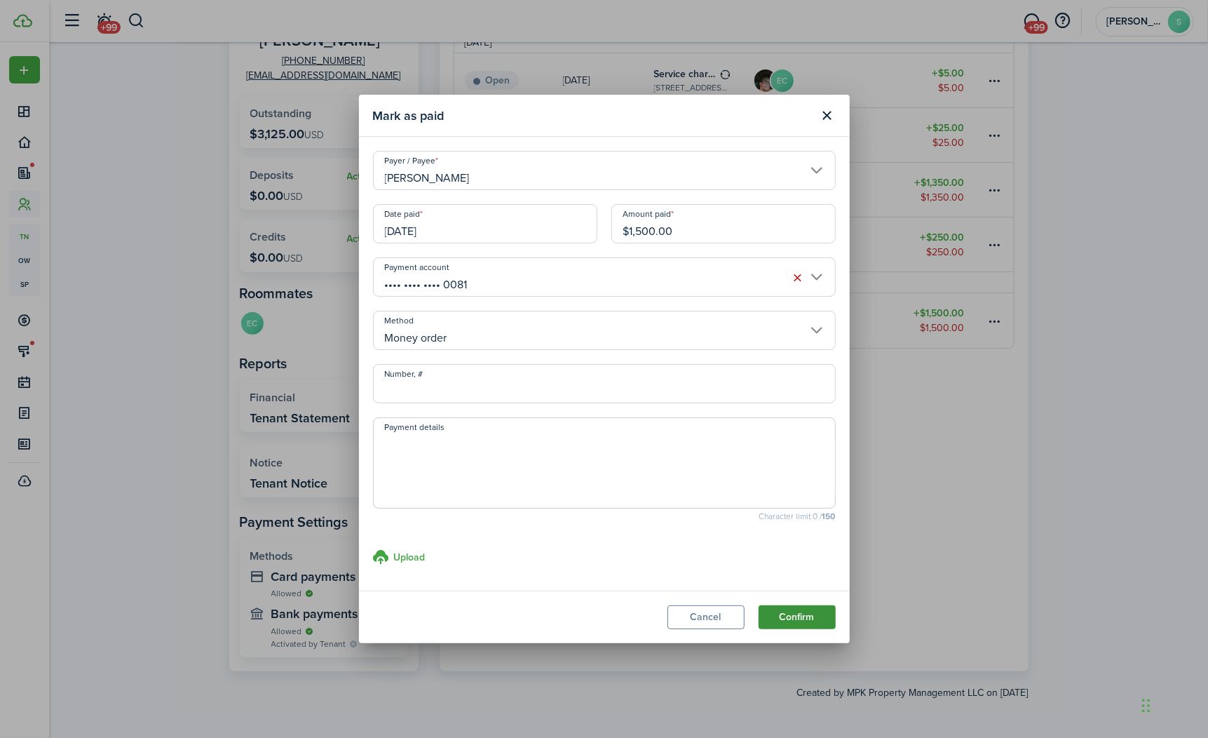
click at [806, 613] on button "Confirm" at bounding box center [797, 617] width 77 height 24
